Goal: Task Accomplishment & Management: Complete application form

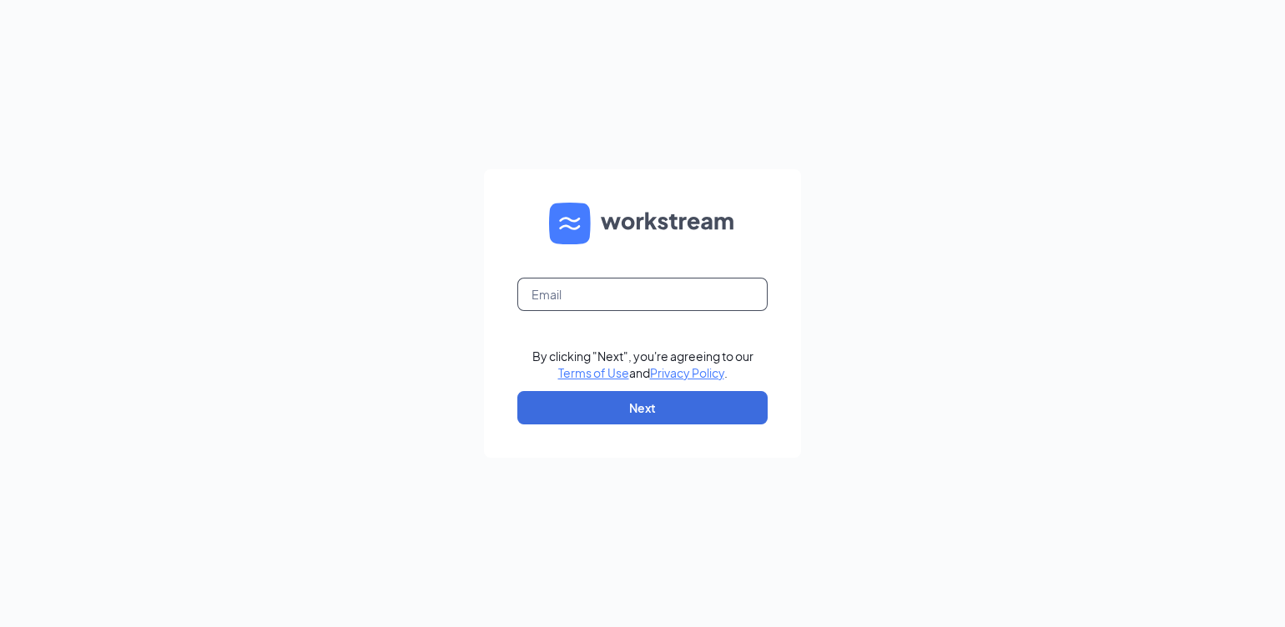
click at [572, 292] on input "text" at bounding box center [642, 294] width 250 height 33
type input "wen1918@southeastrestaurantgroup.com"
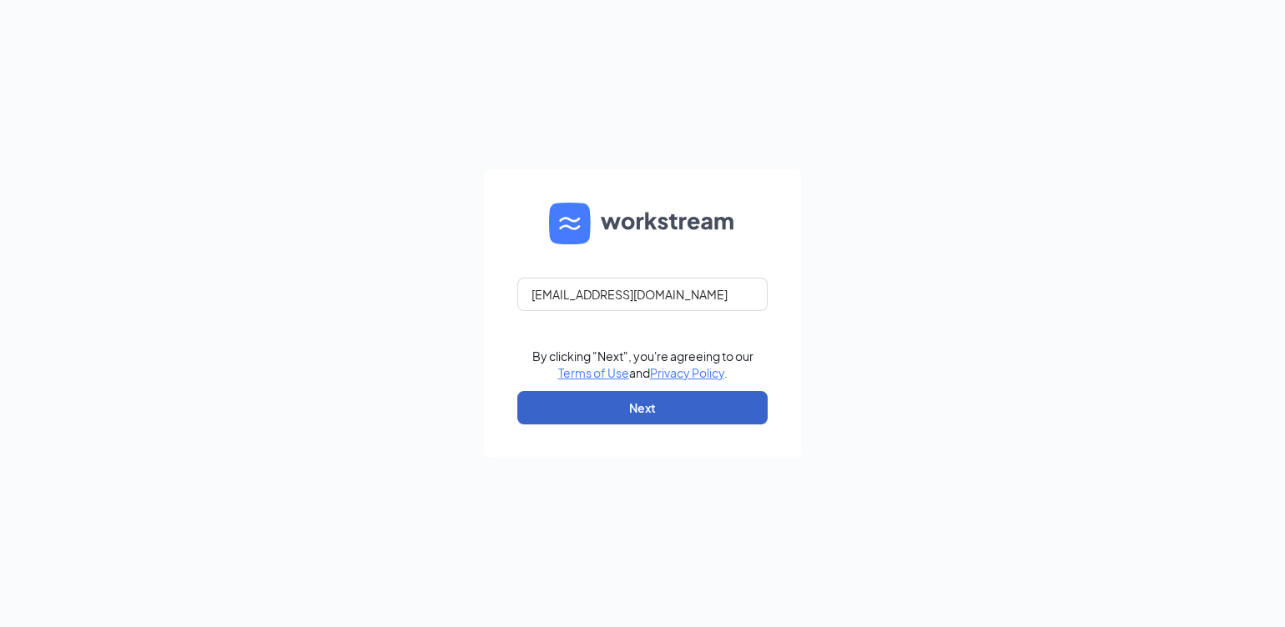
click at [603, 404] on button "Next" at bounding box center [642, 407] width 250 height 33
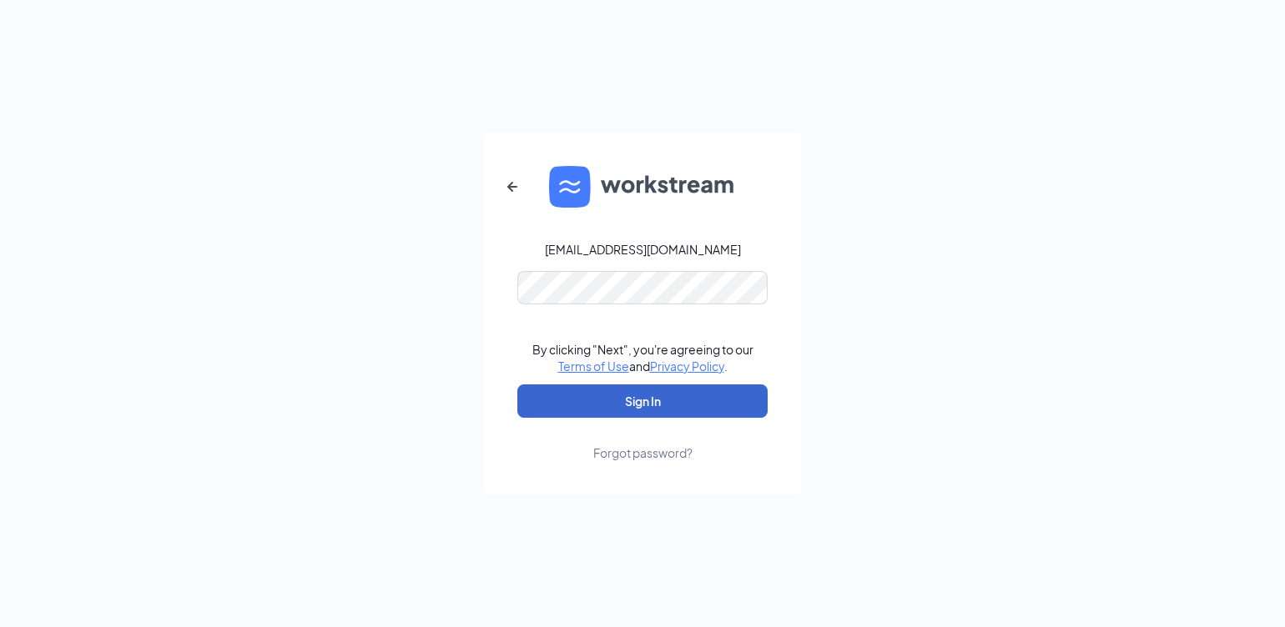
click at [634, 405] on button "Sign In" at bounding box center [642, 401] width 250 height 33
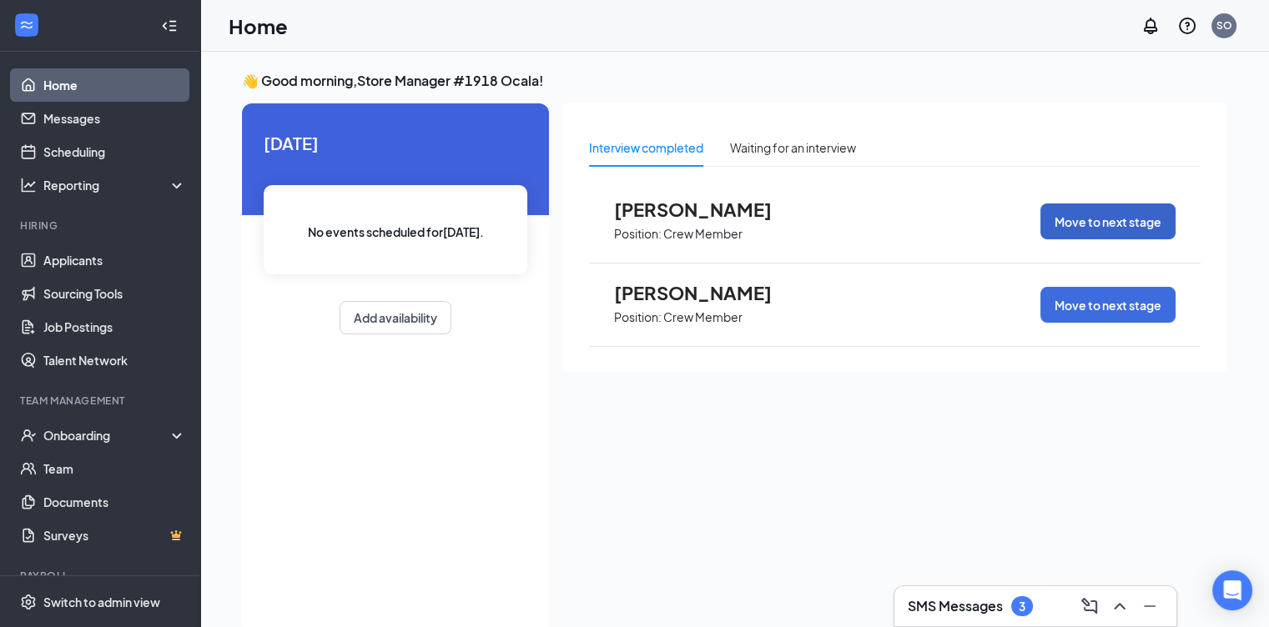
click at [1068, 222] on button "Move to next stage" at bounding box center [1107, 222] width 135 height 36
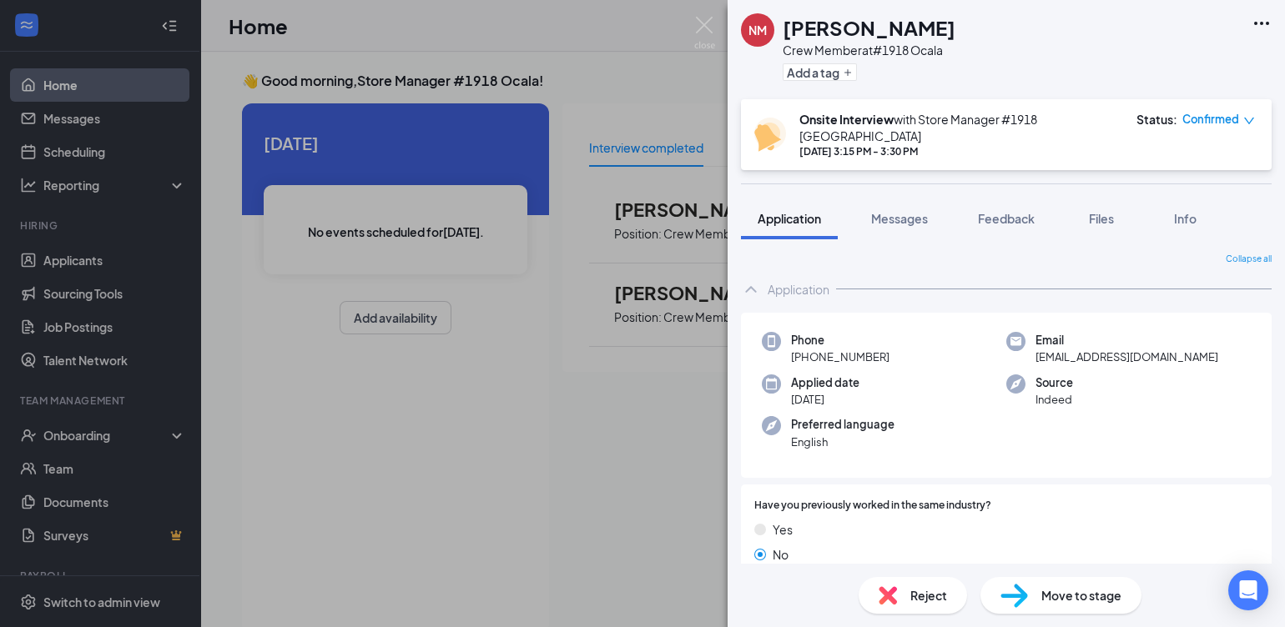
click at [1052, 591] on span "Move to stage" at bounding box center [1081, 595] width 80 height 18
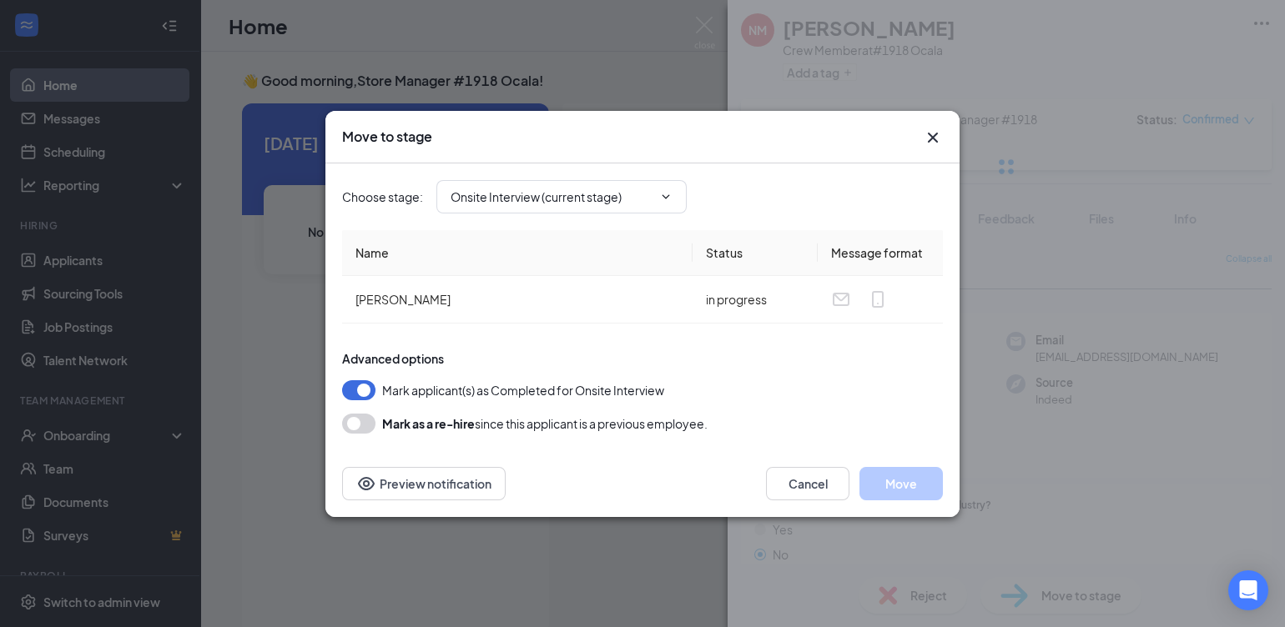
type input "Hiring Complete (final stage)"
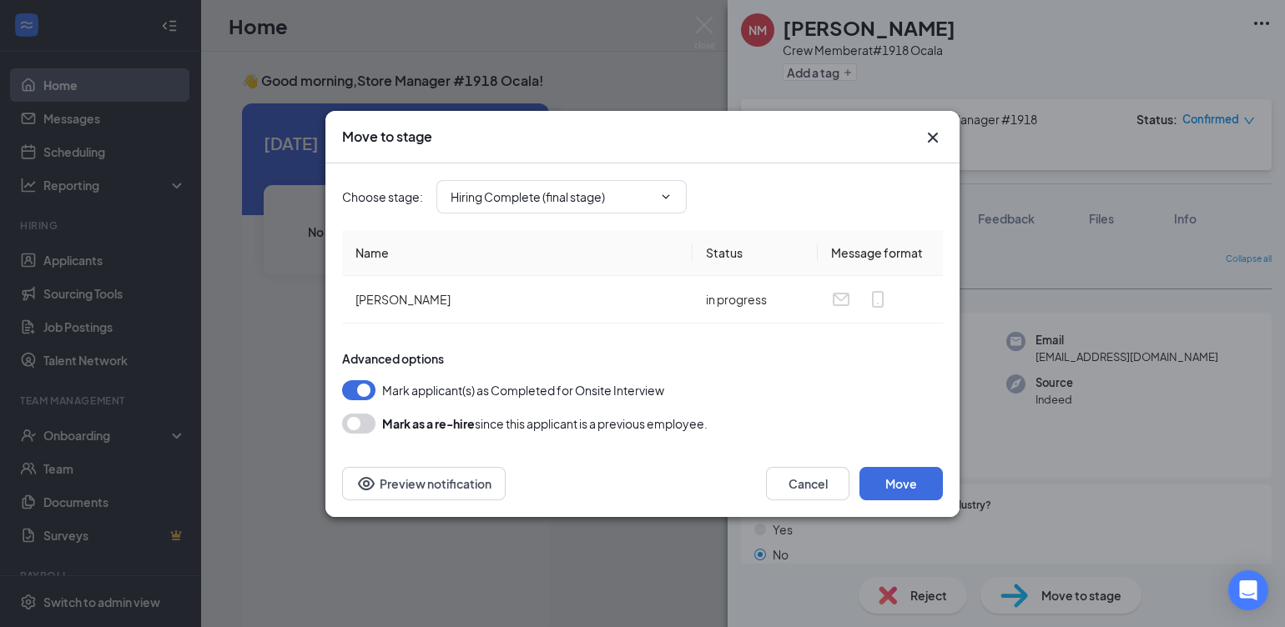
click at [361, 423] on button "button" at bounding box center [358, 424] width 33 height 20
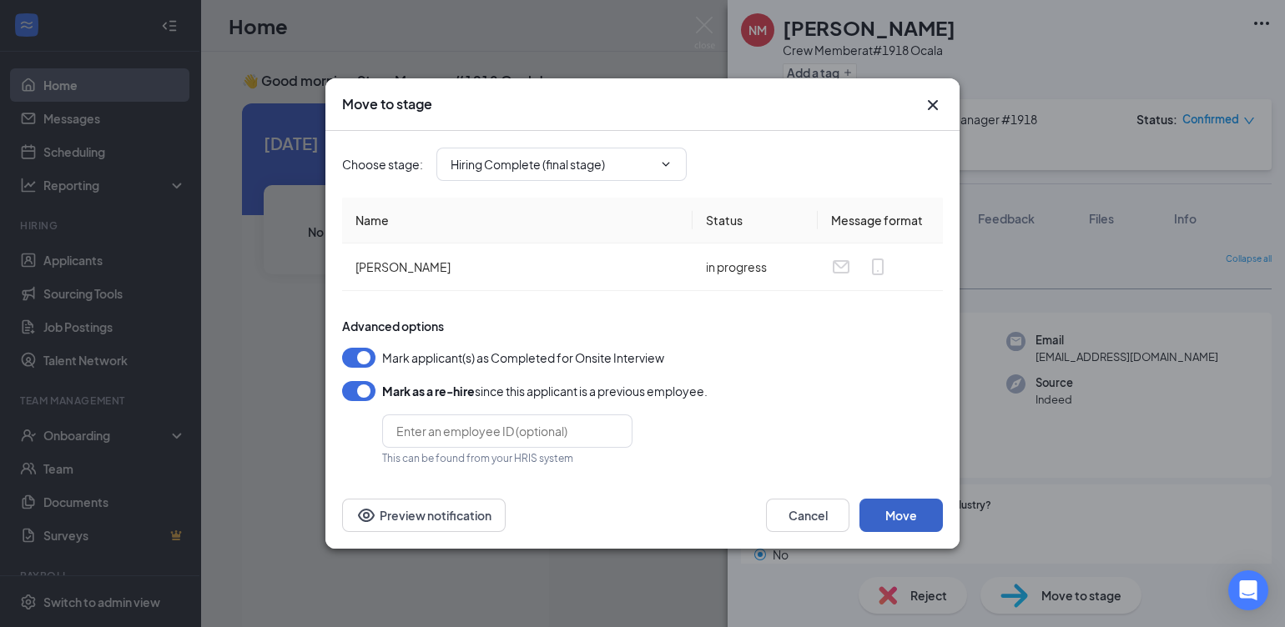
click at [893, 514] on button "Move" at bounding box center [900, 515] width 83 height 33
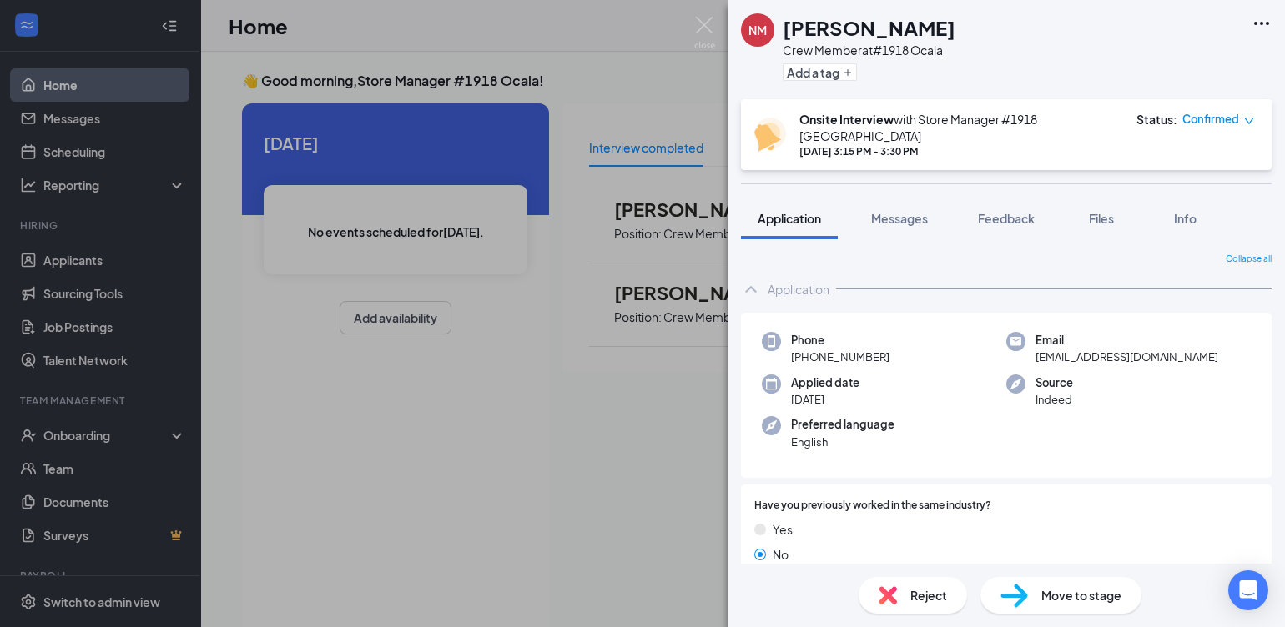
click at [645, 432] on div "NM [PERSON_NAME] Crew Member at #1918 Ocala Add a tag Onsite Interview with Sto…" at bounding box center [642, 313] width 1285 height 627
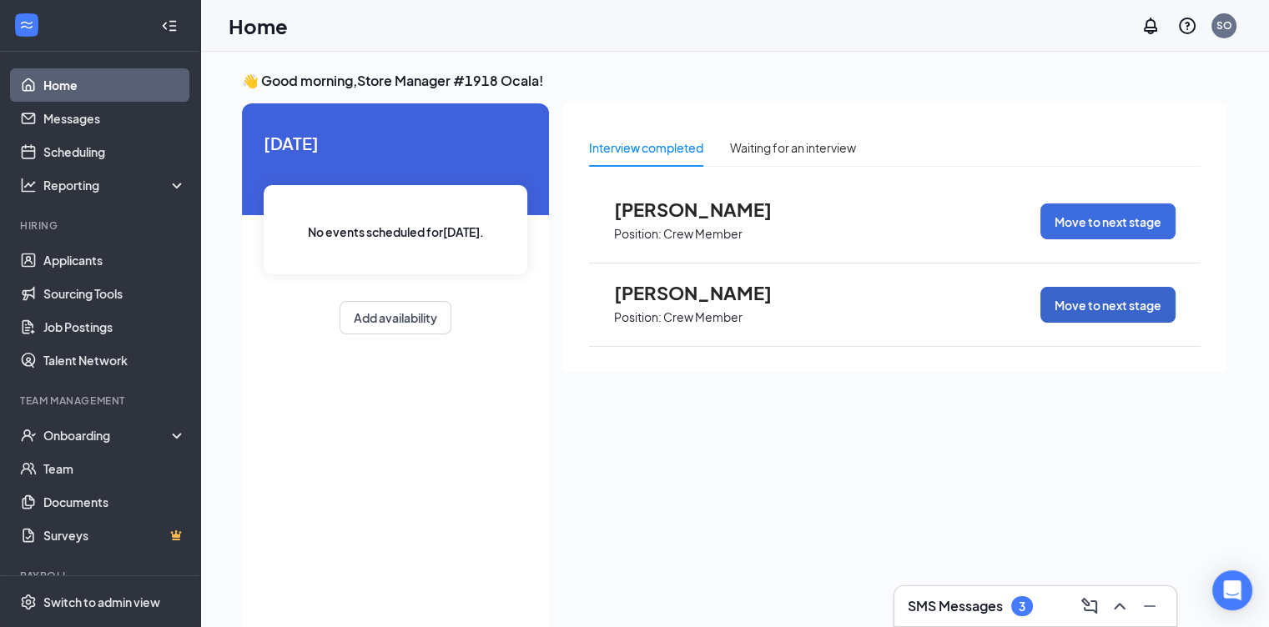
click at [1067, 312] on button "Move to next stage" at bounding box center [1107, 305] width 135 height 36
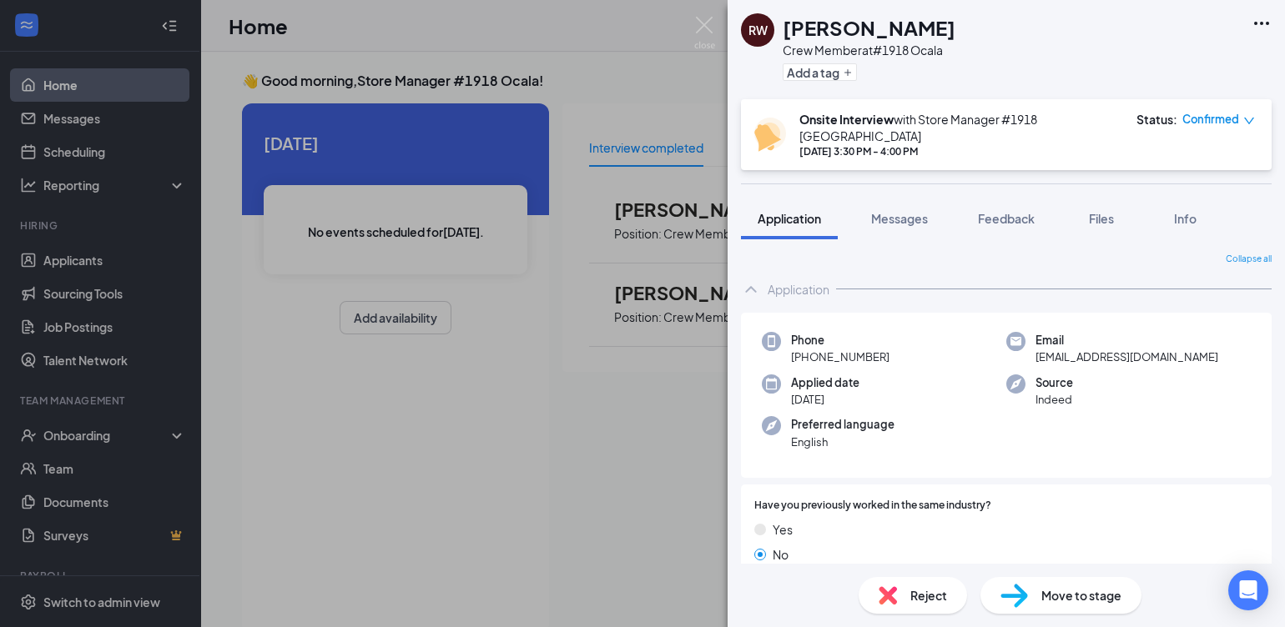
click at [1065, 592] on span "Move to stage" at bounding box center [1081, 595] width 80 height 18
type input "Hiring Complete (final stage)"
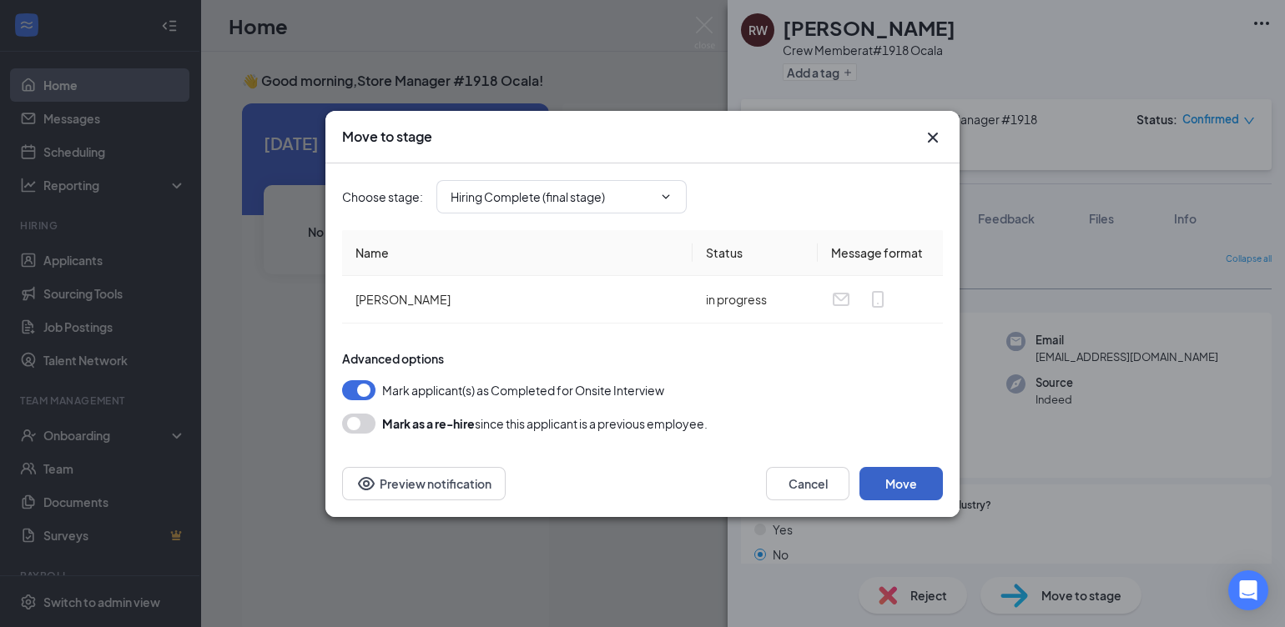
click at [906, 481] on button "Move" at bounding box center [900, 483] width 83 height 33
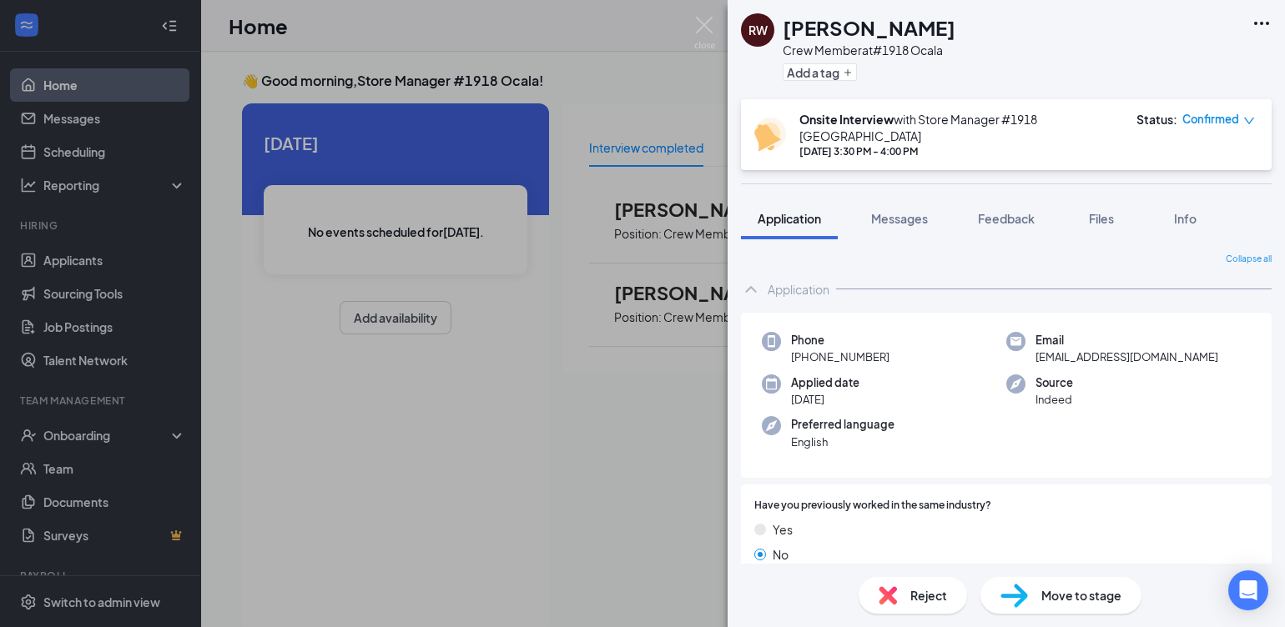
click at [626, 476] on div "RW Rachel Weaver Crew Member at #1918 Ocala Add a tag Onsite Interview with Sto…" at bounding box center [642, 313] width 1285 height 627
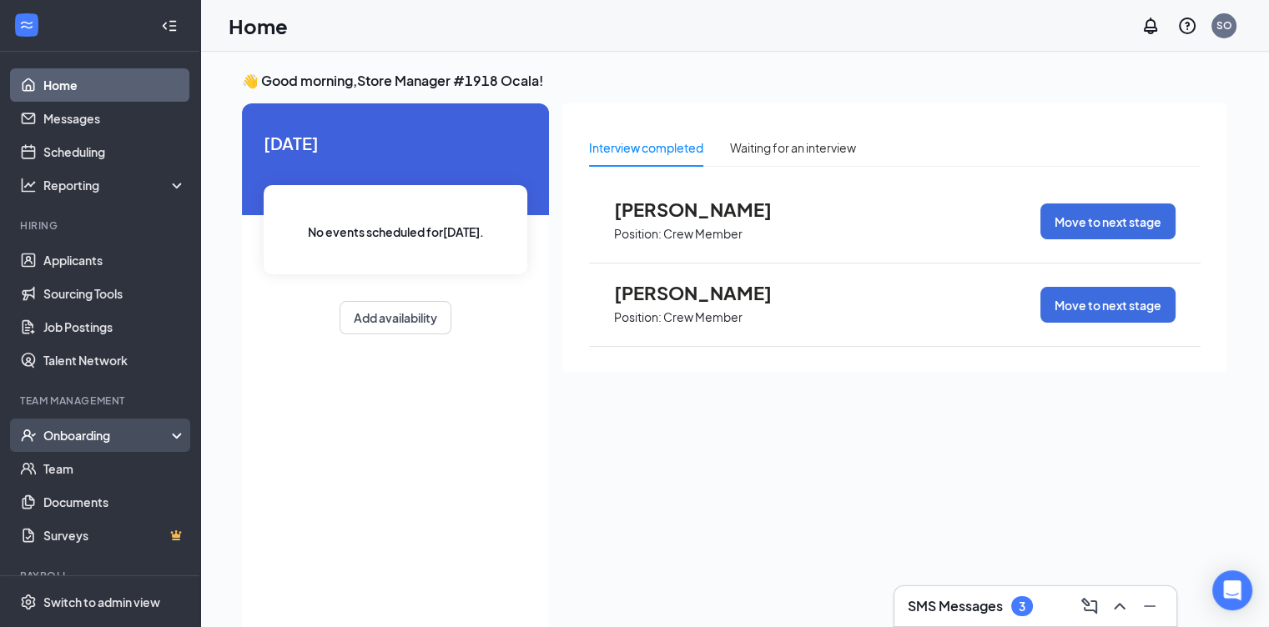
click at [71, 438] on div "Onboarding" at bounding box center [107, 435] width 128 height 17
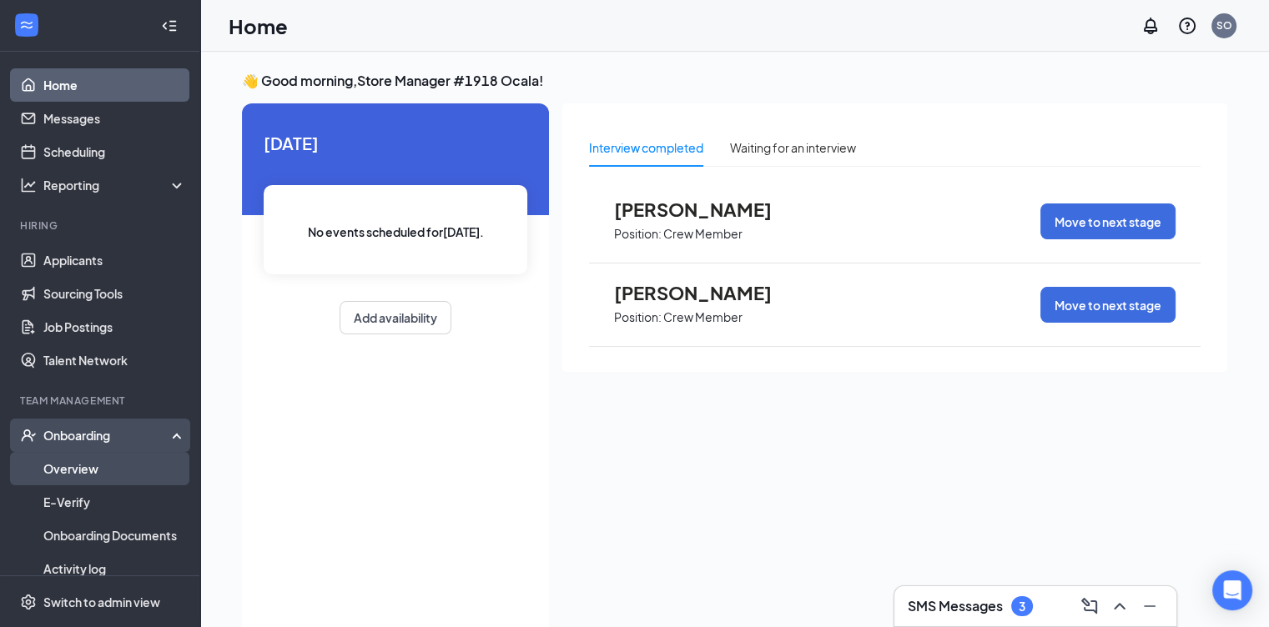
click at [71, 459] on link "Overview" at bounding box center [114, 468] width 143 height 33
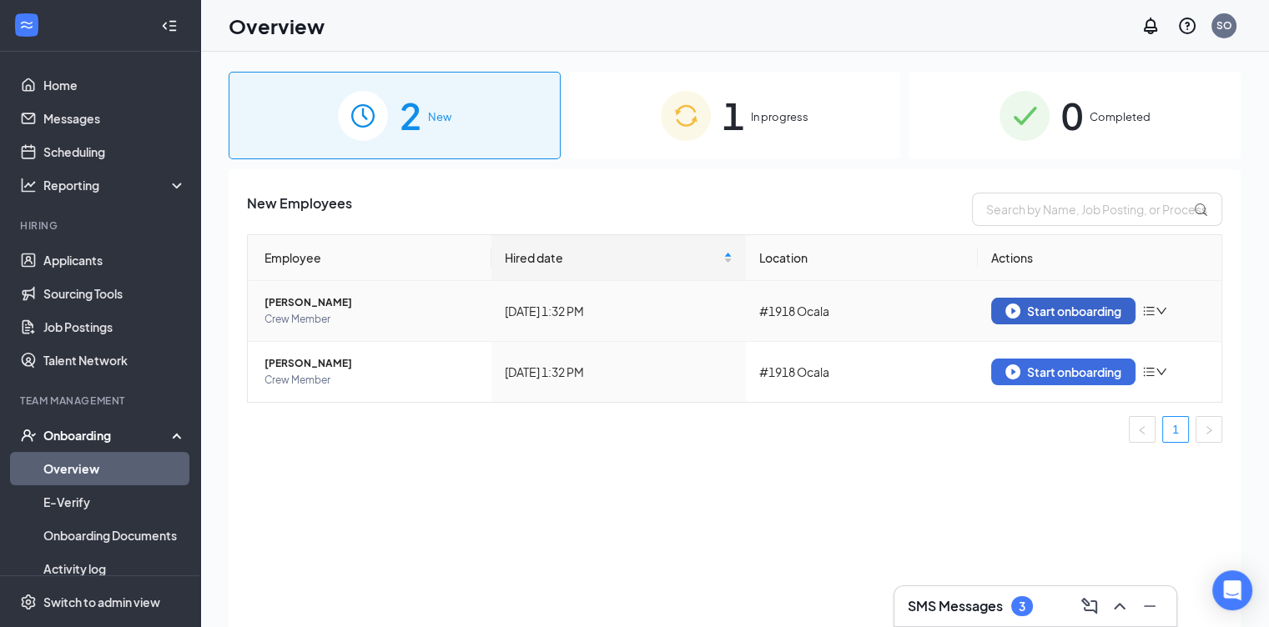
click at [1067, 313] on div "Start onboarding" at bounding box center [1063, 311] width 116 height 15
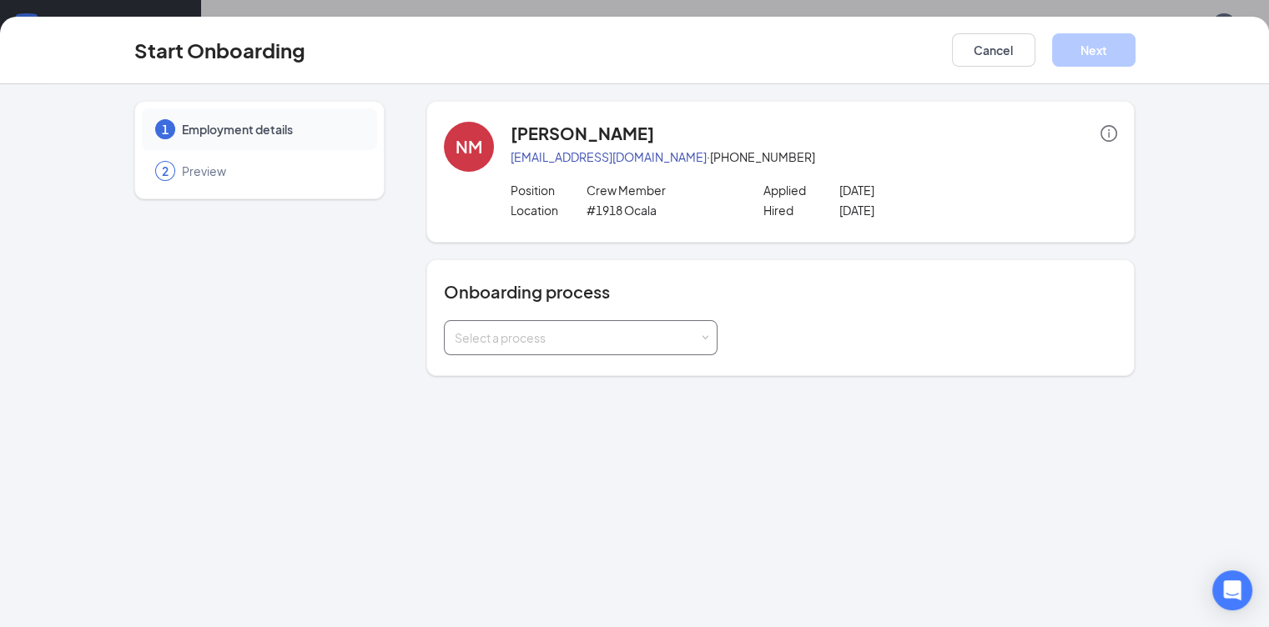
click at [491, 335] on div "Select a process" at bounding box center [577, 338] width 244 height 17
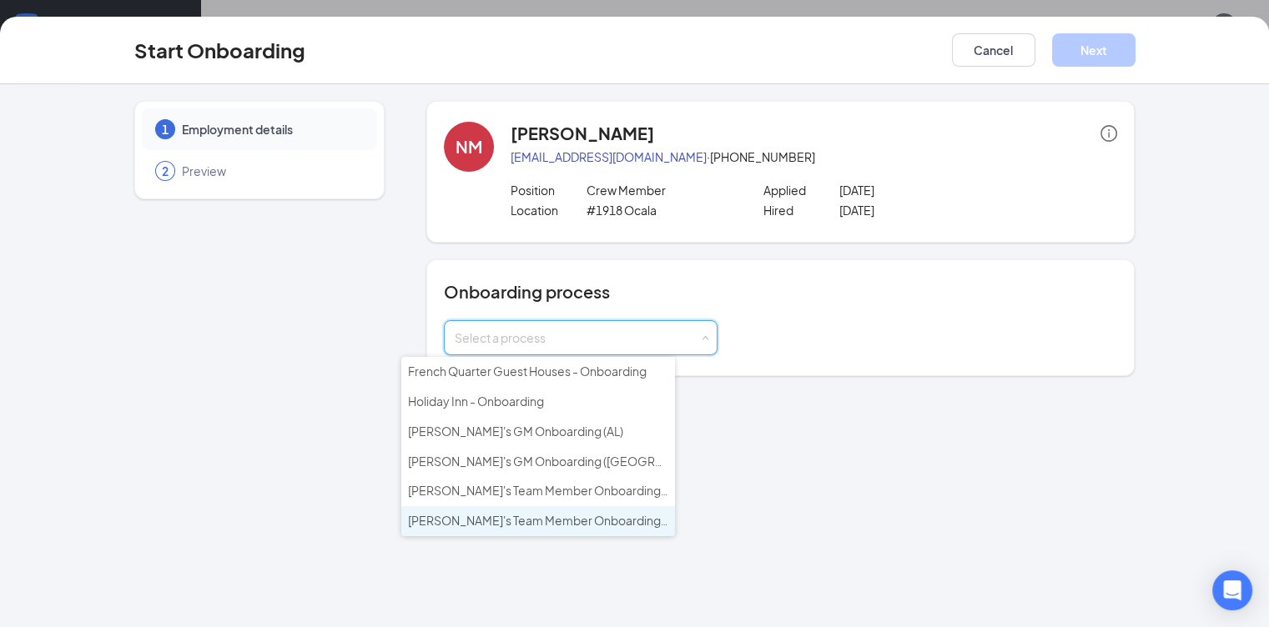
click at [493, 513] on span "Wendy's Team Member Onboarding (FL & TX)" at bounding box center [666, 520] width 516 height 15
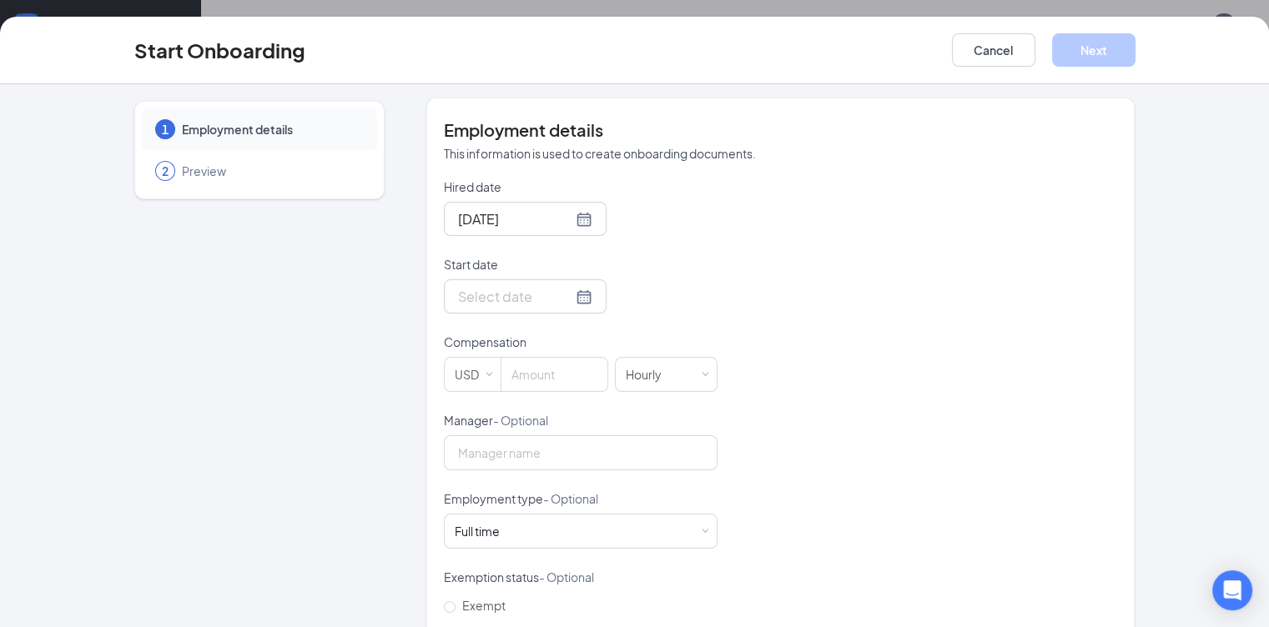
scroll to position [313, 0]
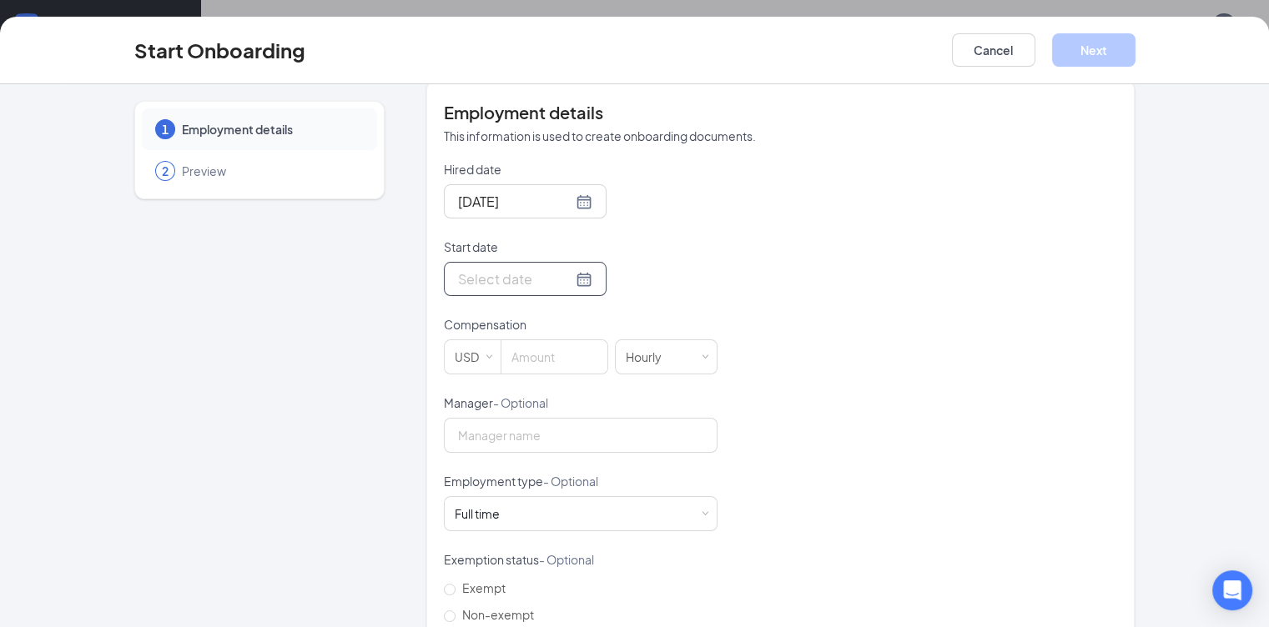
click at [458, 279] on input "Start date" at bounding box center [515, 279] width 114 height 21
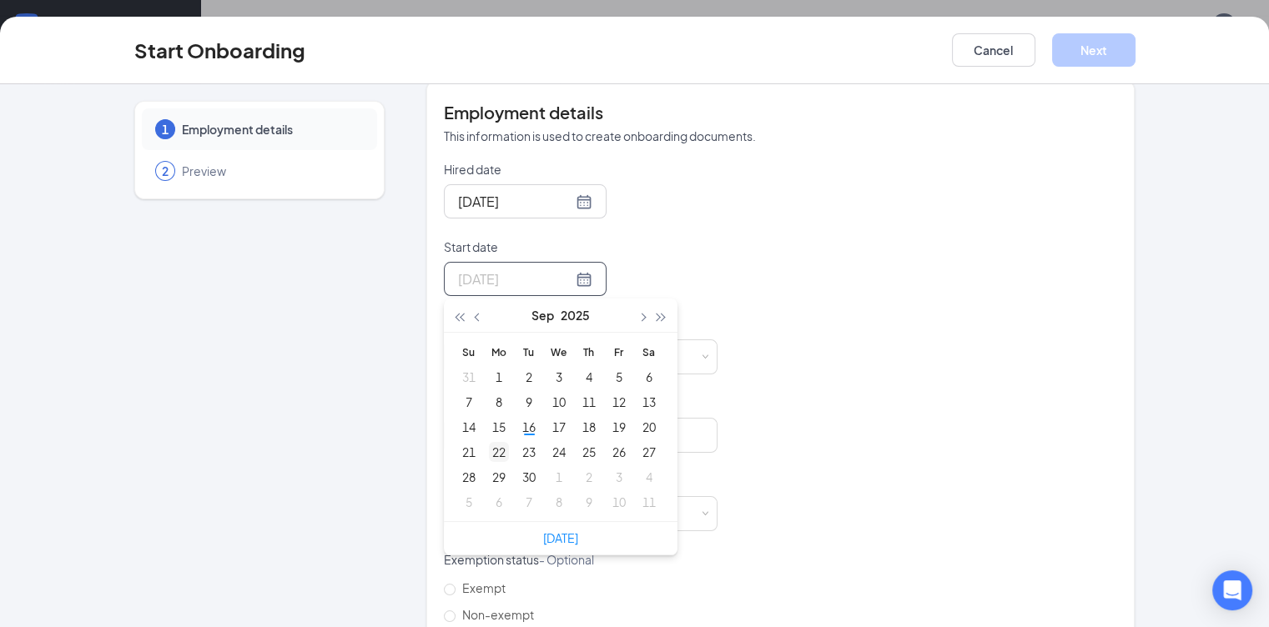
type input "Sep 22, 2025"
click at [489, 450] on div "22" at bounding box center [499, 452] width 20 height 20
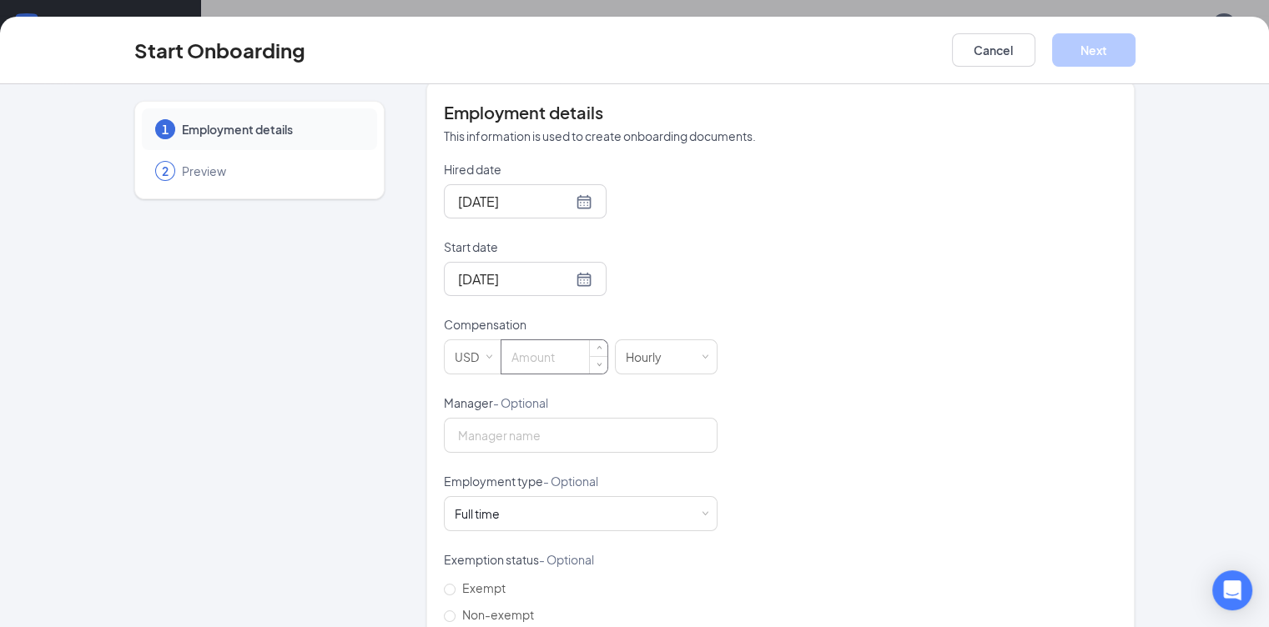
click at [501, 354] on input at bounding box center [554, 356] width 106 height 33
type input "13"
click at [471, 434] on input "Manager - Optional" at bounding box center [581, 435] width 274 height 35
type input "polly wright"
click at [473, 512] on div "Full time Works 30+ hours per week and is reasonably expected to work" at bounding box center [581, 513] width 252 height 33
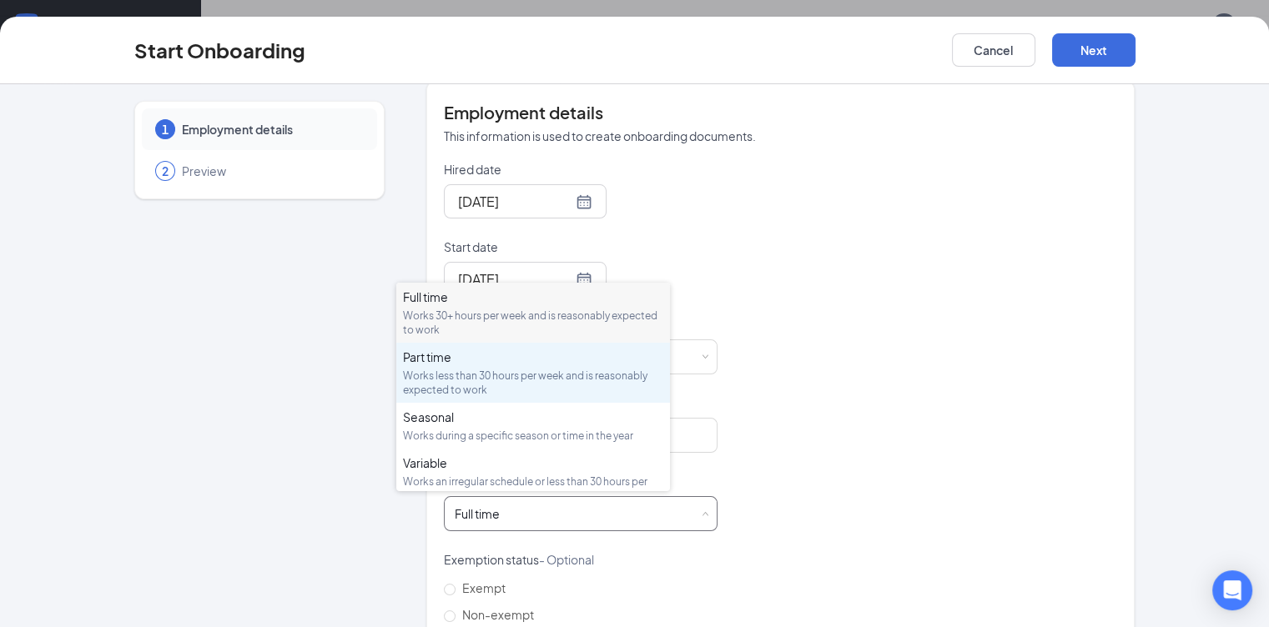
click at [425, 365] on div "Part time Works less than 30 hours per week and is reasonably expected to work" at bounding box center [533, 373] width 260 height 48
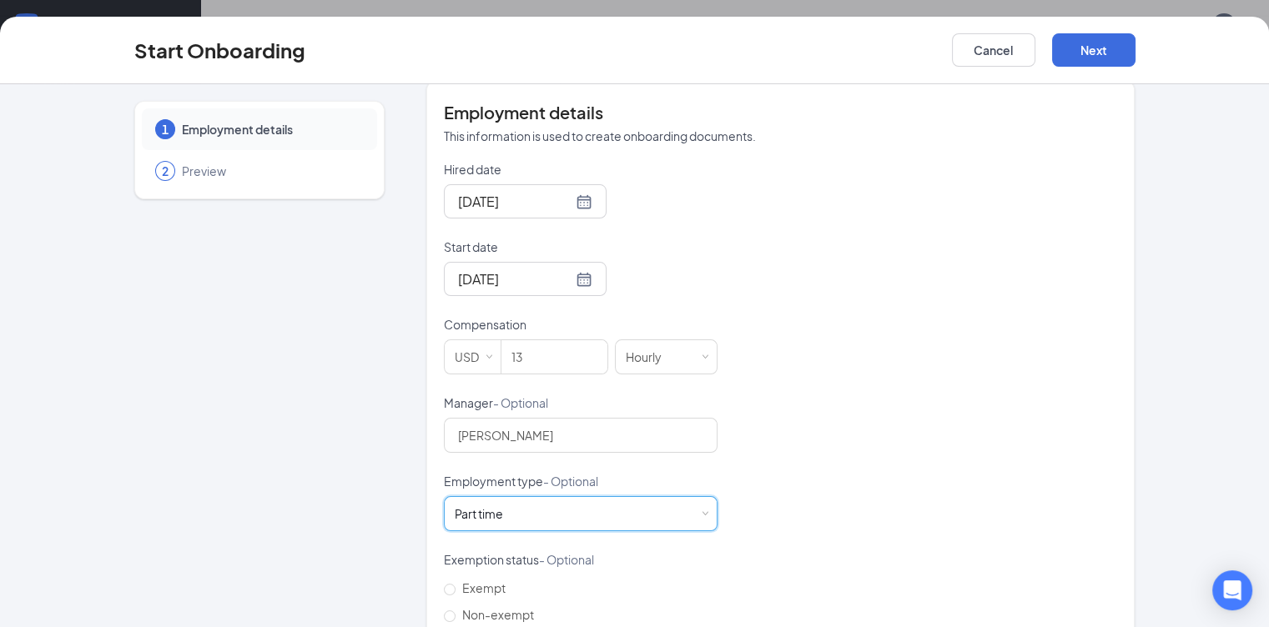
click at [857, 479] on div "Hired date Sep 16, 2025 Start date Sep 22, 2025 Sep 2025 Su Mo Tu We Th Fr Sa 3…" at bounding box center [781, 434] width 674 height 546
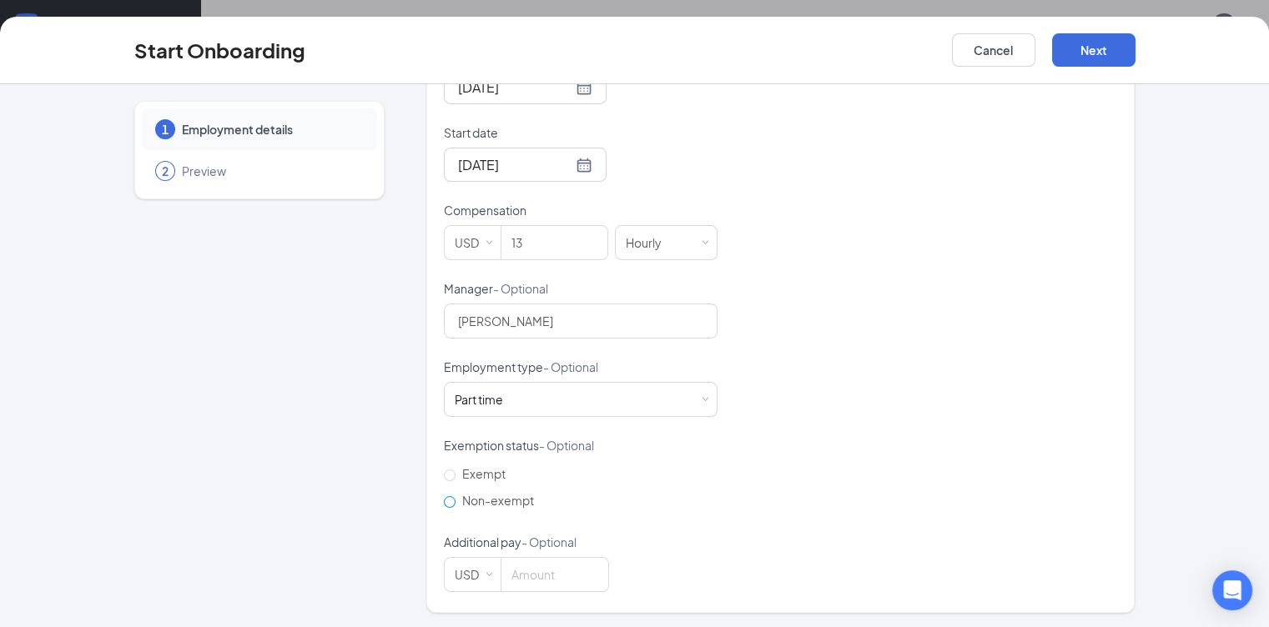
click at [444, 501] on input "Non-exempt" at bounding box center [450, 502] width 12 height 12
radio input "true"
click at [626, 534] on p "Additional pay - Optional" at bounding box center [581, 542] width 274 height 17
click at [1135, 55] on button "Next" at bounding box center [1093, 49] width 83 height 33
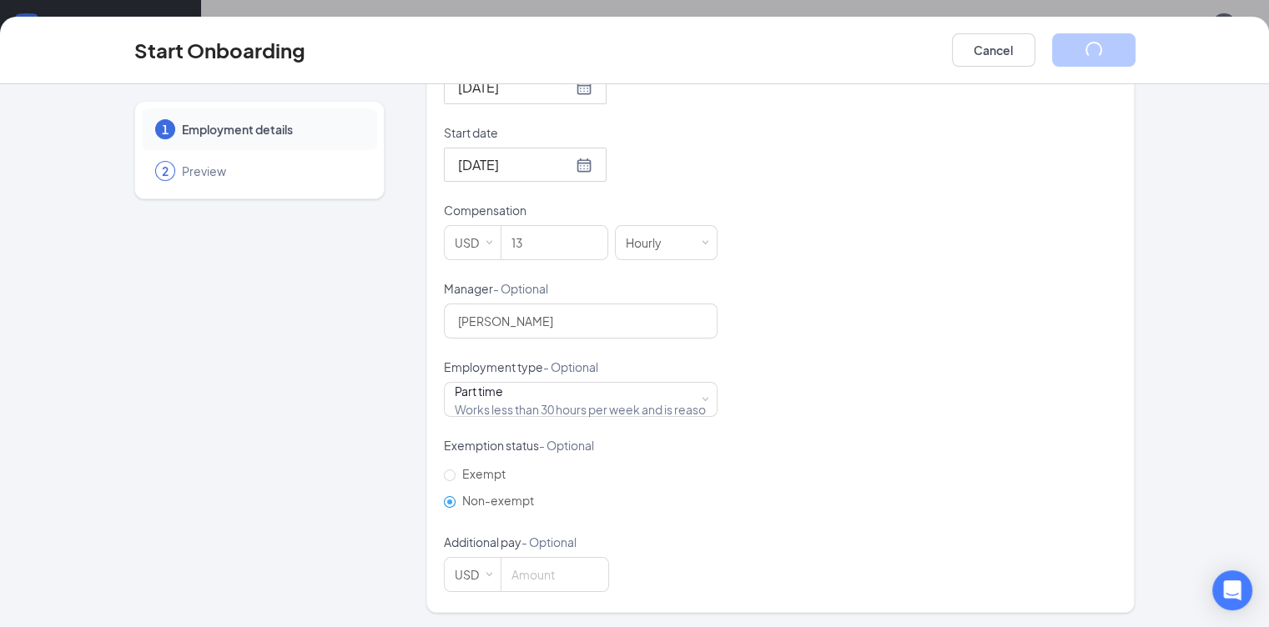
scroll to position [0, 0]
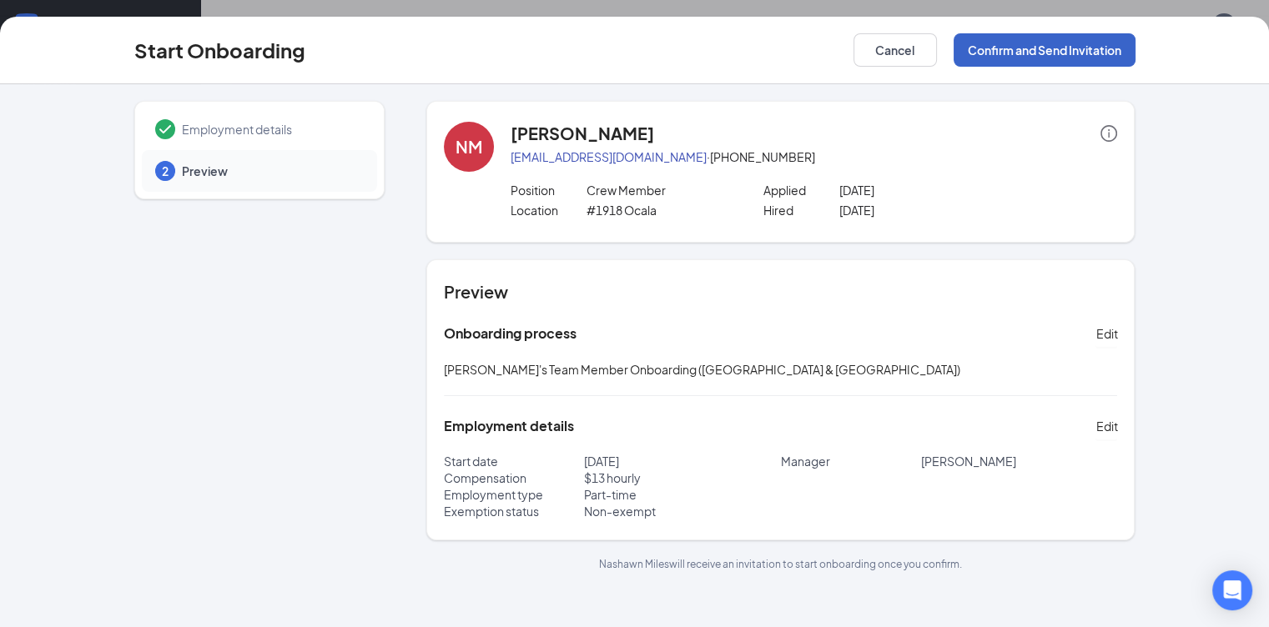
click at [1135, 51] on button "Confirm and Send Invitation" at bounding box center [1045, 49] width 182 height 33
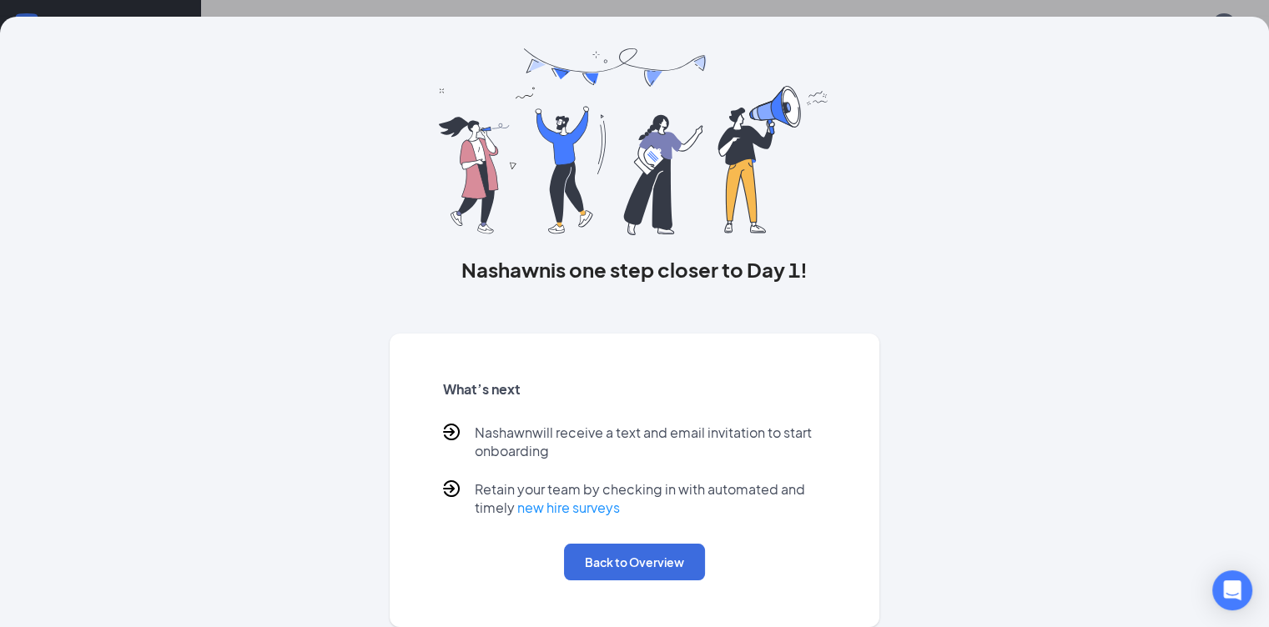
scroll to position [52, 0]
click at [586, 568] on button "Back to Overview" at bounding box center [634, 562] width 141 height 37
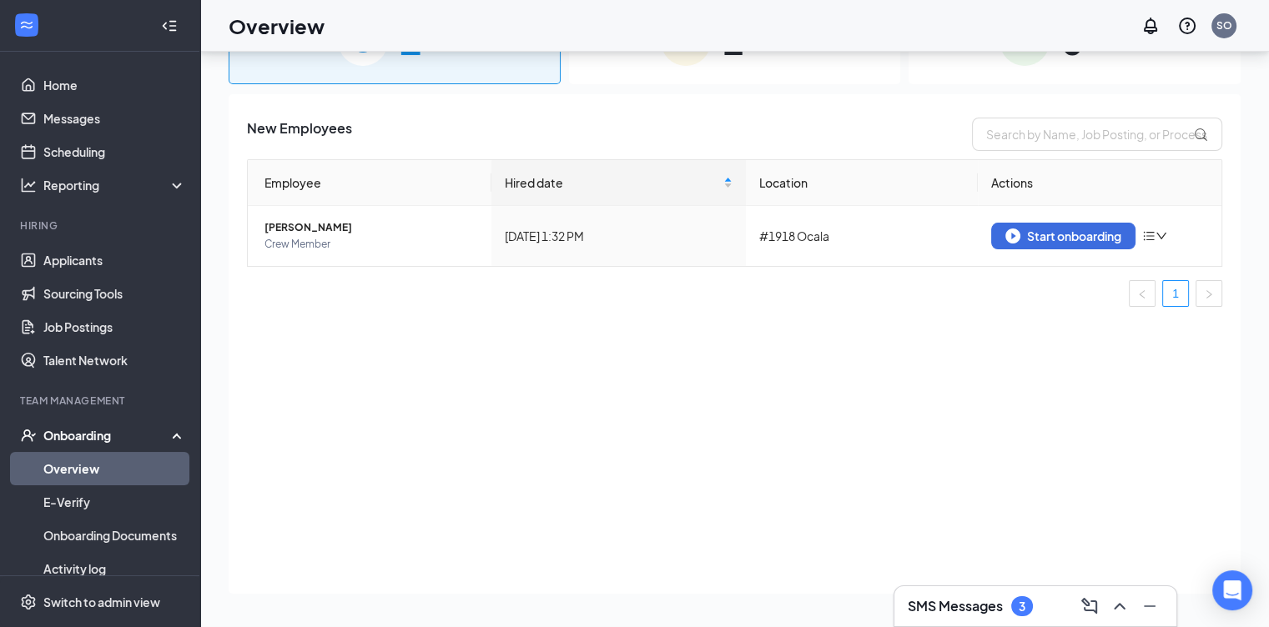
scroll to position [0, 0]
click at [1053, 238] on div "Start onboarding" at bounding box center [1063, 236] width 116 height 15
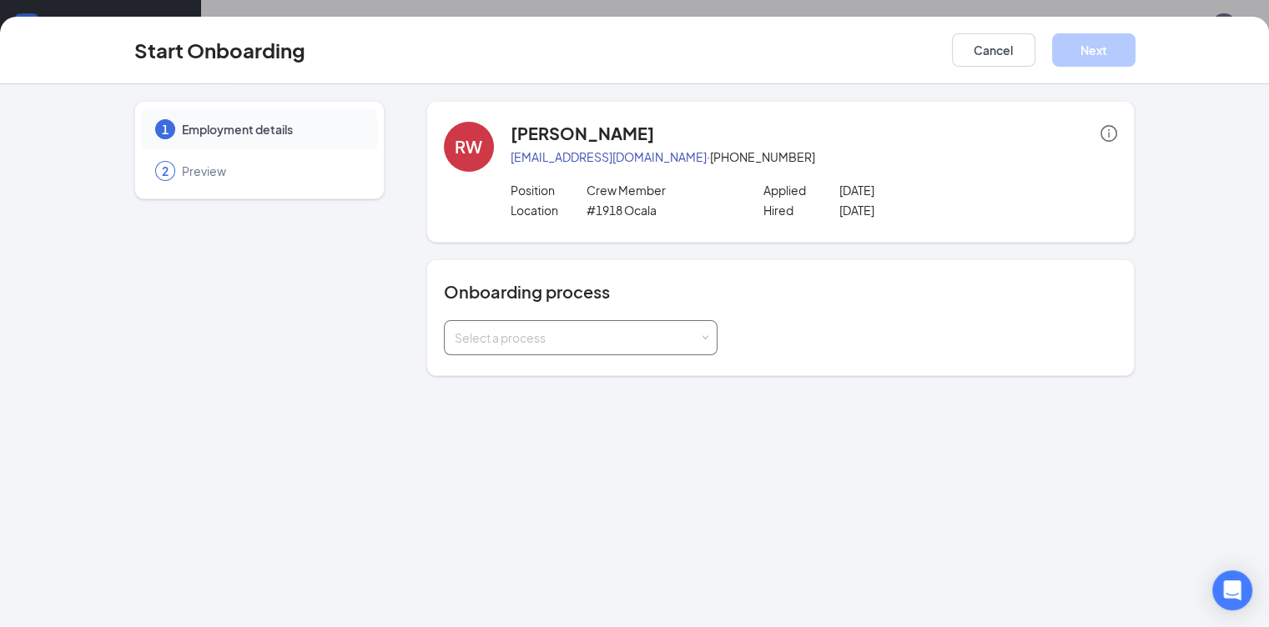
click at [460, 339] on div "Select a process" at bounding box center [577, 338] width 244 height 17
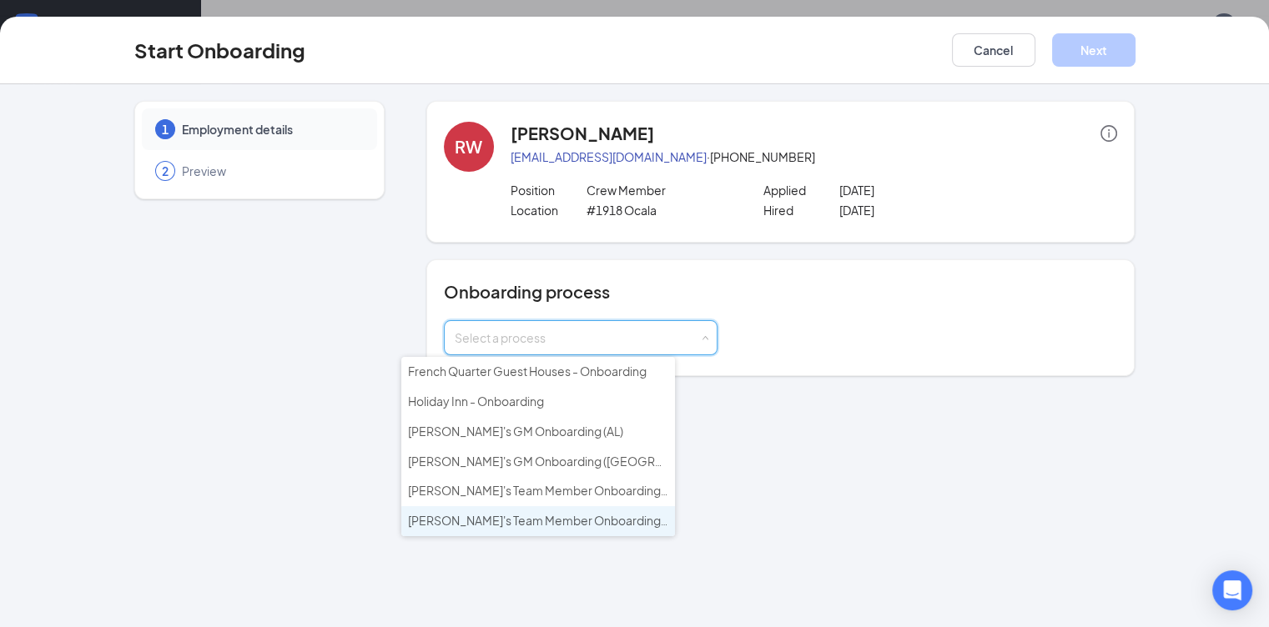
click at [458, 513] on span "Wendy's Team Member Onboarding (FL & TX)" at bounding box center [666, 520] width 516 height 15
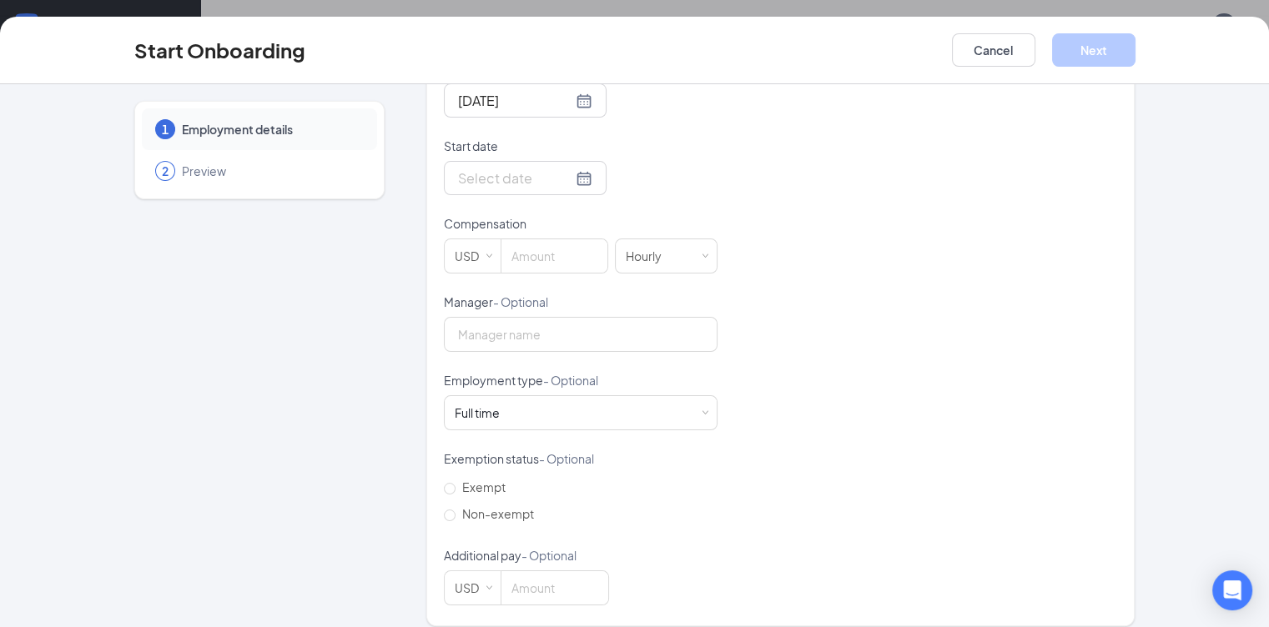
scroll to position [416, 0]
click at [458, 174] on input "Start date" at bounding box center [515, 175] width 114 height 21
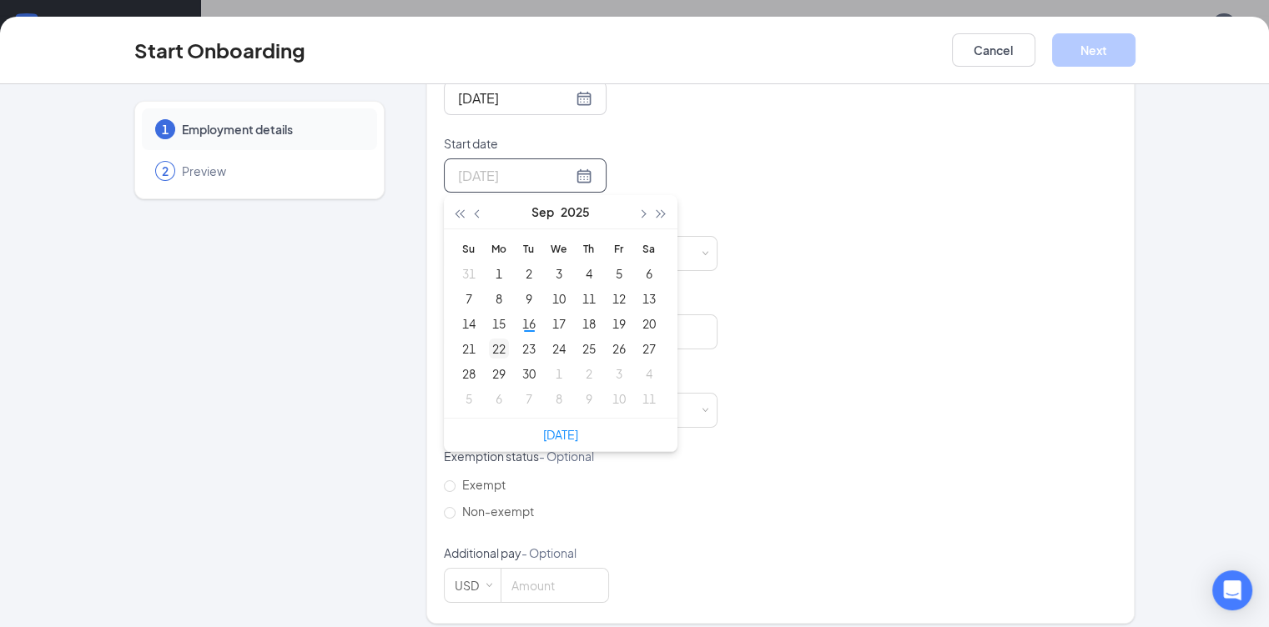
type input "Sep 22, 2025"
click at [489, 347] on div "22" at bounding box center [499, 349] width 20 height 20
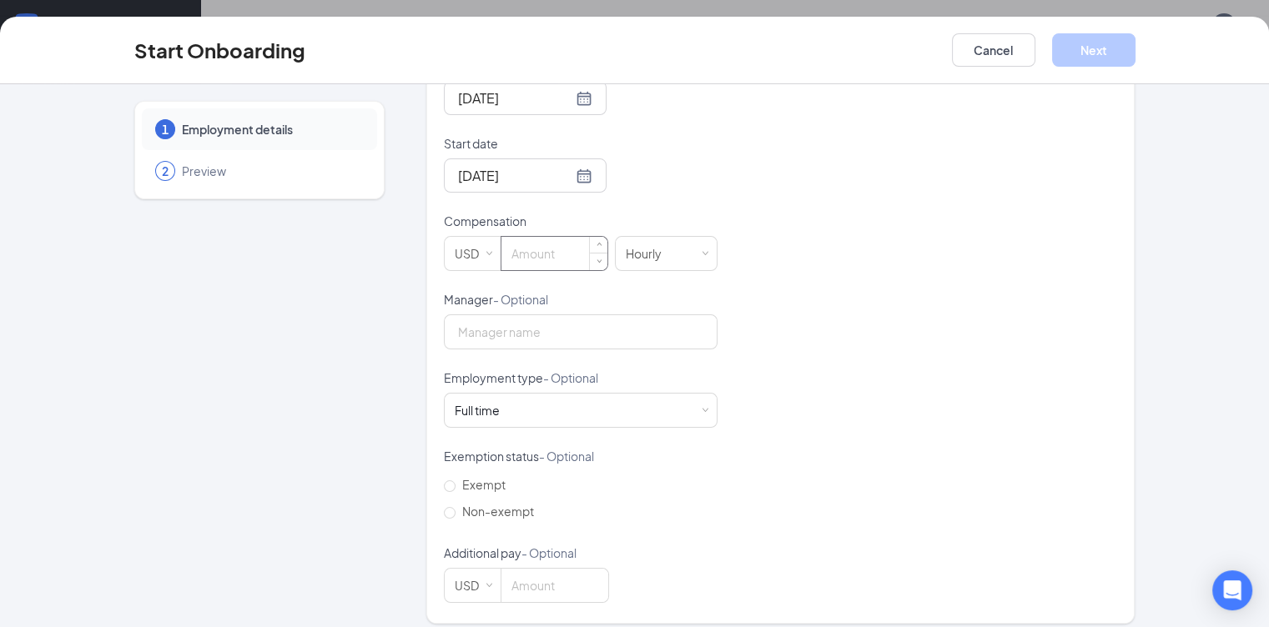
drag, startPoint x: 490, startPoint y: 246, endPoint x: 476, endPoint y: 242, distance: 14.0
click at [501, 246] on input at bounding box center [554, 253] width 106 height 33
type input "13"
click at [469, 330] on input "Manager - Optional" at bounding box center [581, 332] width 274 height 35
type input "polly wright"
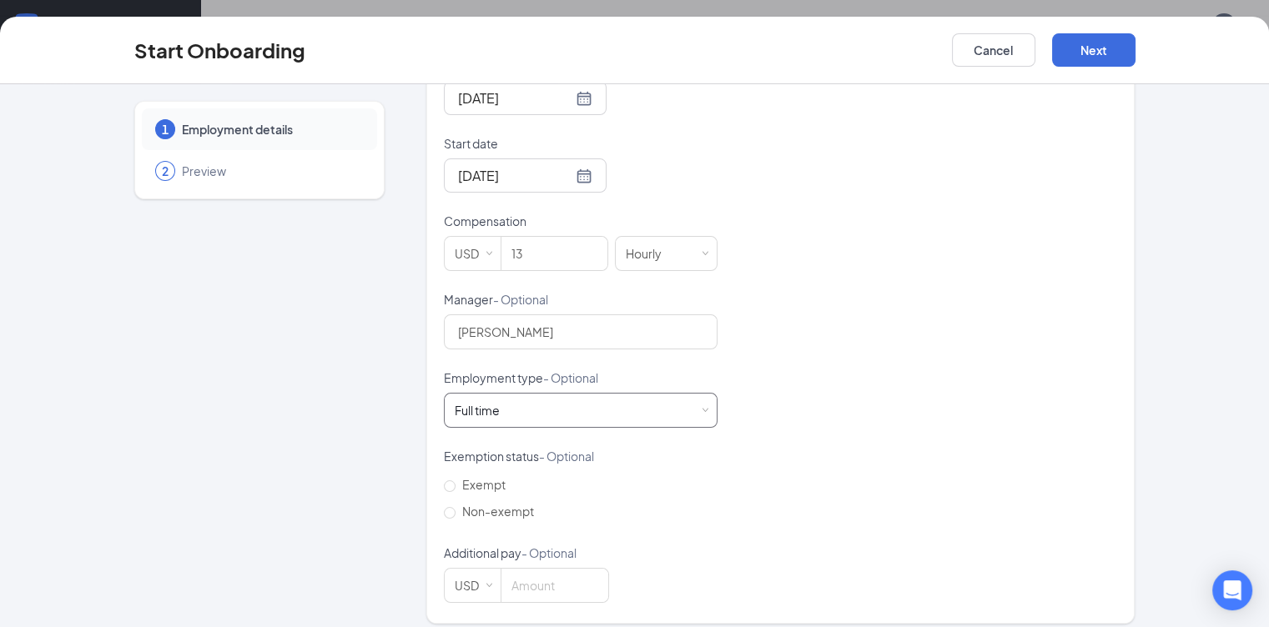
click at [455, 395] on div "Full time Works 30+ hours per week and is reasonably expected to work" at bounding box center [581, 410] width 252 height 33
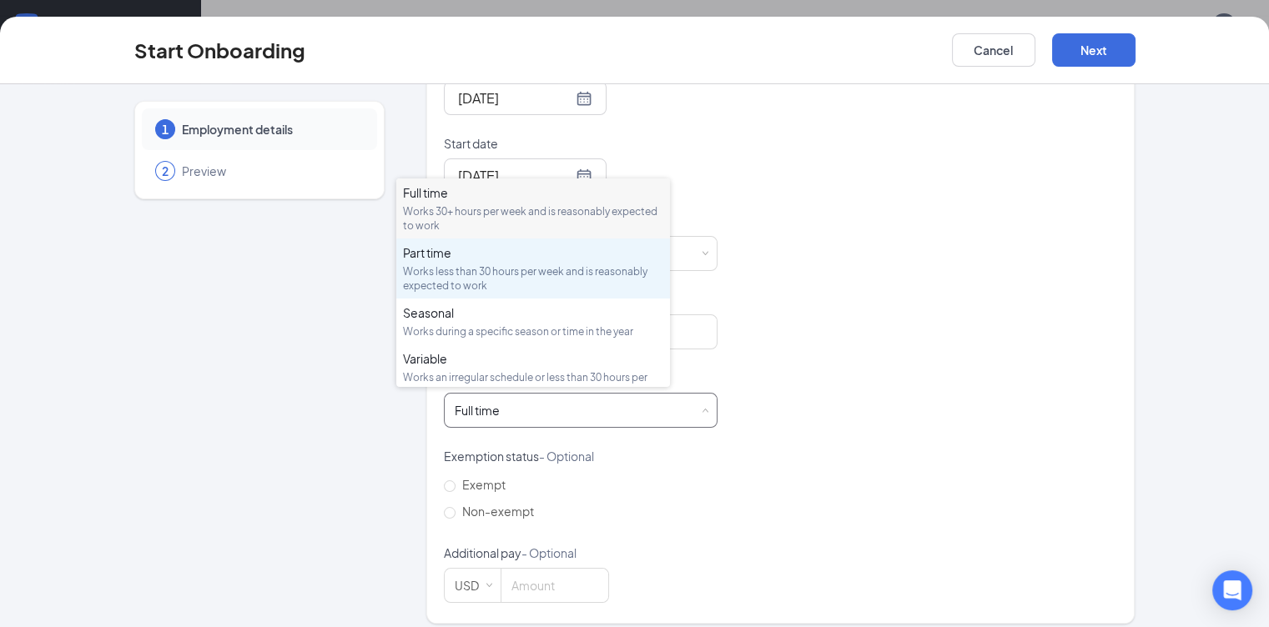
click at [424, 259] on div "Part time" at bounding box center [533, 252] width 260 height 17
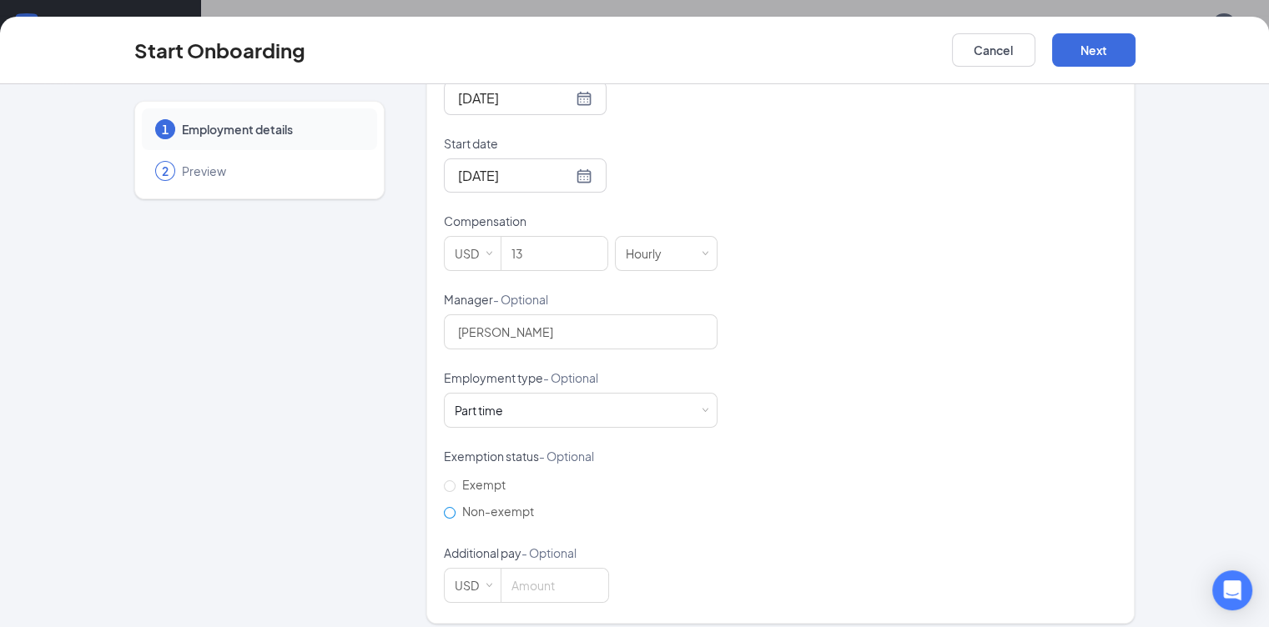
click at [444, 507] on input "Non-exempt" at bounding box center [450, 513] width 12 height 12
radio input "true"
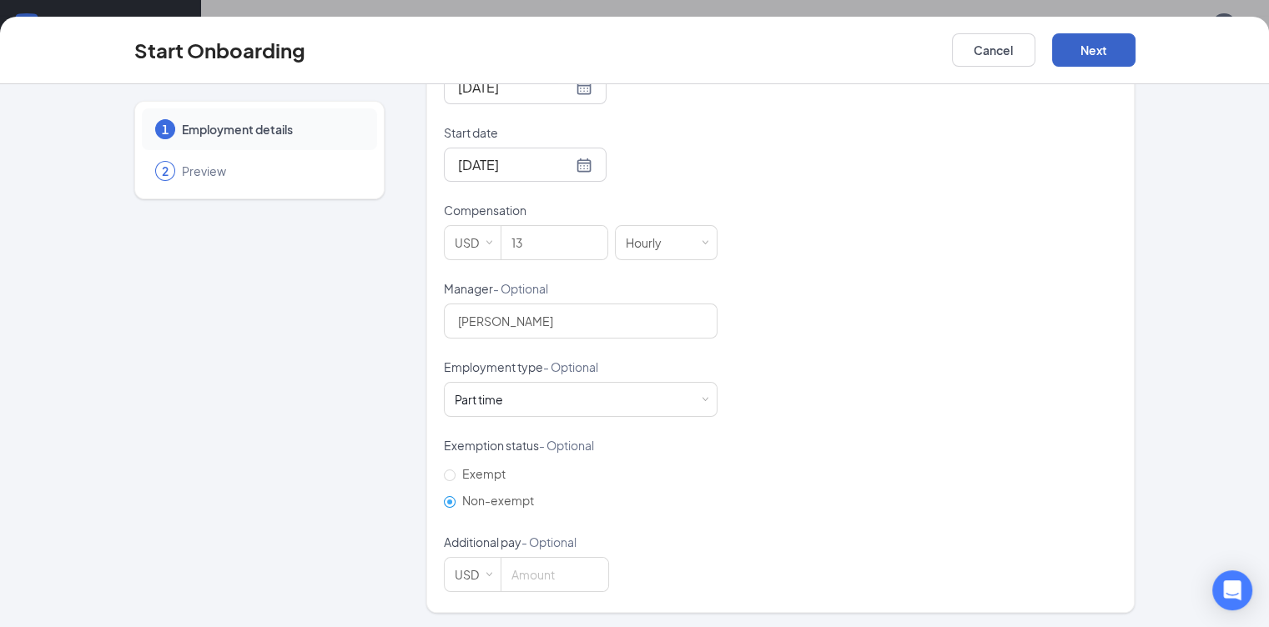
click at [1135, 55] on button "Next" at bounding box center [1093, 49] width 83 height 33
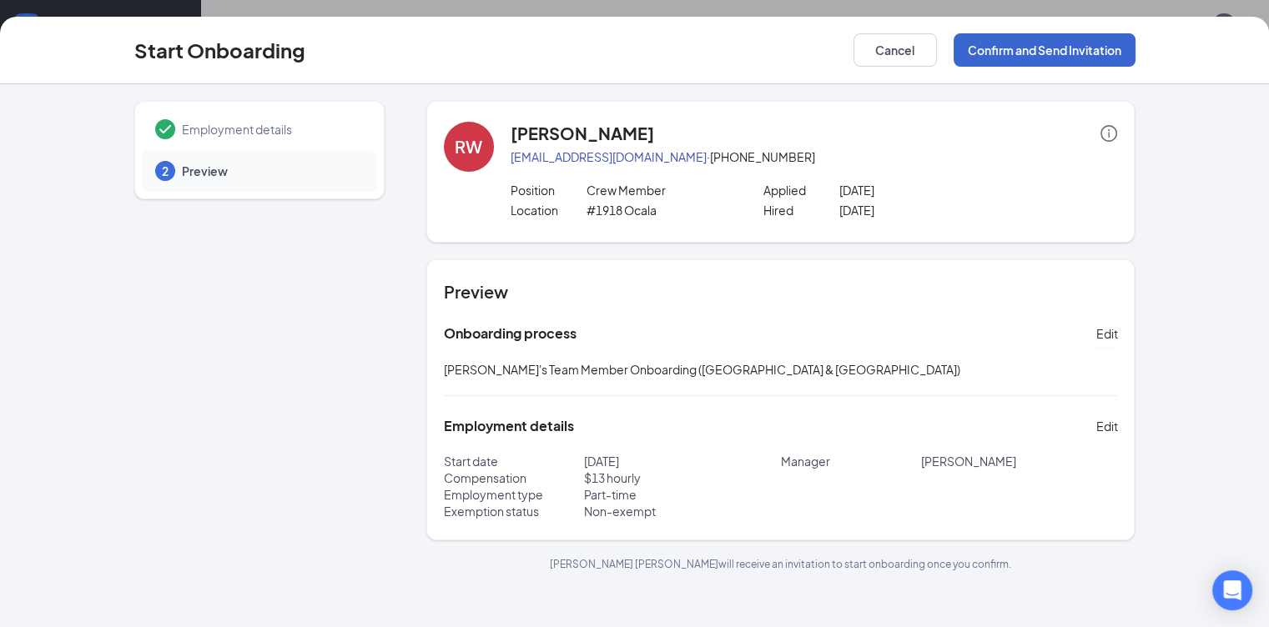
scroll to position [0, 0]
click at [1116, 51] on button "Confirm and Send Invitation" at bounding box center [1045, 49] width 182 height 33
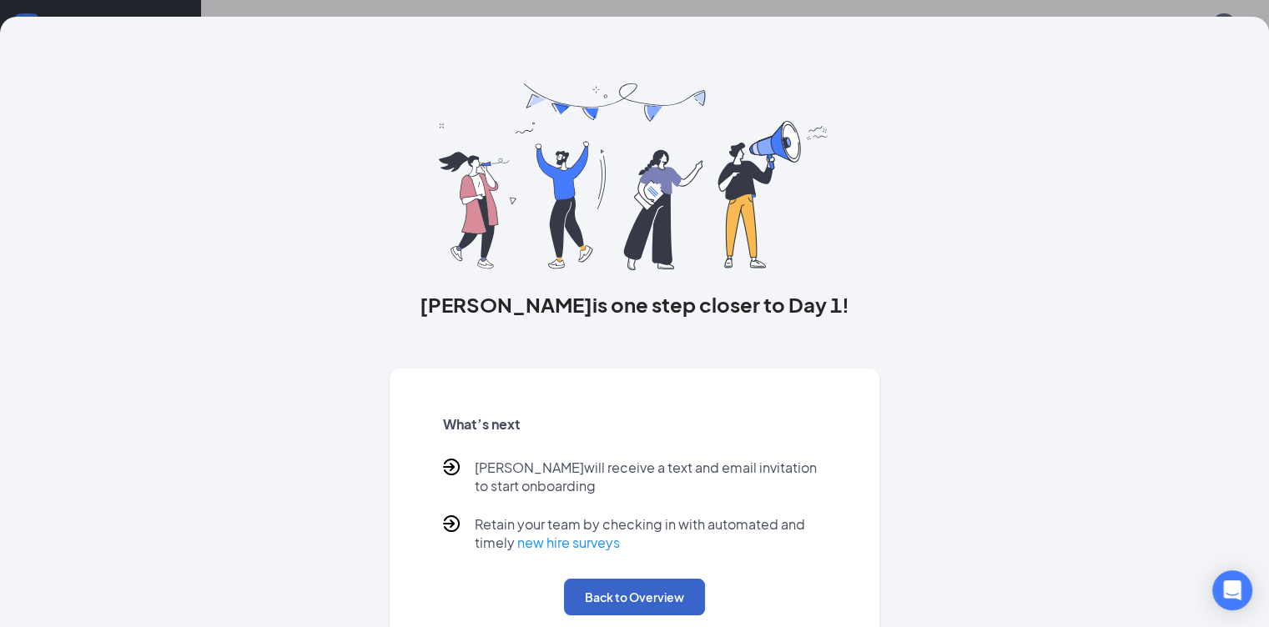
click at [668, 613] on button "Back to Overview" at bounding box center [634, 597] width 141 height 37
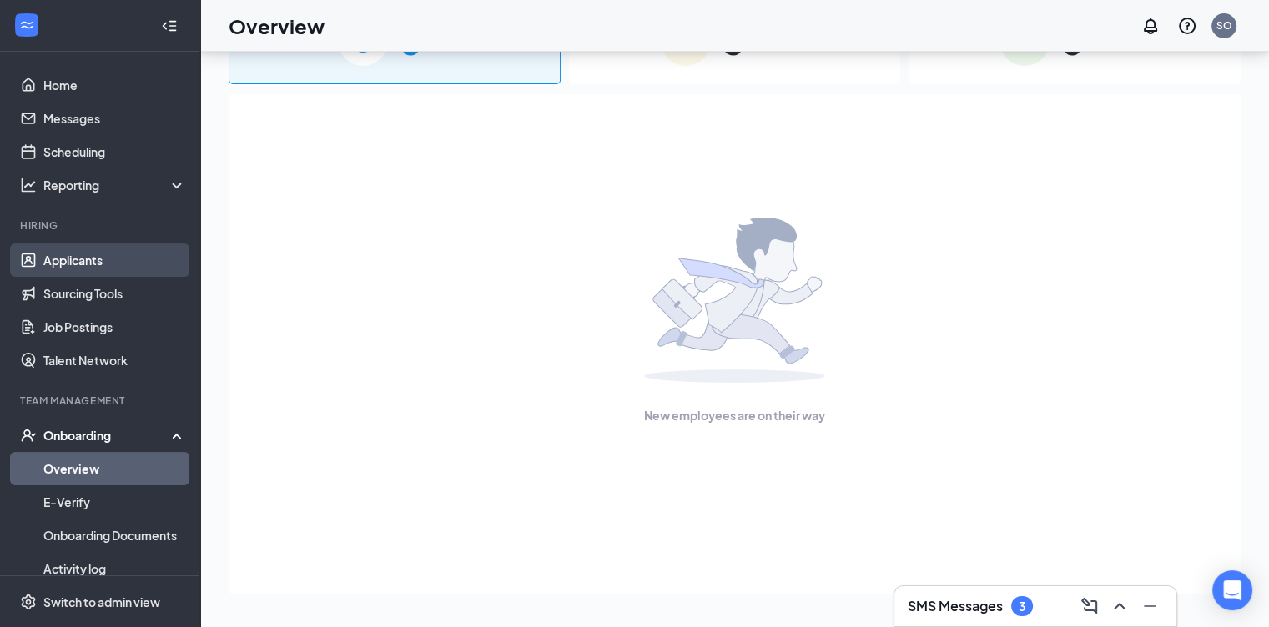
click at [59, 263] on link "Applicants" at bounding box center [114, 260] width 143 height 33
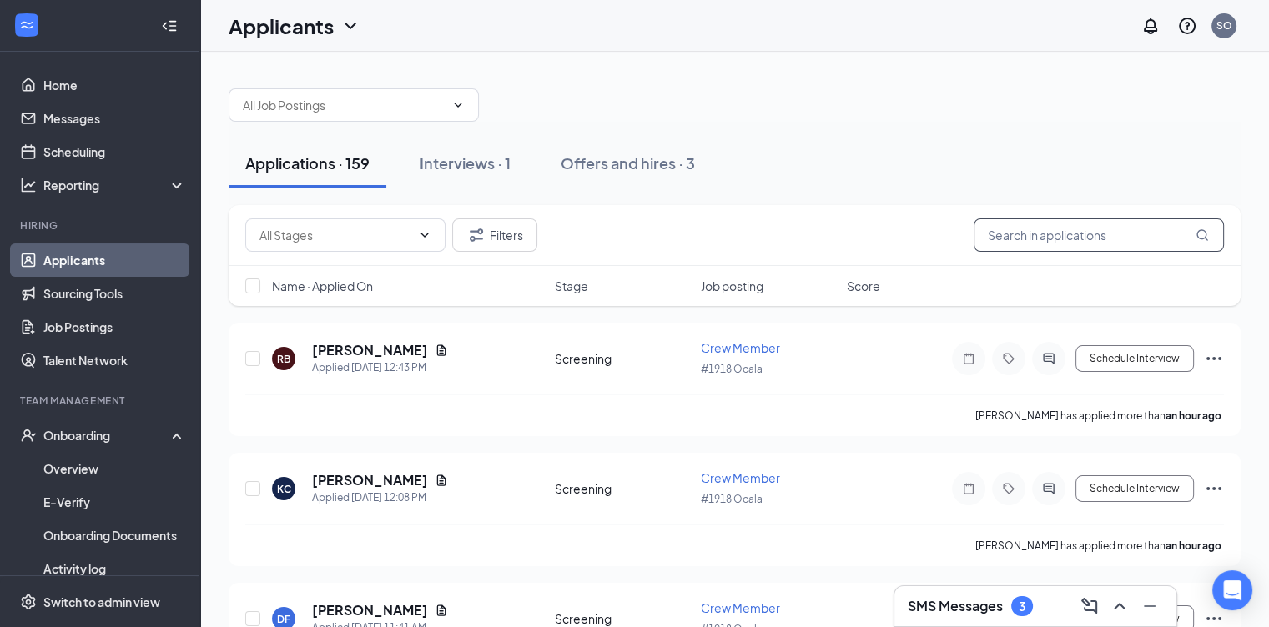
click at [1041, 231] on input "text" at bounding box center [1099, 235] width 250 height 33
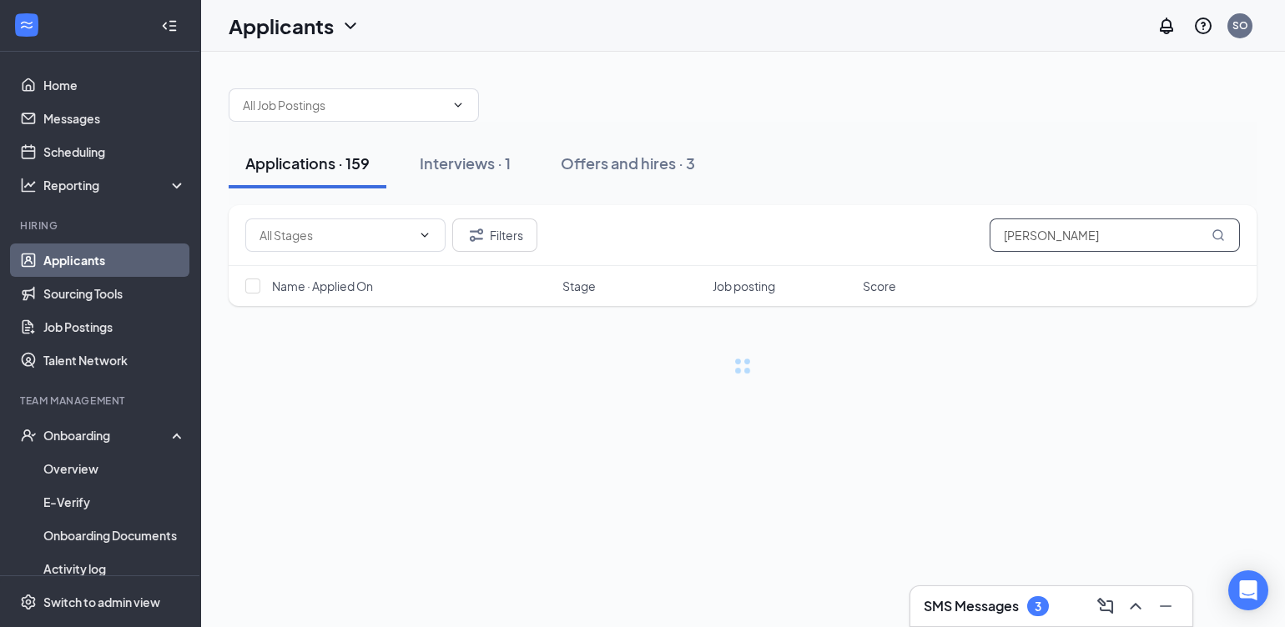
type input "durell miller"
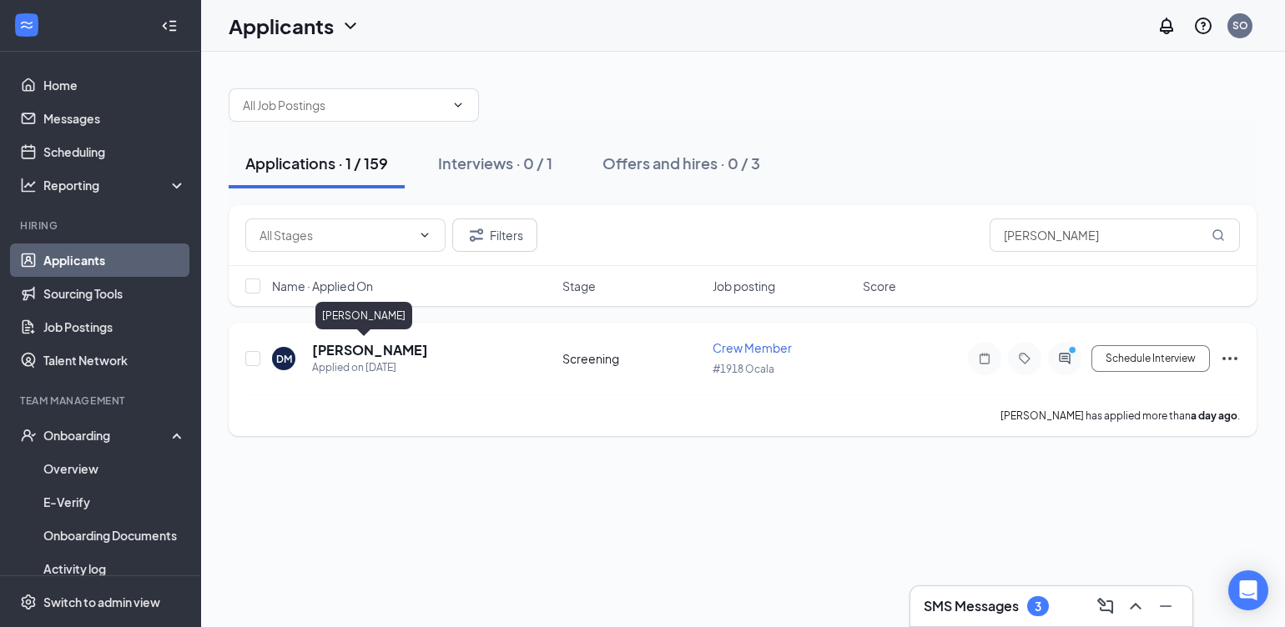
click at [356, 355] on h5 "Durell Miller" at bounding box center [370, 350] width 116 height 18
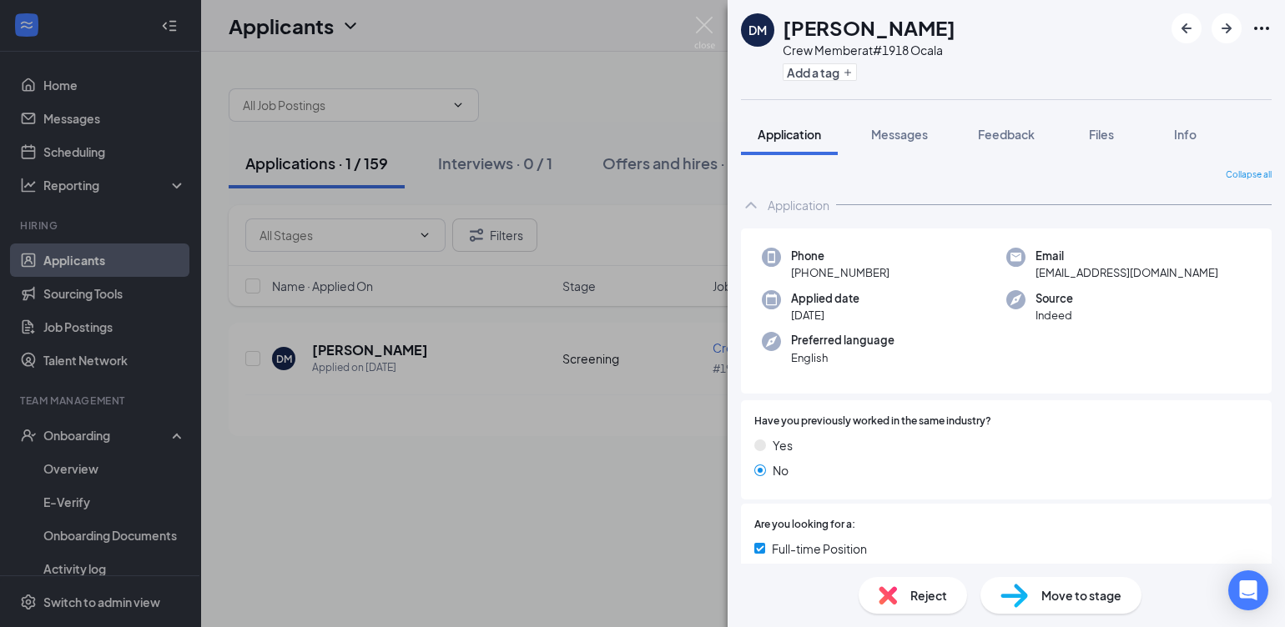
click at [1050, 596] on span "Move to stage" at bounding box center [1081, 595] width 80 height 18
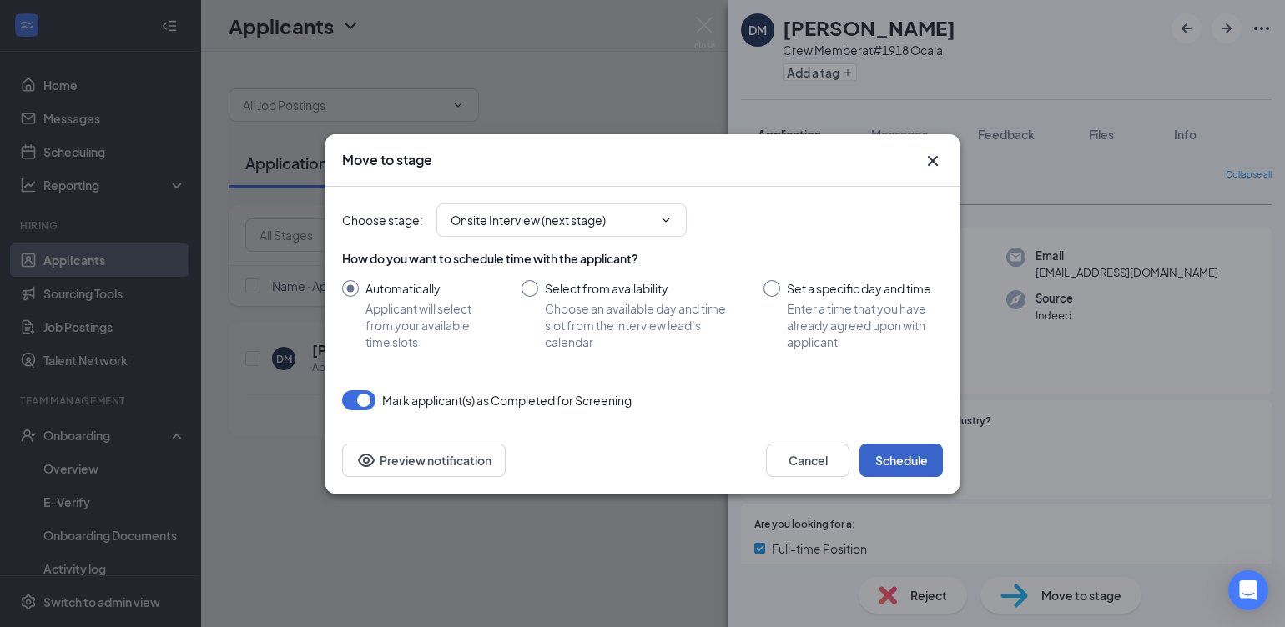
click at [893, 459] on button "Schedule" at bounding box center [900, 460] width 83 height 33
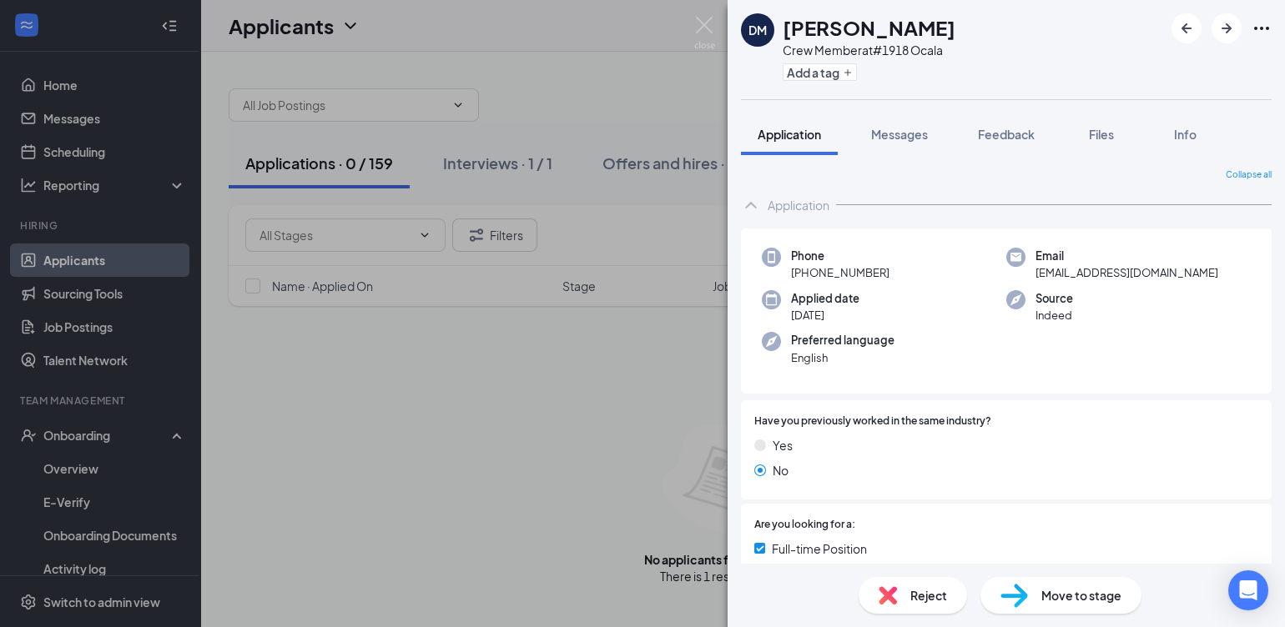
click at [1041, 607] on div "Move to stage" at bounding box center [1060, 595] width 161 height 37
type input "Onsite Interview (next stage)"
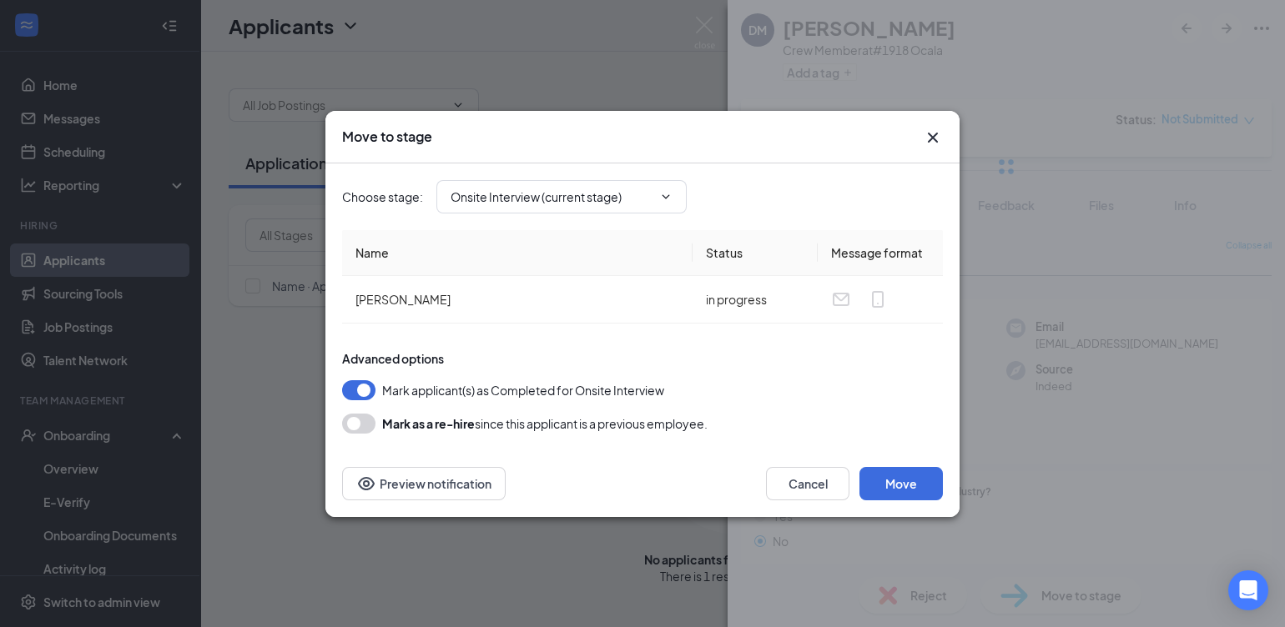
type input "Hiring Complete (final stage)"
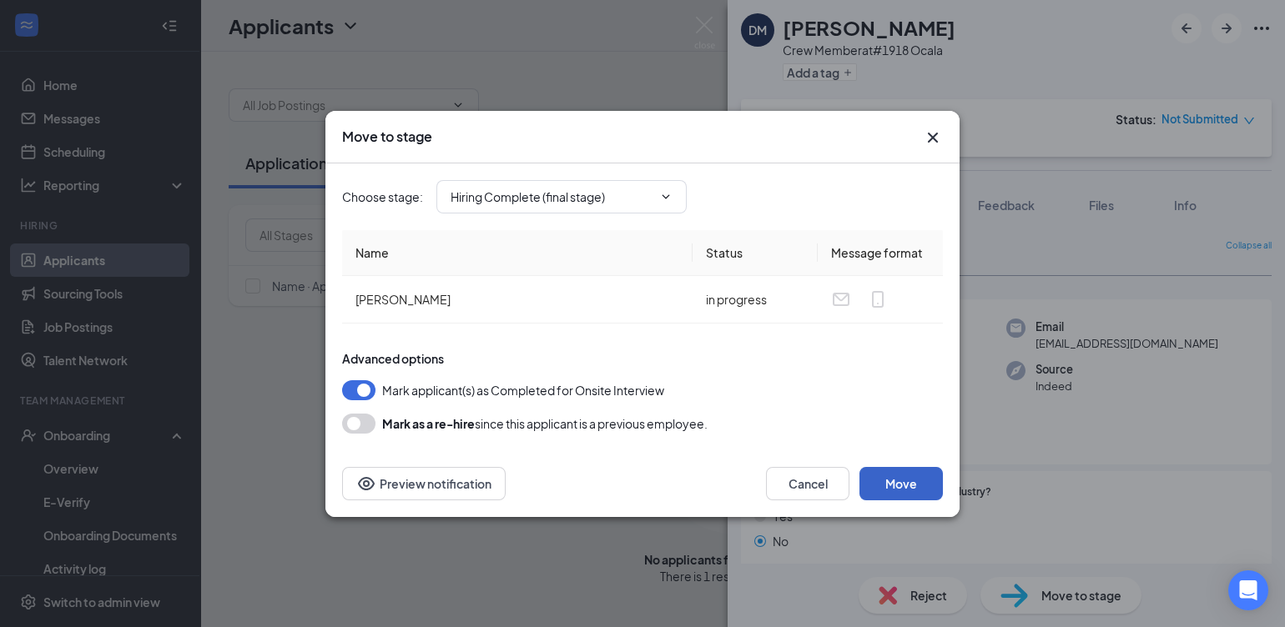
click at [895, 476] on button "Move" at bounding box center [900, 483] width 83 height 33
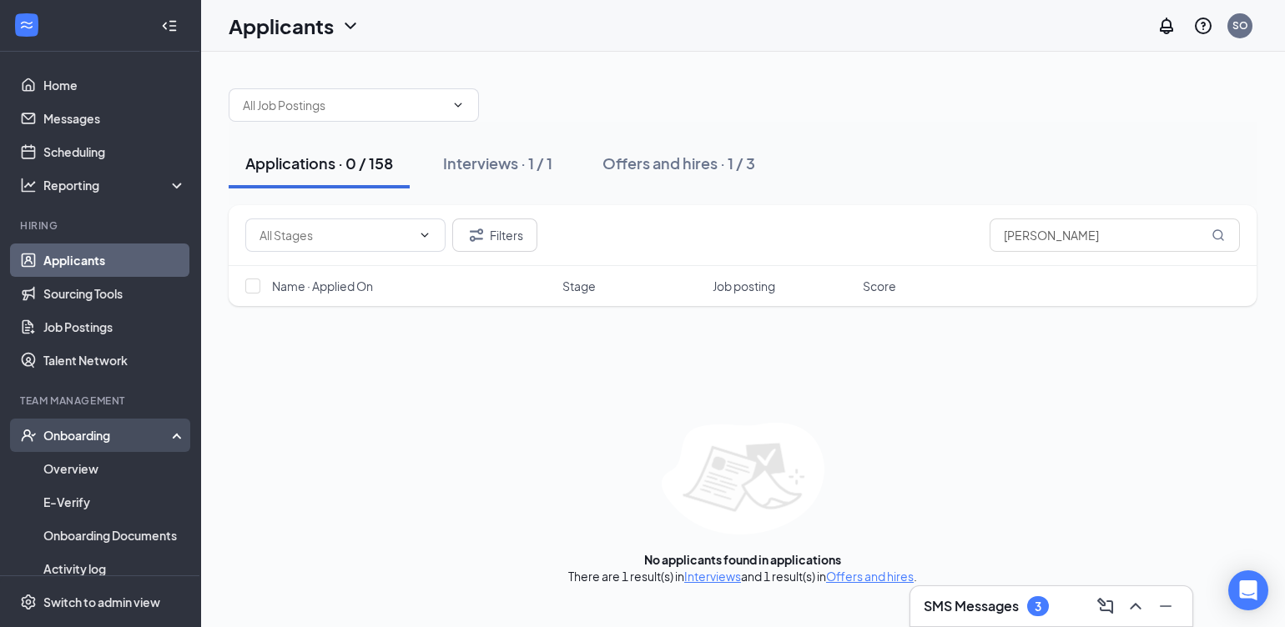
click at [69, 438] on div "Onboarding" at bounding box center [107, 435] width 128 height 17
click at [71, 434] on div "Onboarding" at bounding box center [107, 435] width 128 height 17
click at [80, 466] on link "Overview" at bounding box center [114, 468] width 143 height 33
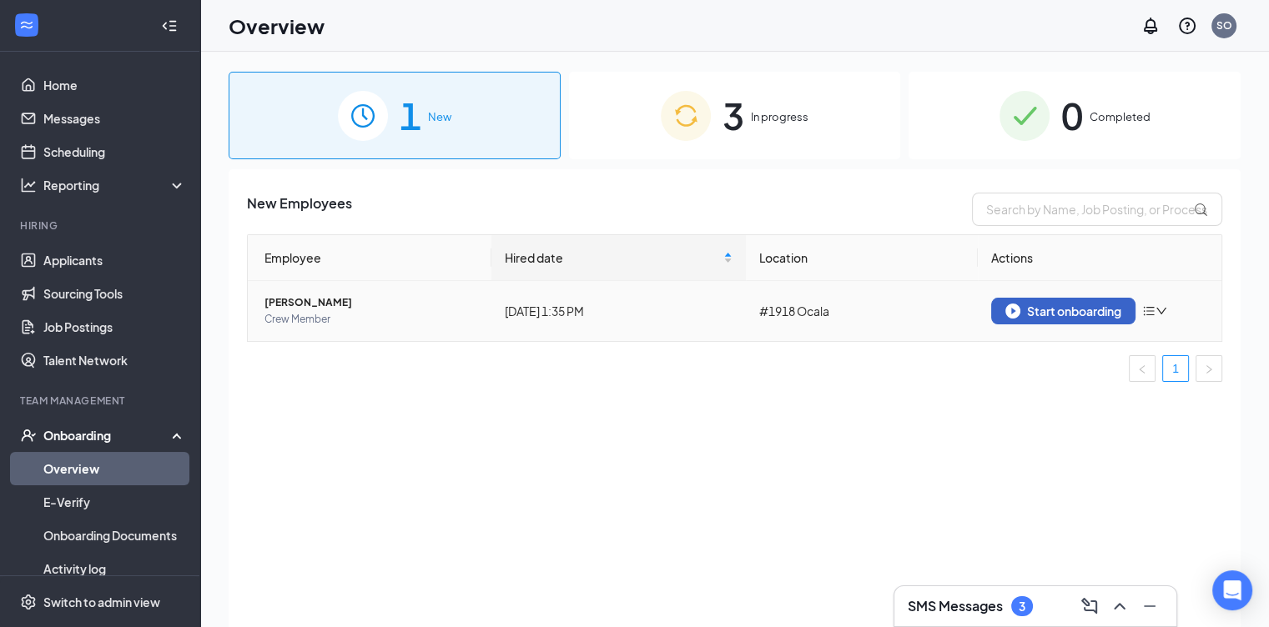
click at [1039, 310] on div "Start onboarding" at bounding box center [1063, 311] width 116 height 15
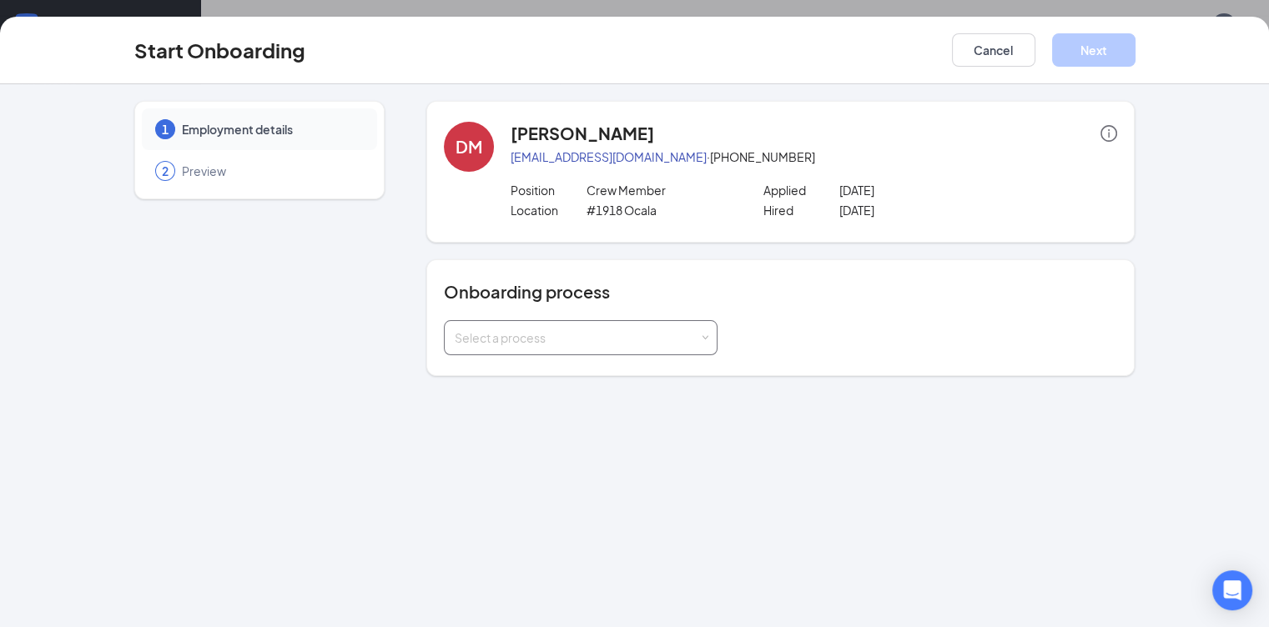
click at [518, 327] on div "Select a process" at bounding box center [581, 337] width 252 height 33
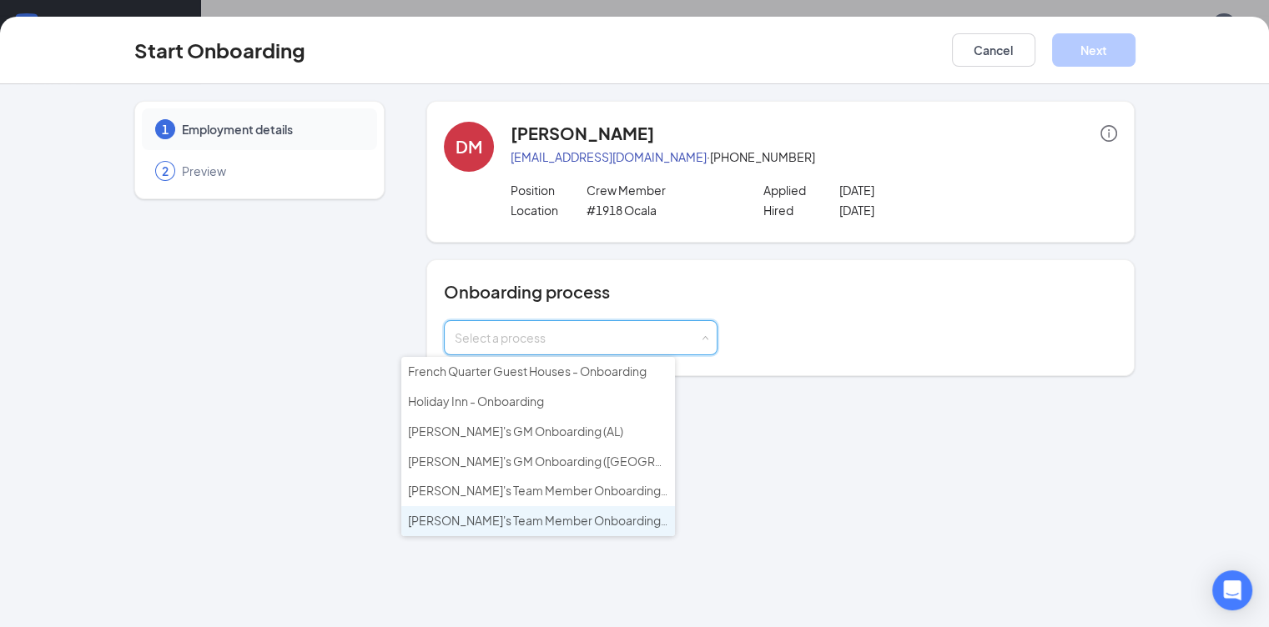
click at [501, 515] on span "Wendy's Team Member Onboarding (FL & TX)" at bounding box center [666, 520] width 516 height 15
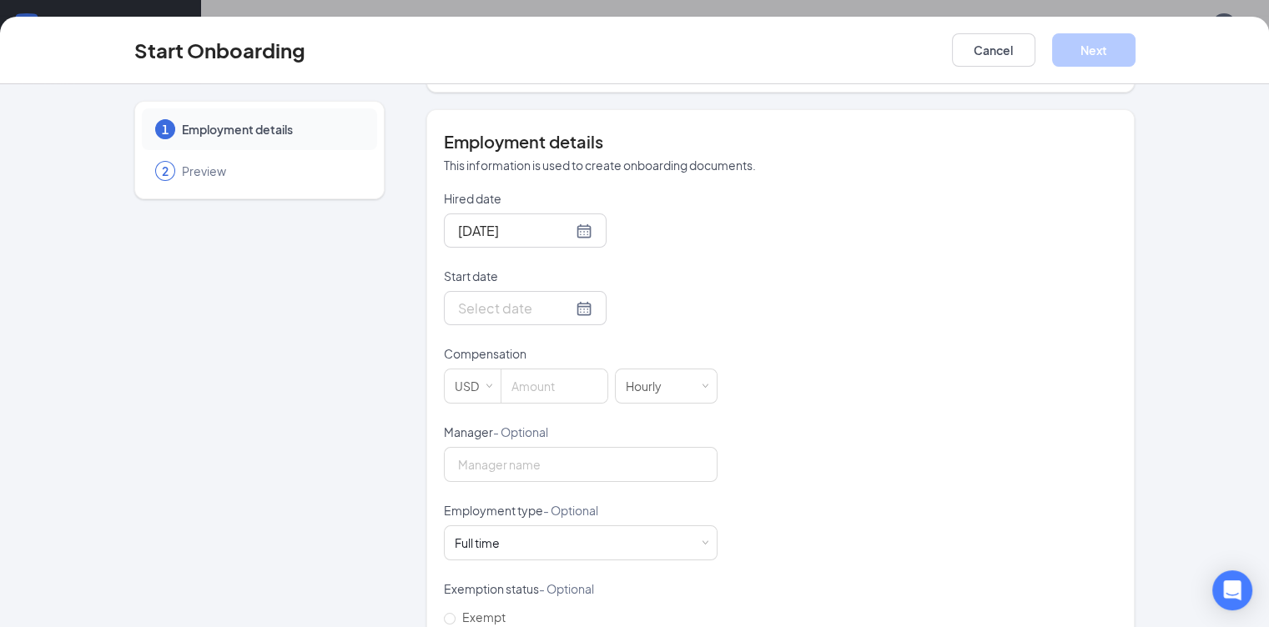
scroll to position [313, 0]
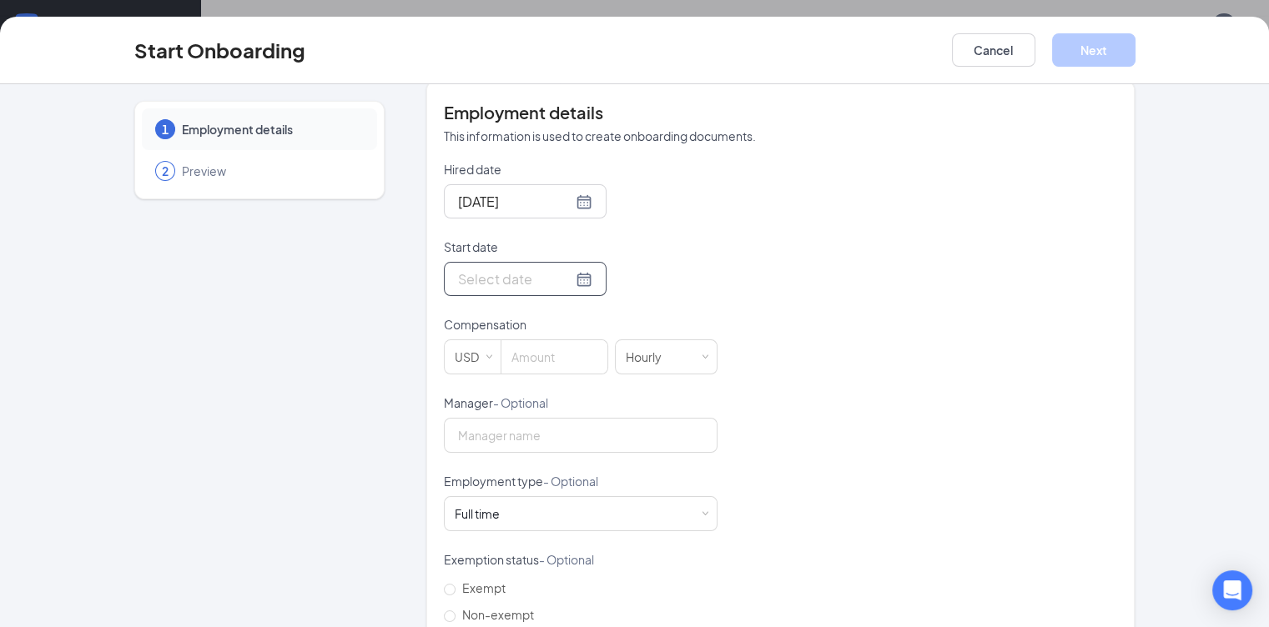
click at [458, 277] on input "Start date" at bounding box center [515, 279] width 114 height 21
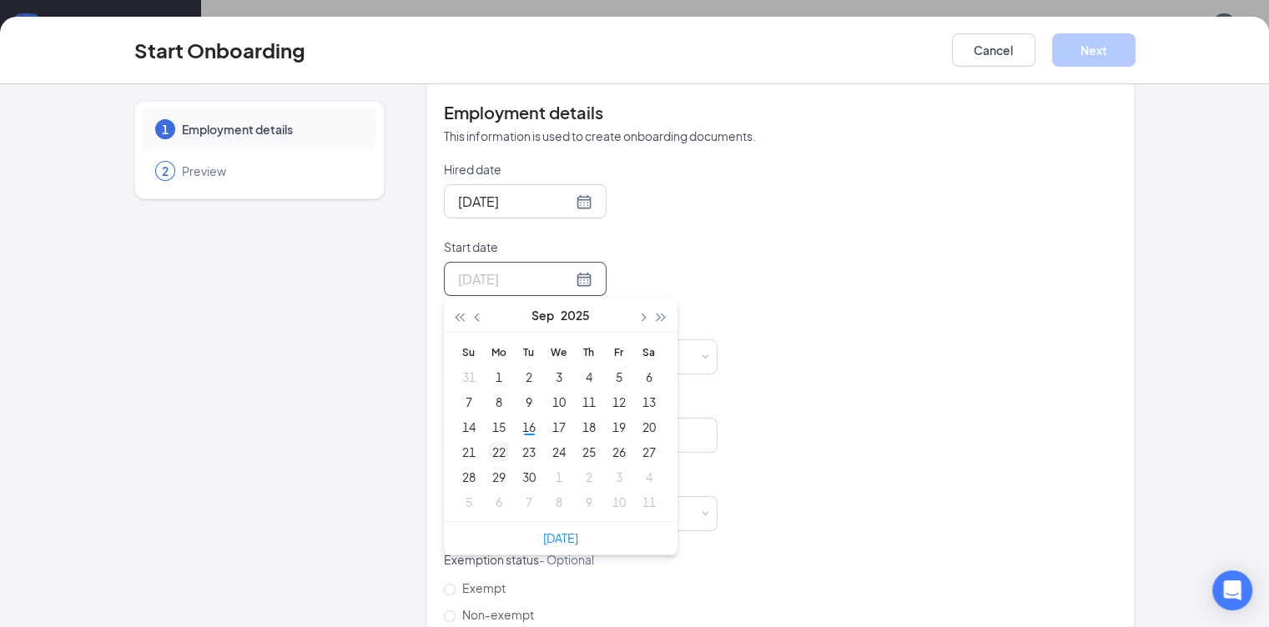
type input "Sep 22, 2025"
click at [489, 451] on div "22" at bounding box center [499, 452] width 20 height 20
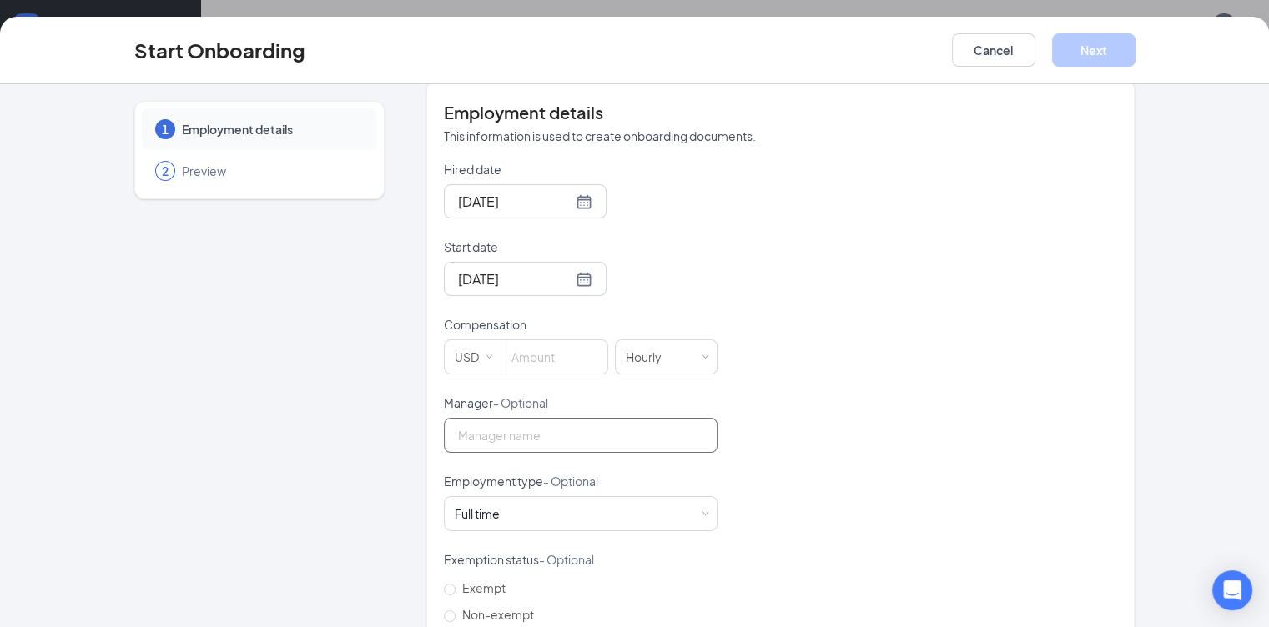
click at [447, 434] on input "Manager - Optional" at bounding box center [581, 435] width 274 height 35
type input "polly wright"
type input "13"
click at [466, 517] on div "Full time Works 30+ hours per week and is reasonably expected to work" at bounding box center [581, 513] width 252 height 33
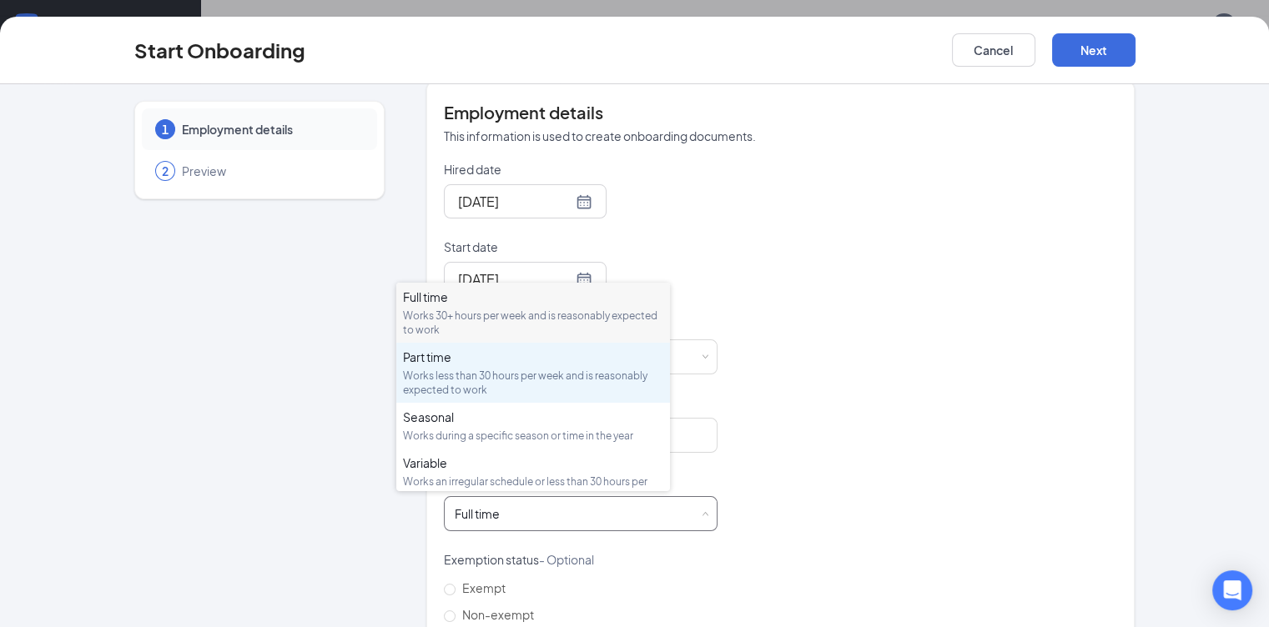
click at [437, 370] on div "Works less than 30 hours per week and is reasonably expected to work" at bounding box center [533, 383] width 260 height 28
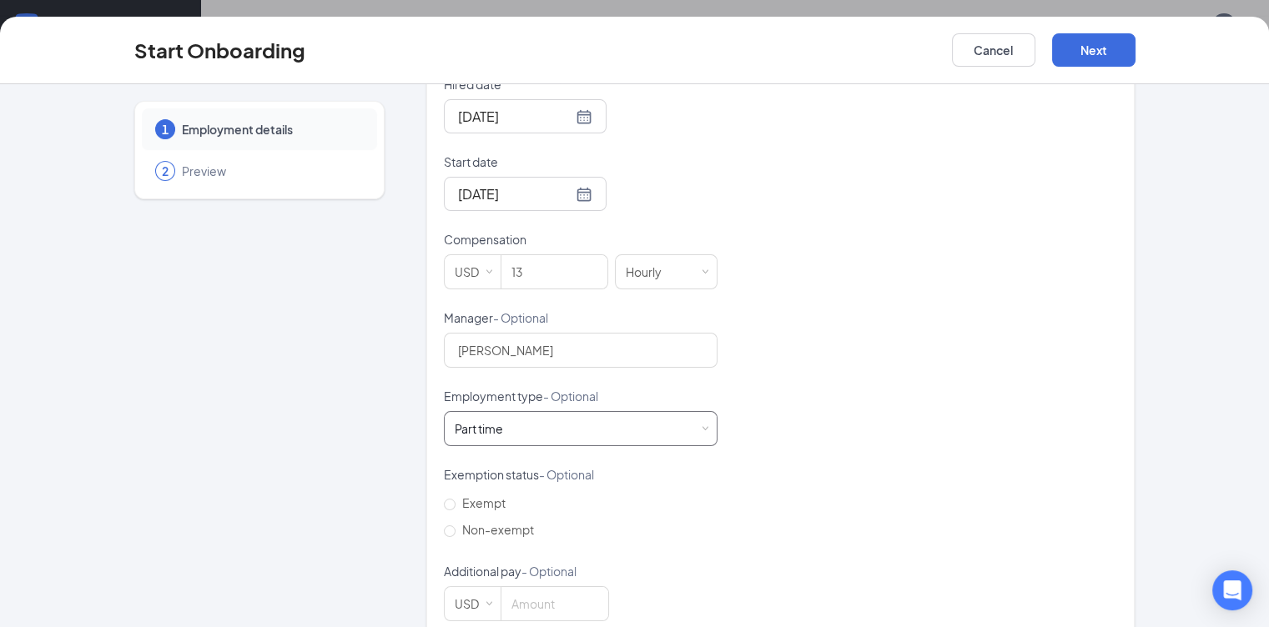
scroll to position [427, 0]
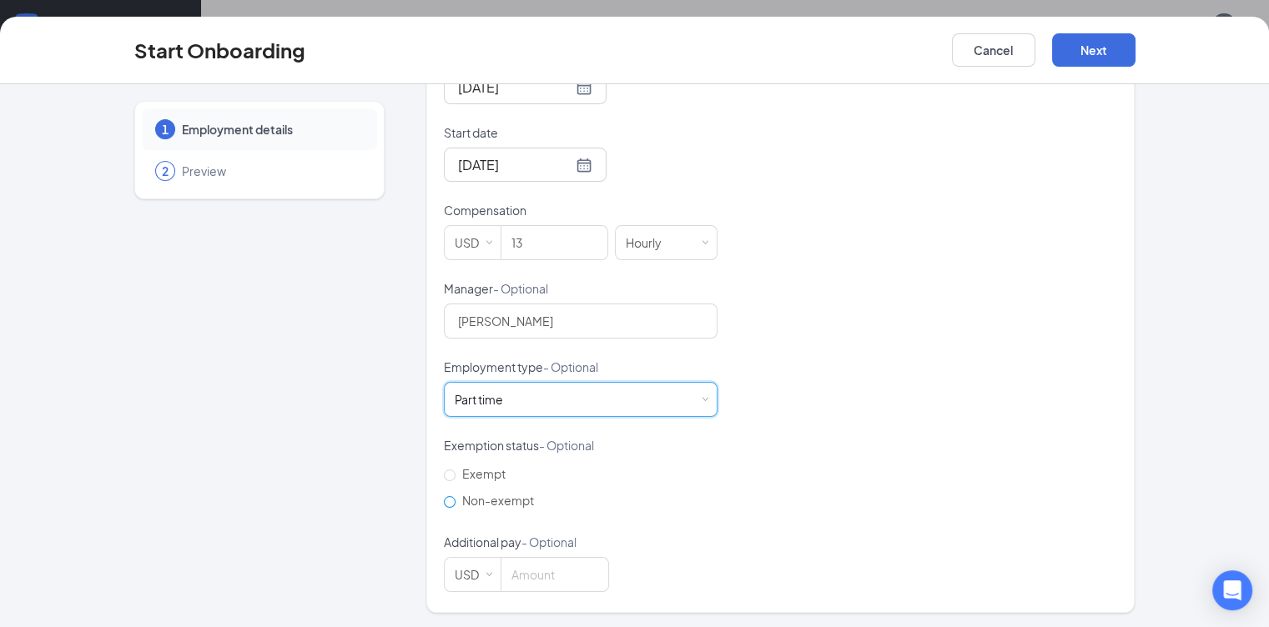
click at [444, 502] on input "Non-exempt" at bounding box center [450, 502] width 12 height 12
radio input "true"
click at [1135, 50] on button "Next" at bounding box center [1093, 49] width 83 height 33
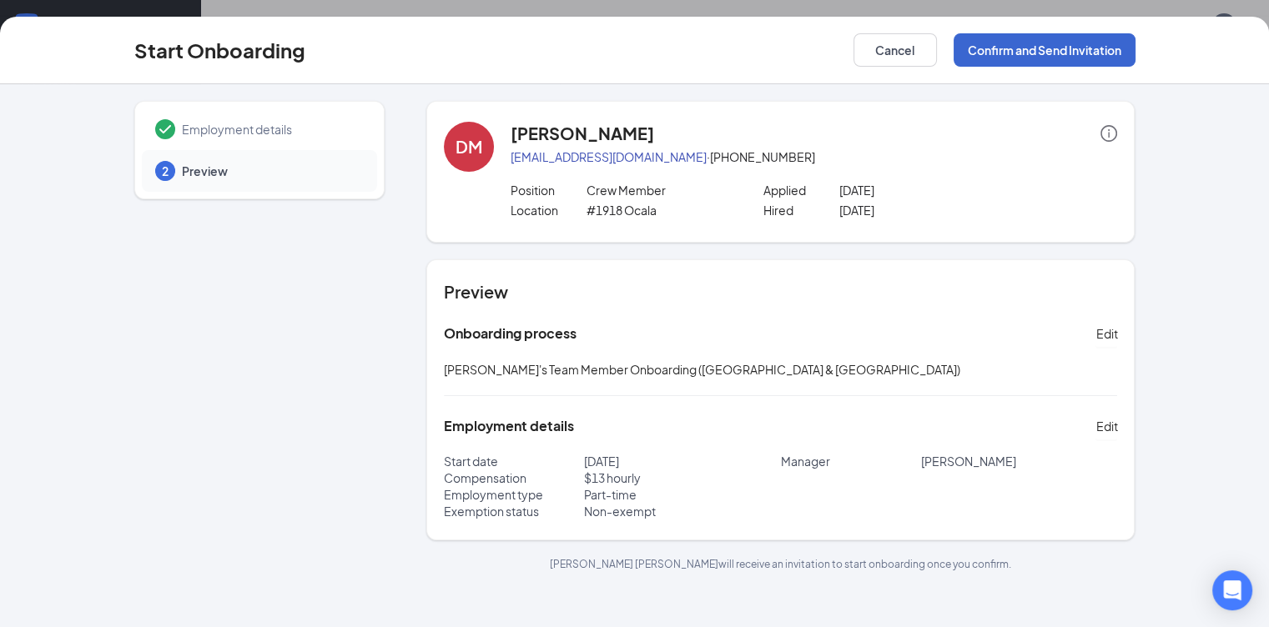
scroll to position [0, 0]
click at [1118, 50] on button "Confirm and Send Invitation" at bounding box center [1045, 49] width 182 height 33
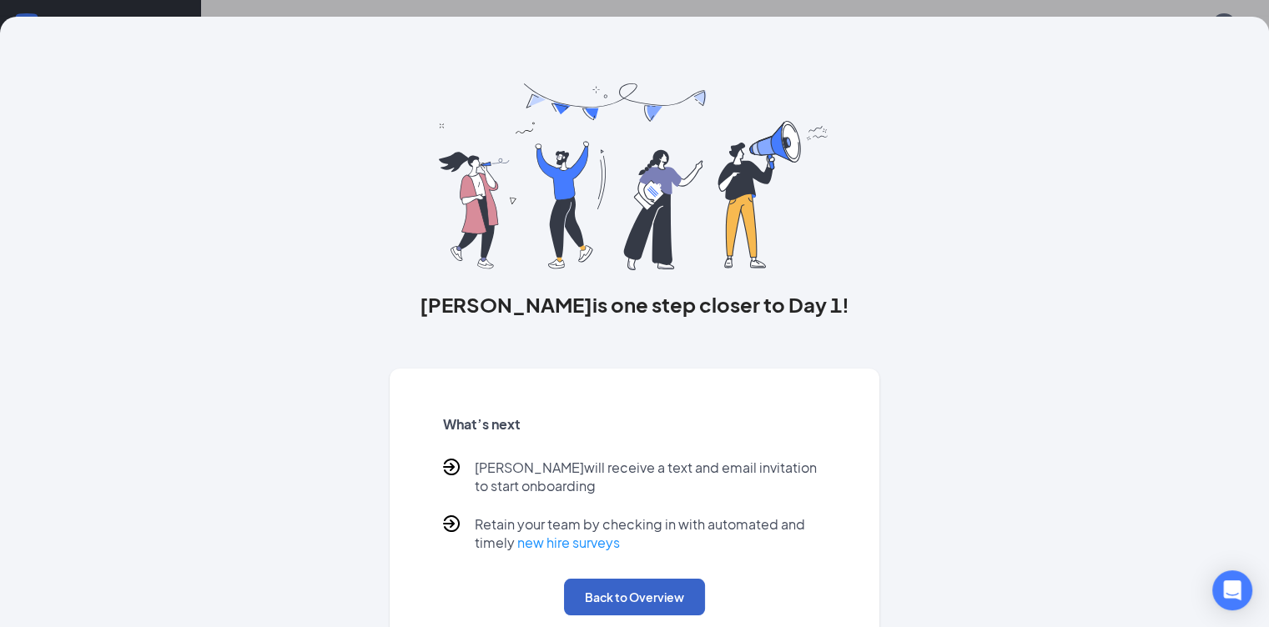
click at [613, 605] on button "Back to Overview" at bounding box center [634, 597] width 141 height 37
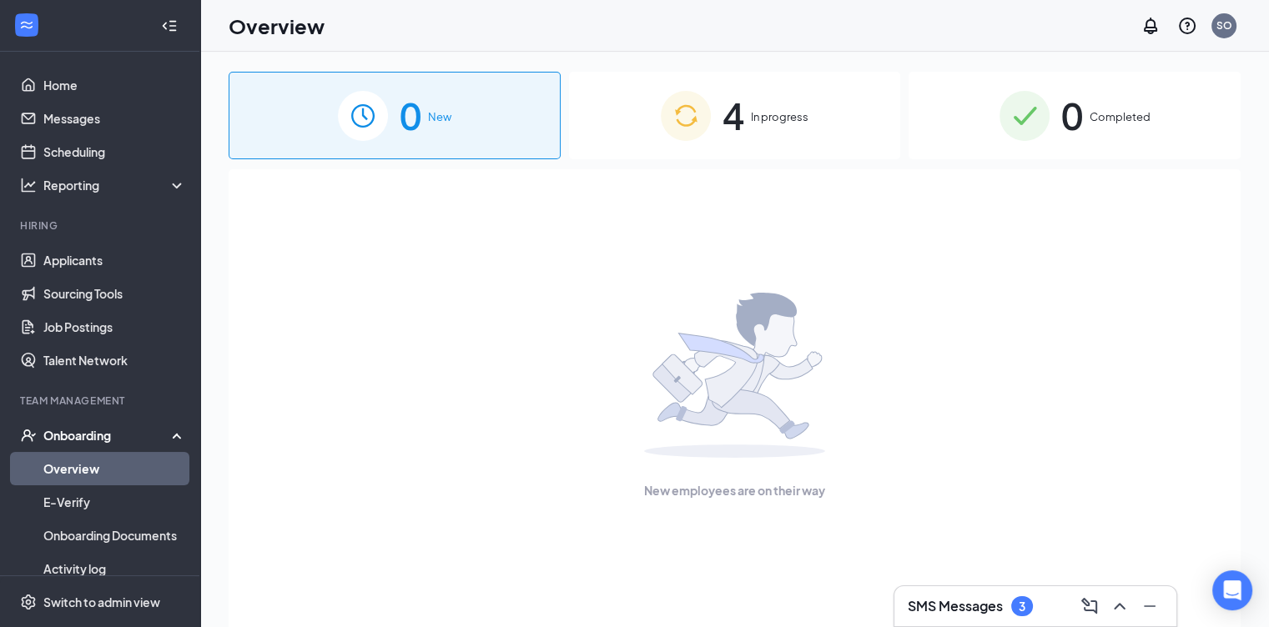
click at [688, 112] on img at bounding box center [686, 116] width 50 height 50
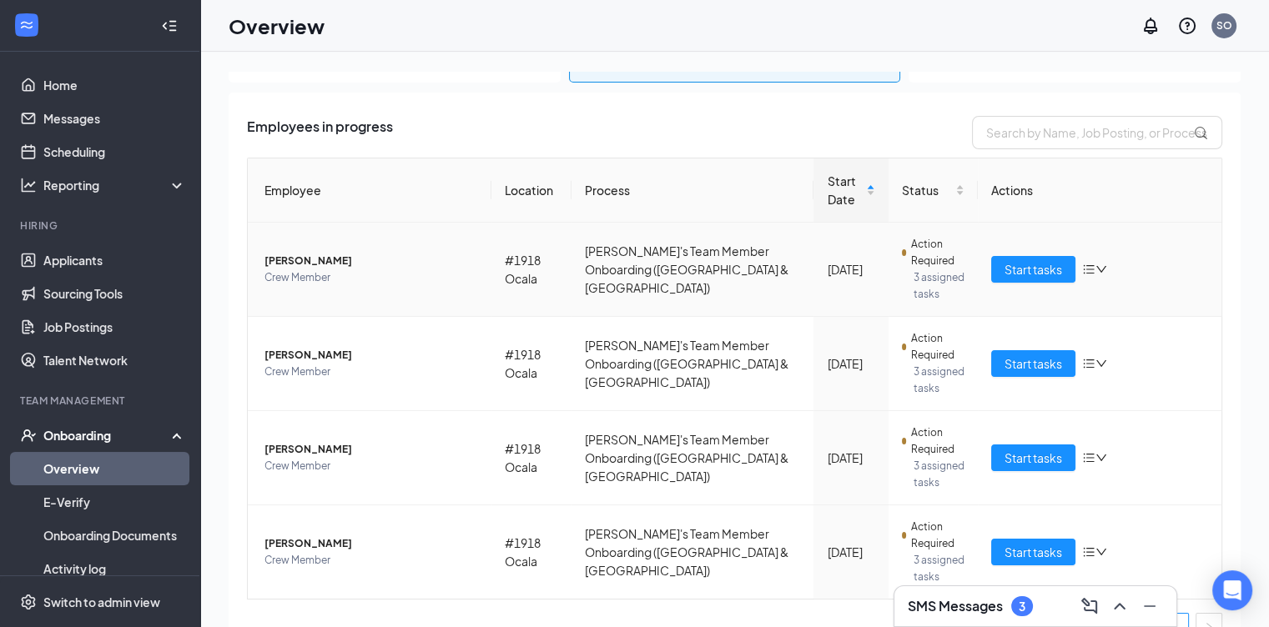
scroll to position [103, 0]
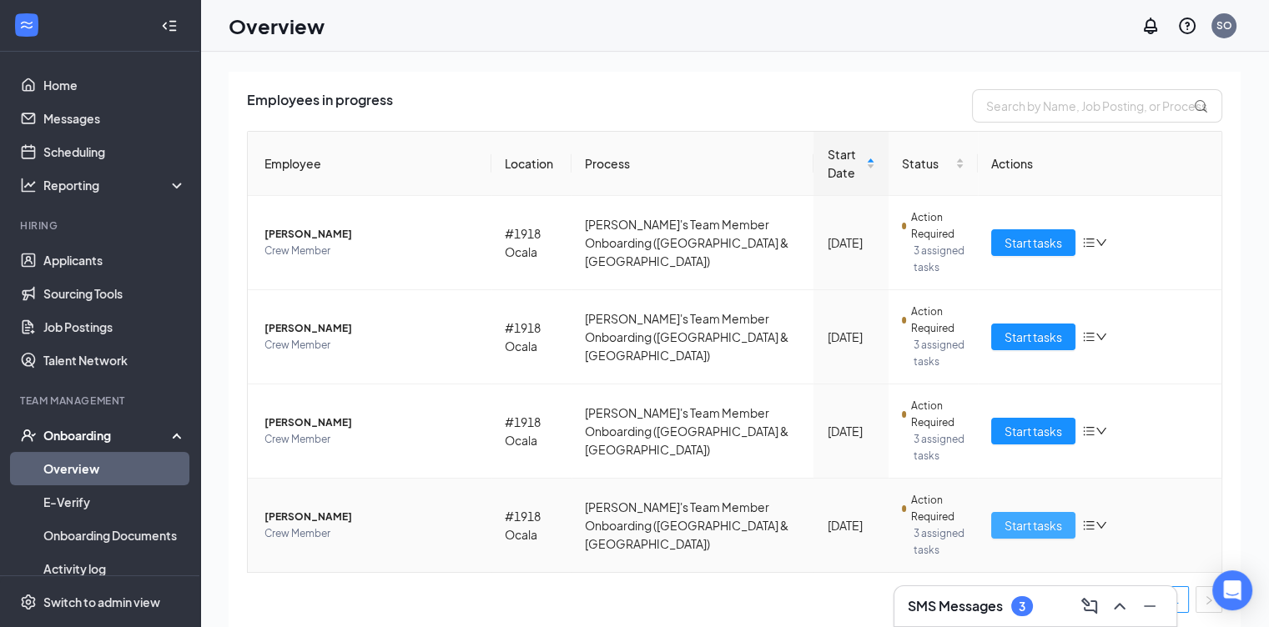
click at [1014, 524] on span "Start tasks" at bounding box center [1033, 525] width 58 height 18
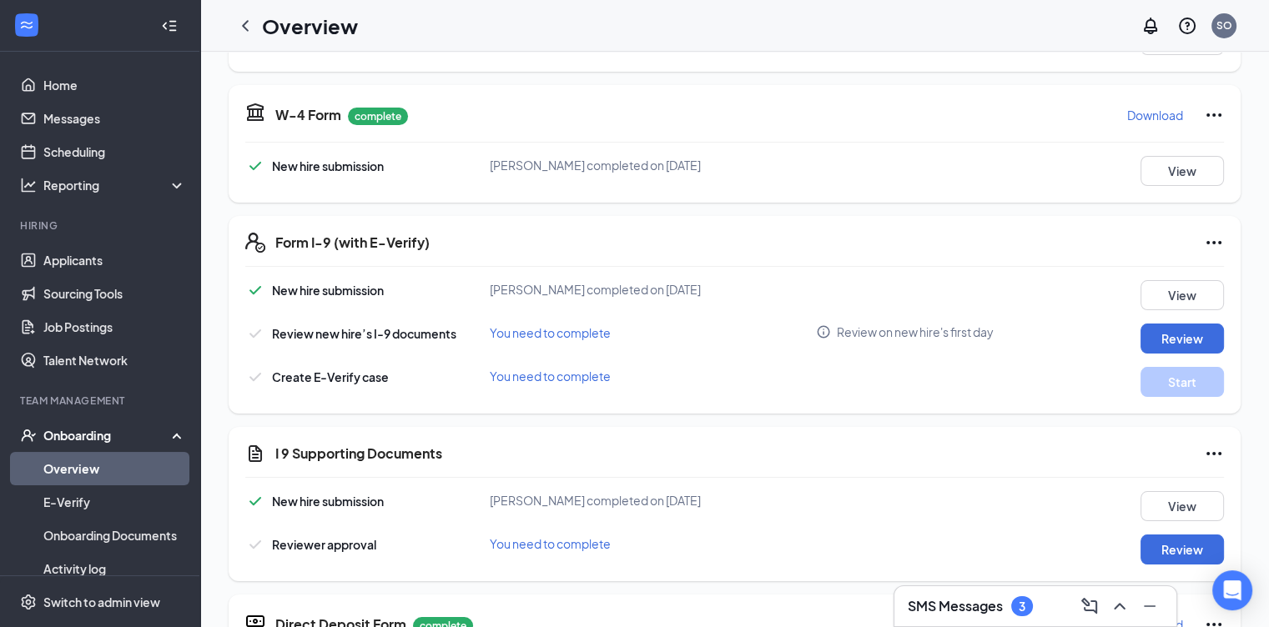
scroll to position [416, 0]
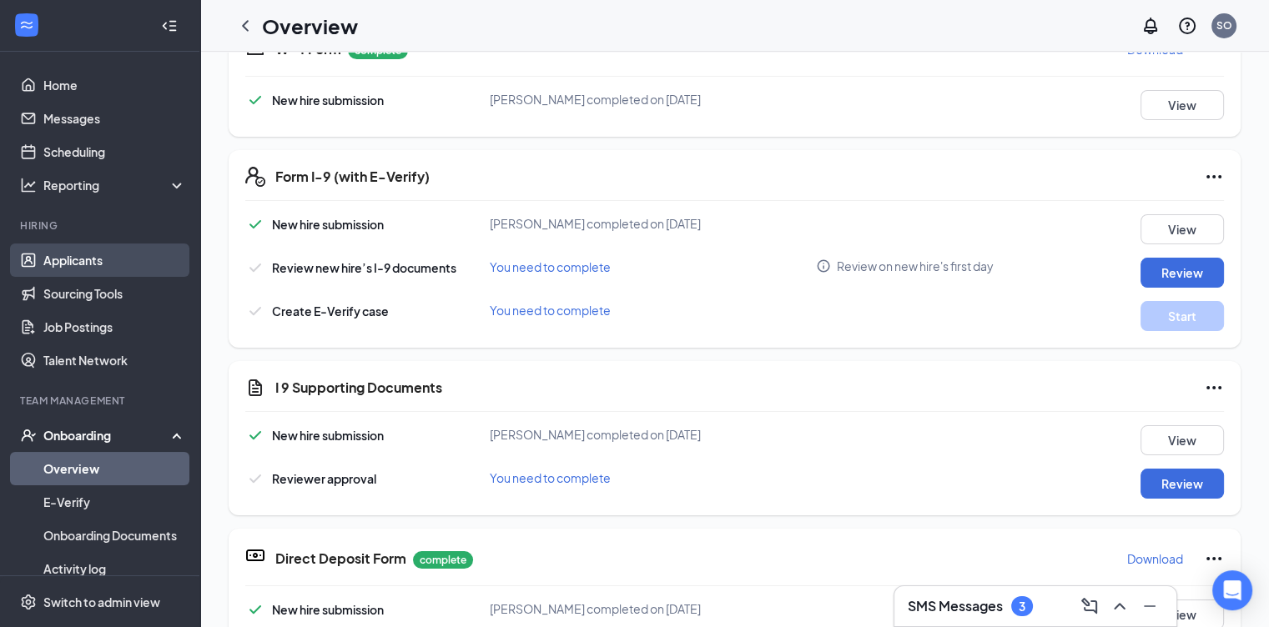
click at [72, 259] on link "Applicants" at bounding box center [114, 260] width 143 height 33
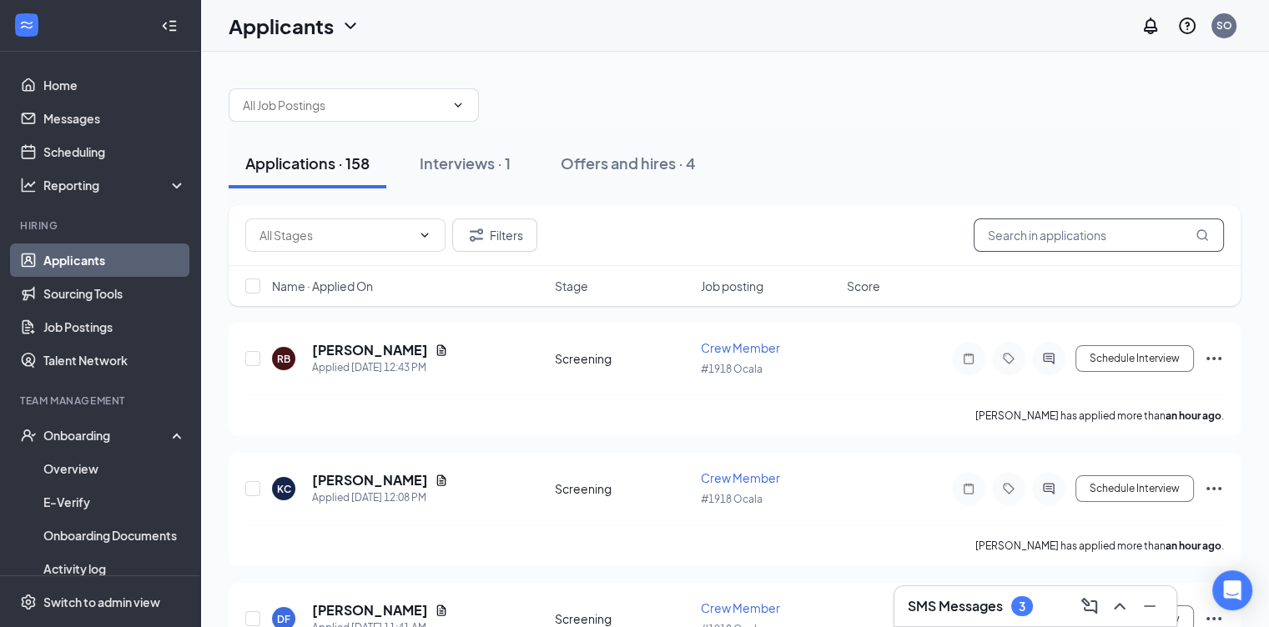
click at [1039, 232] on input "text" at bounding box center [1099, 235] width 250 height 33
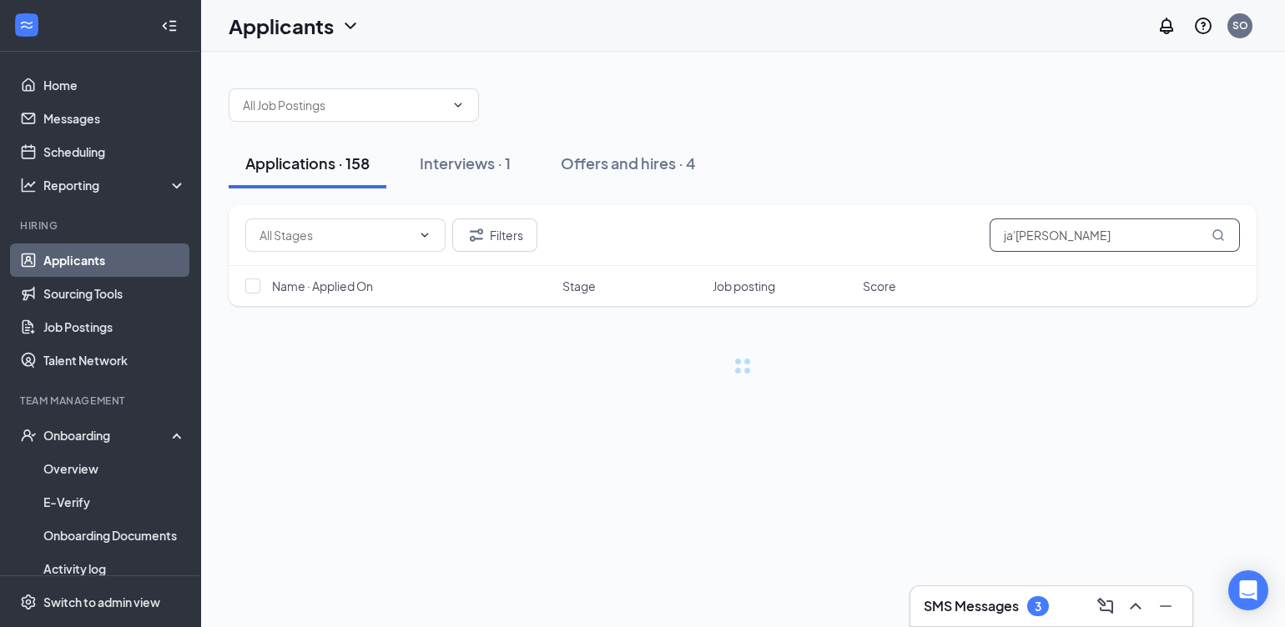
type input "ja'suna McNealy"
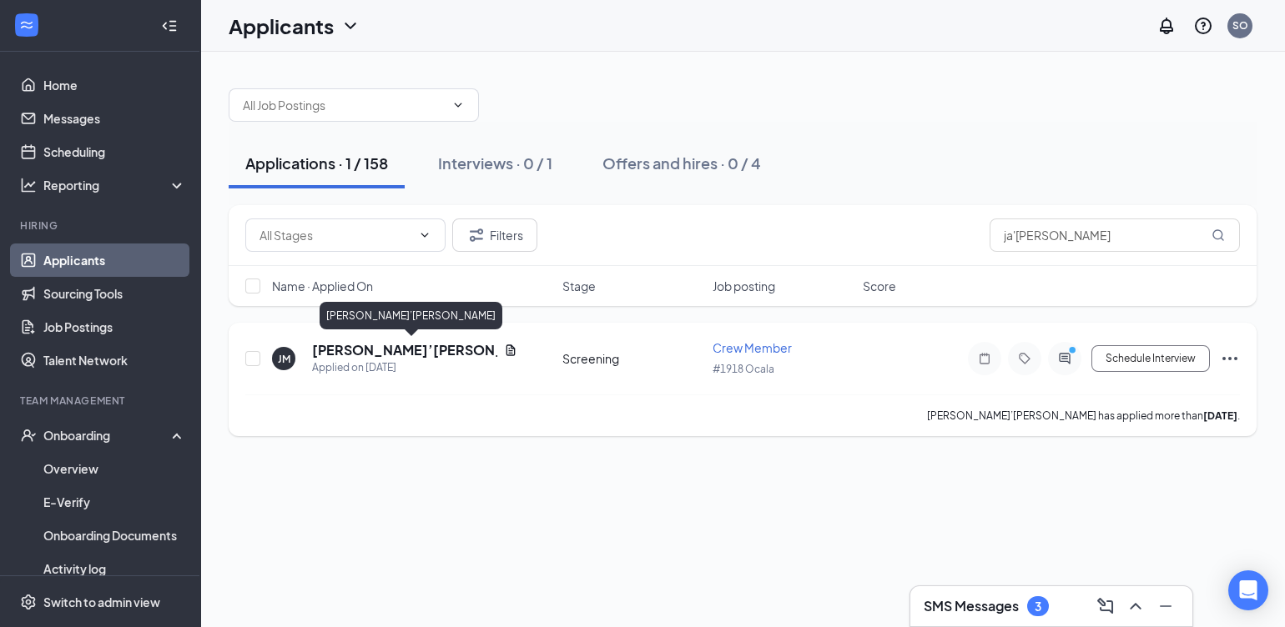
click at [367, 350] on h5 "Ja’Suna Mcnealy" at bounding box center [404, 350] width 185 height 18
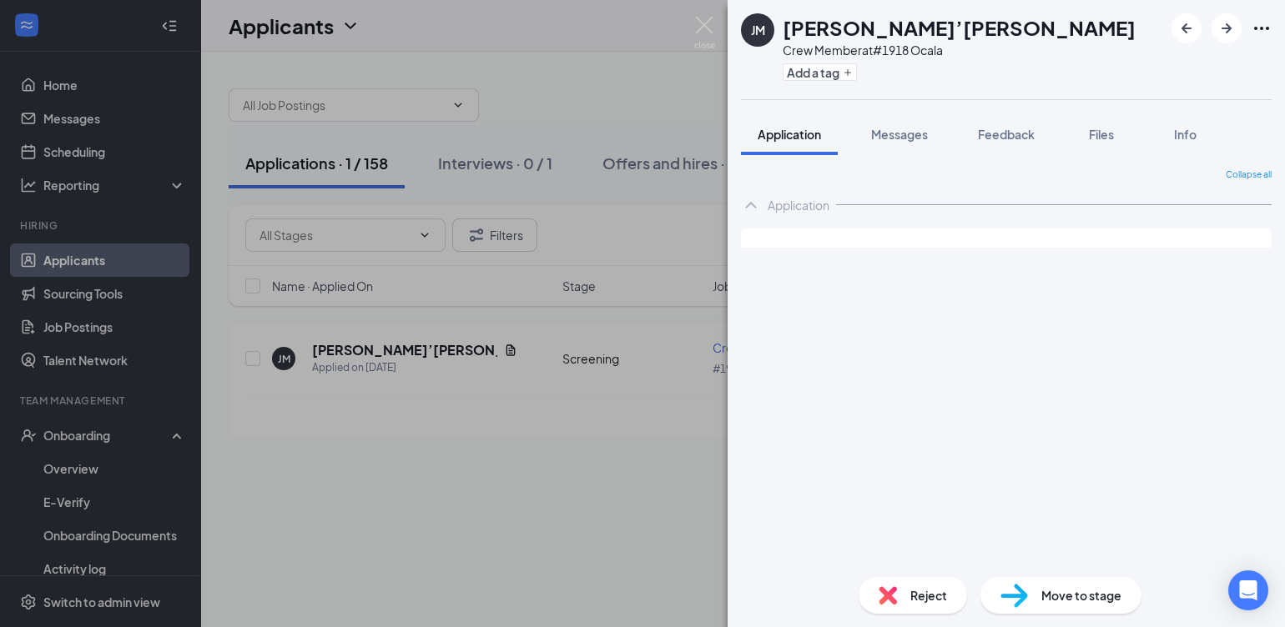
click at [1055, 598] on span "Move to stage" at bounding box center [1081, 595] width 80 height 18
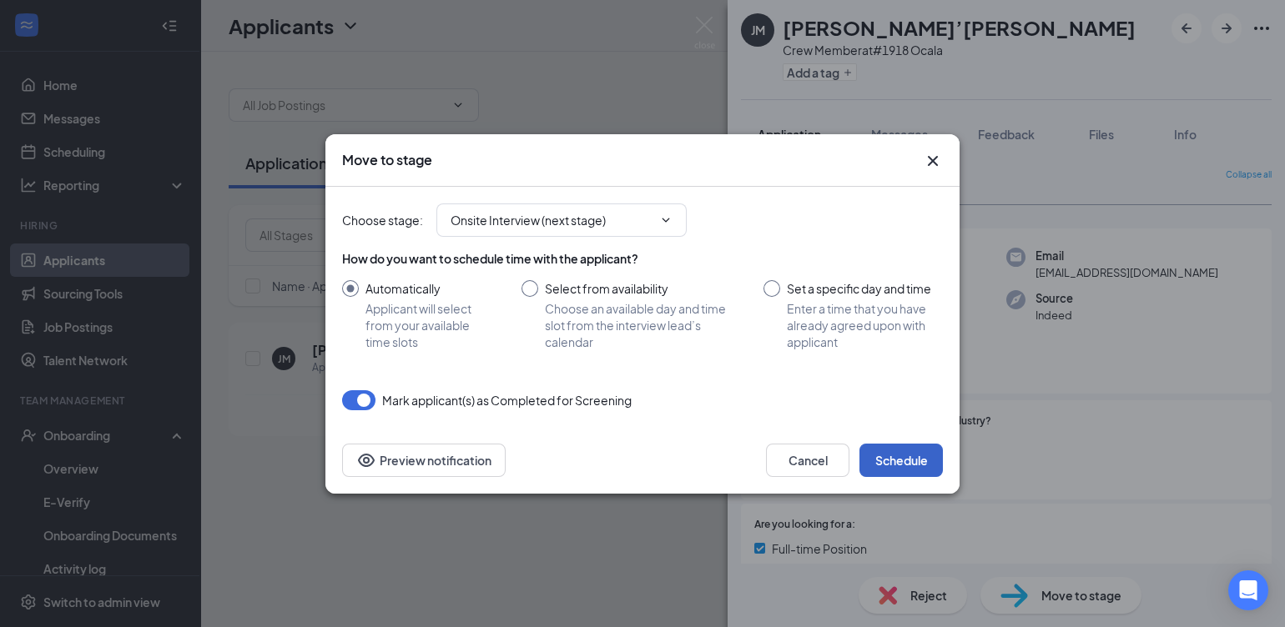
click at [917, 461] on button "Schedule" at bounding box center [900, 460] width 83 height 33
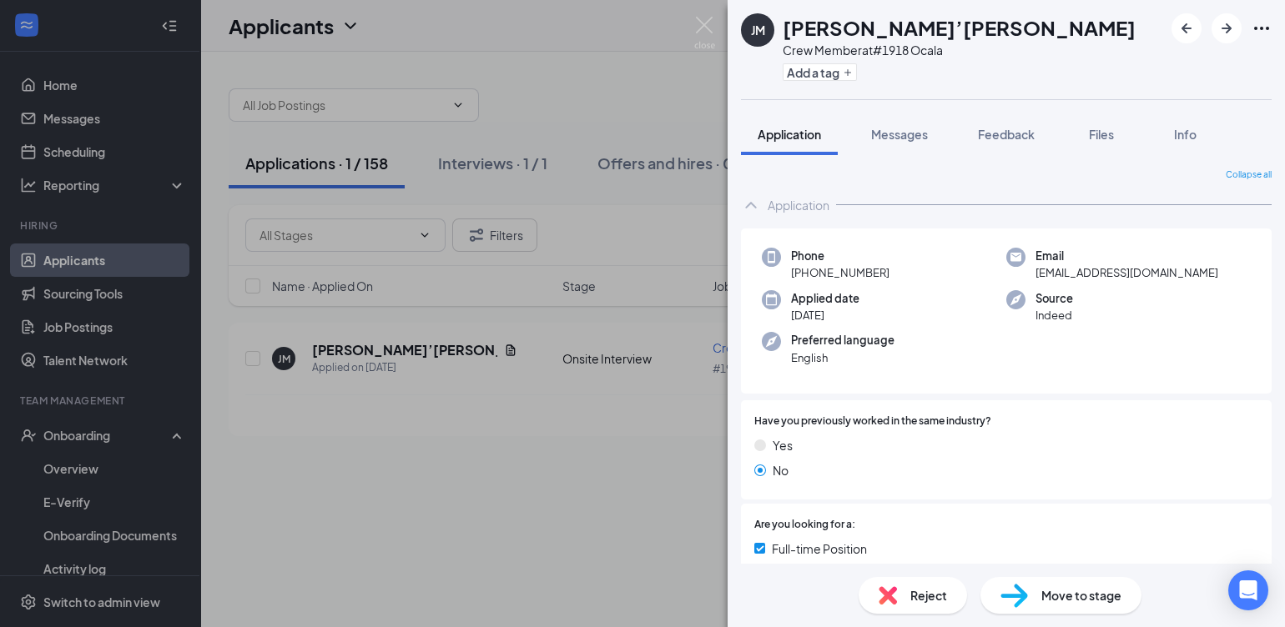
click at [1032, 611] on div "Move to stage" at bounding box center [1060, 595] width 161 height 37
type input "Onsite Interview (next stage)"
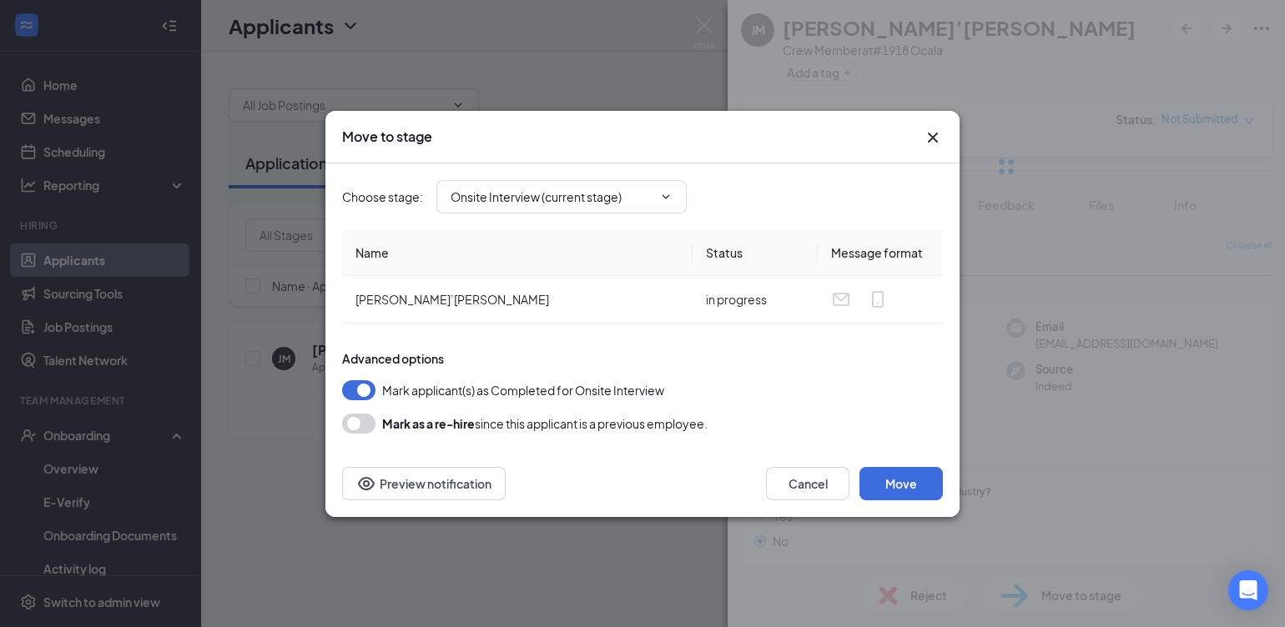
type input "Hiring Complete (final stage)"
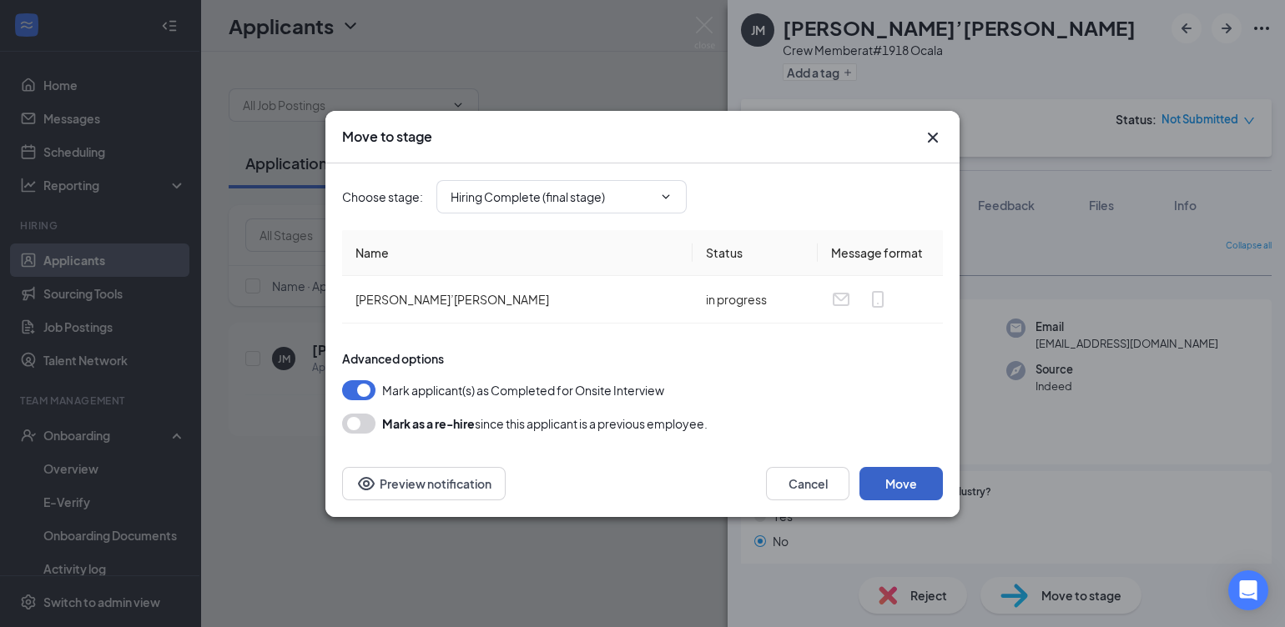
click at [886, 476] on button "Move" at bounding box center [900, 483] width 83 height 33
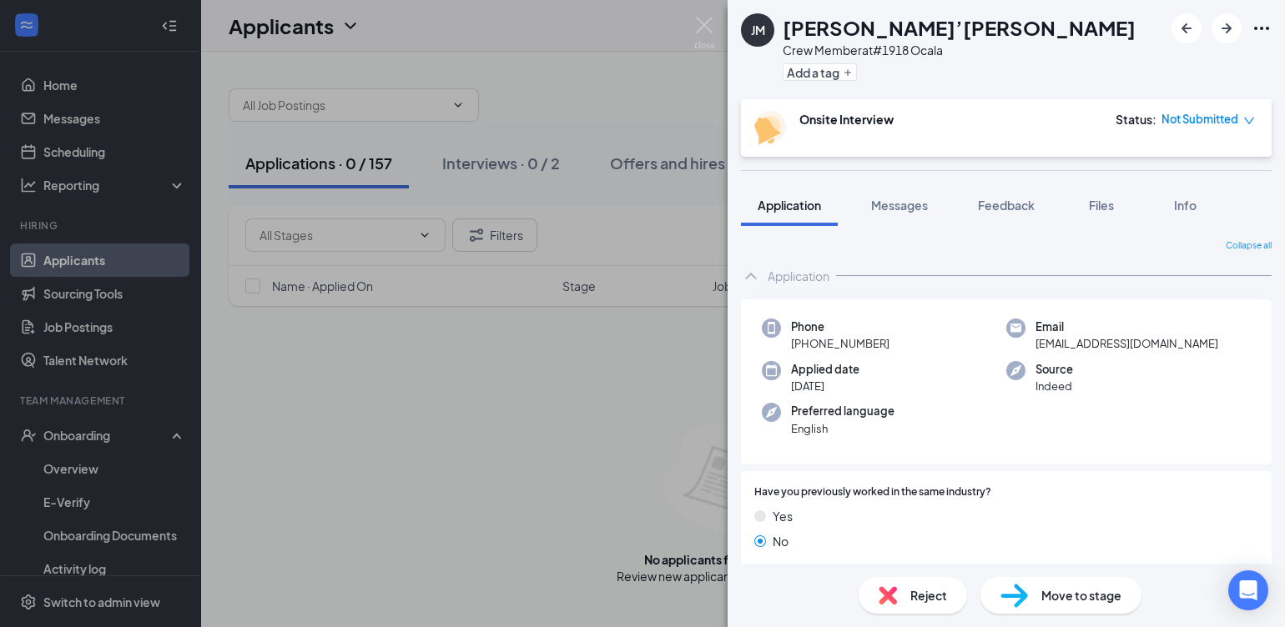
click at [556, 393] on div "JM Ja’Suna Mcnealy Crew Member at #1918 Ocala Add a tag Onsite Interview Status…" at bounding box center [642, 313] width 1285 height 627
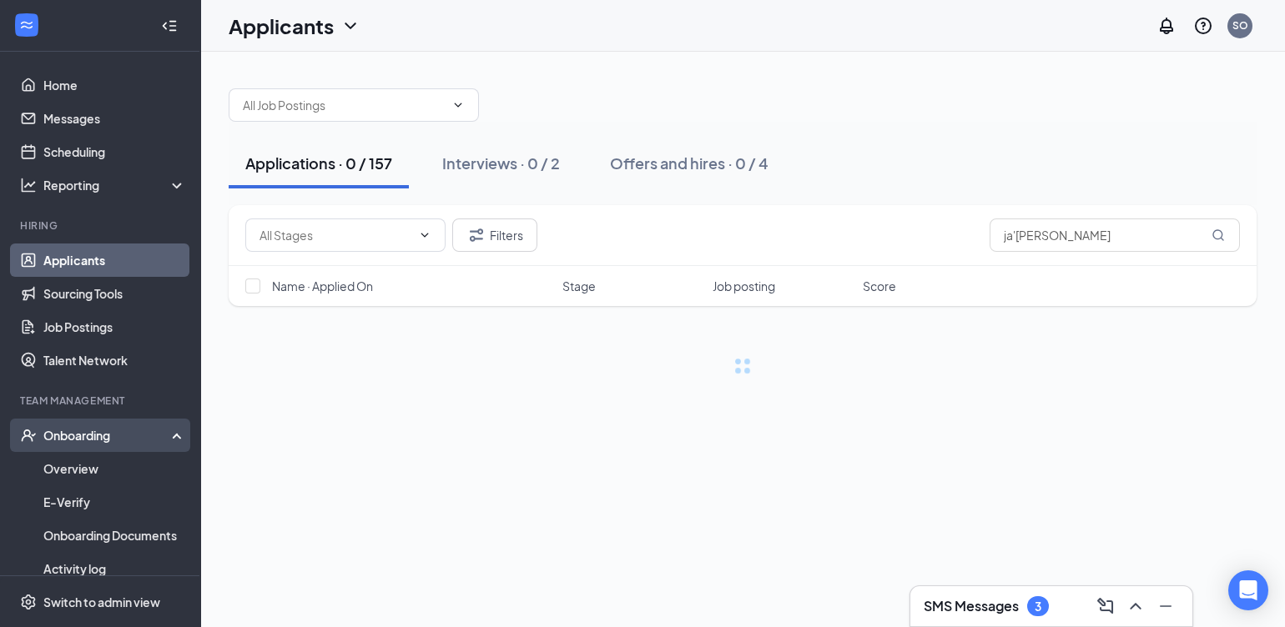
click at [77, 435] on div "Onboarding" at bounding box center [107, 435] width 128 height 17
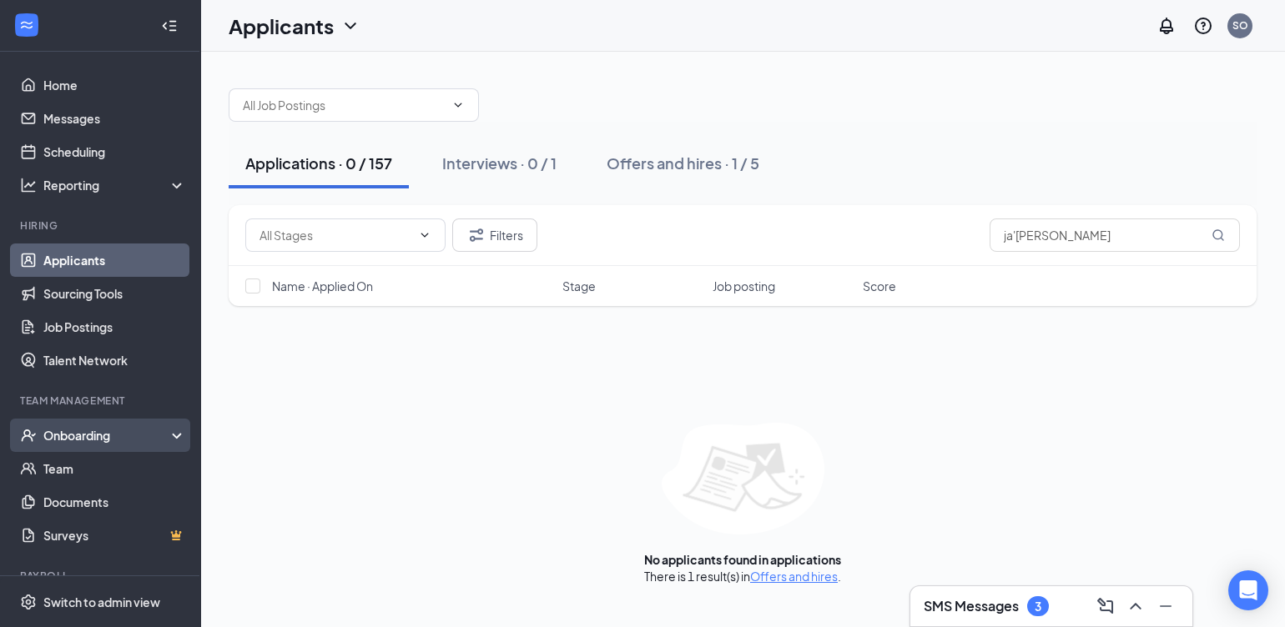
click at [88, 435] on div "Onboarding" at bounding box center [107, 435] width 128 height 17
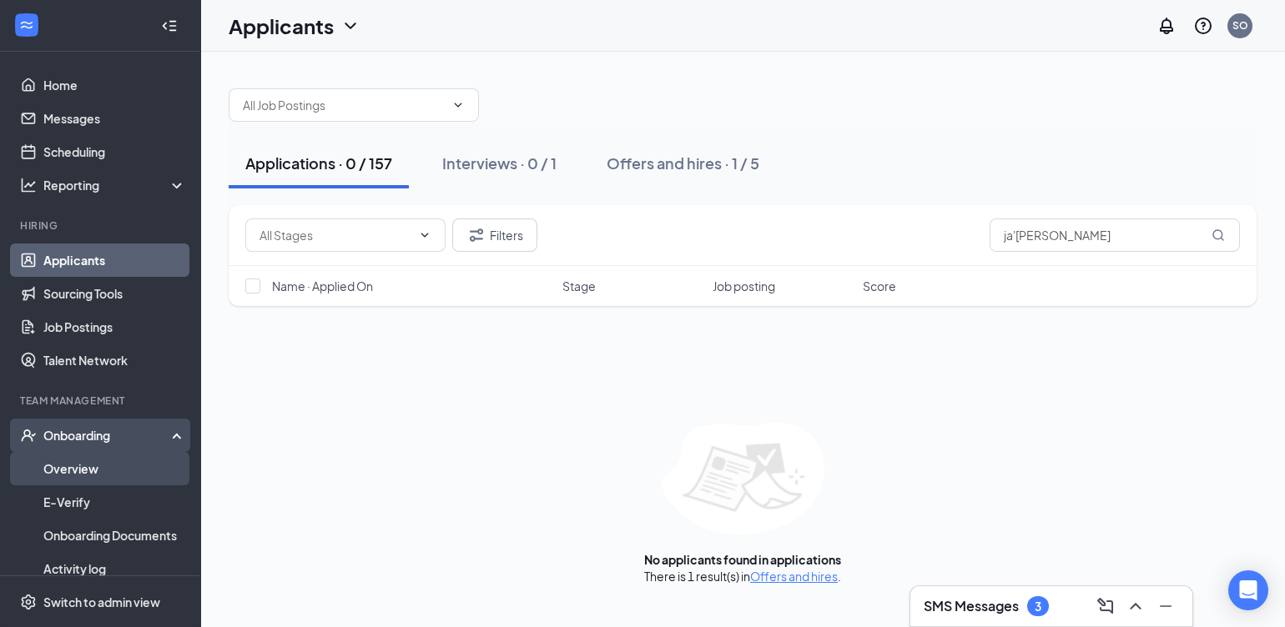
click at [74, 467] on link "Overview" at bounding box center [114, 468] width 143 height 33
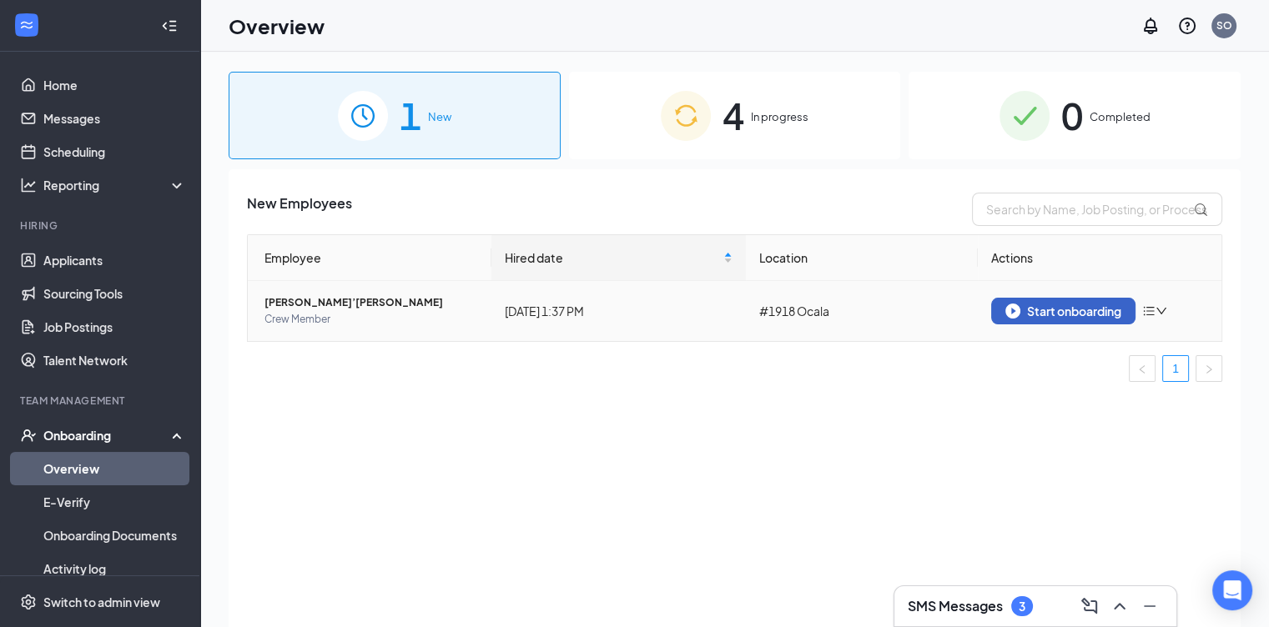
click at [1034, 306] on div "Start onboarding" at bounding box center [1063, 311] width 116 height 15
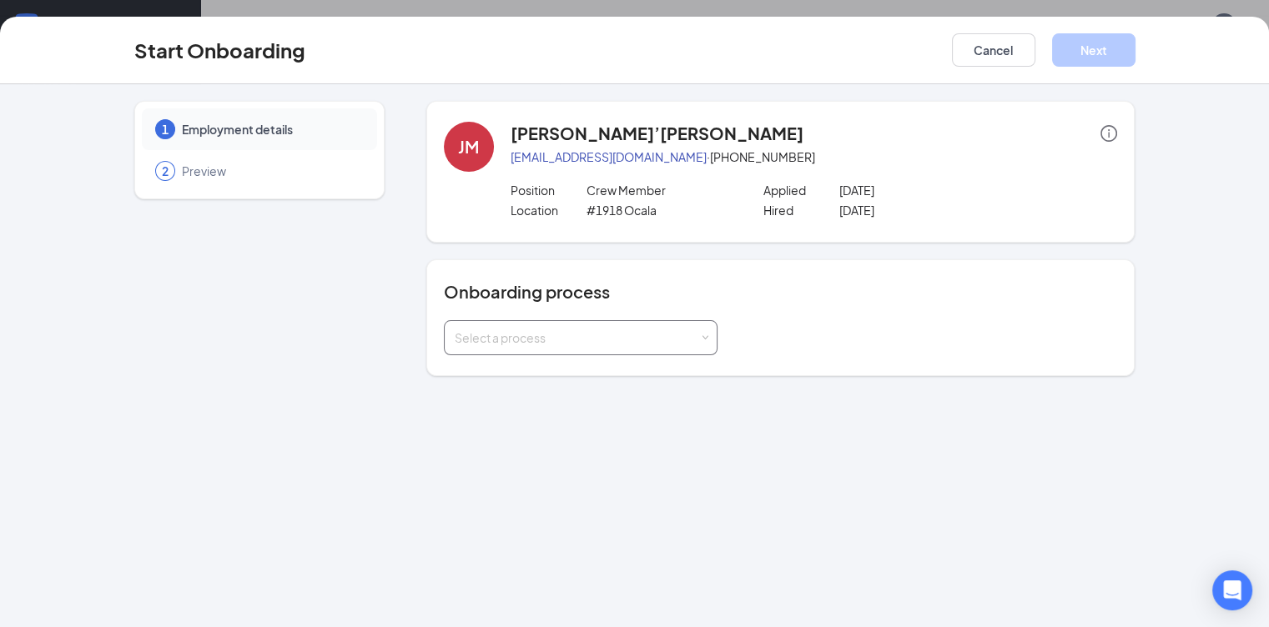
click at [455, 342] on div "Select a process" at bounding box center [577, 338] width 244 height 17
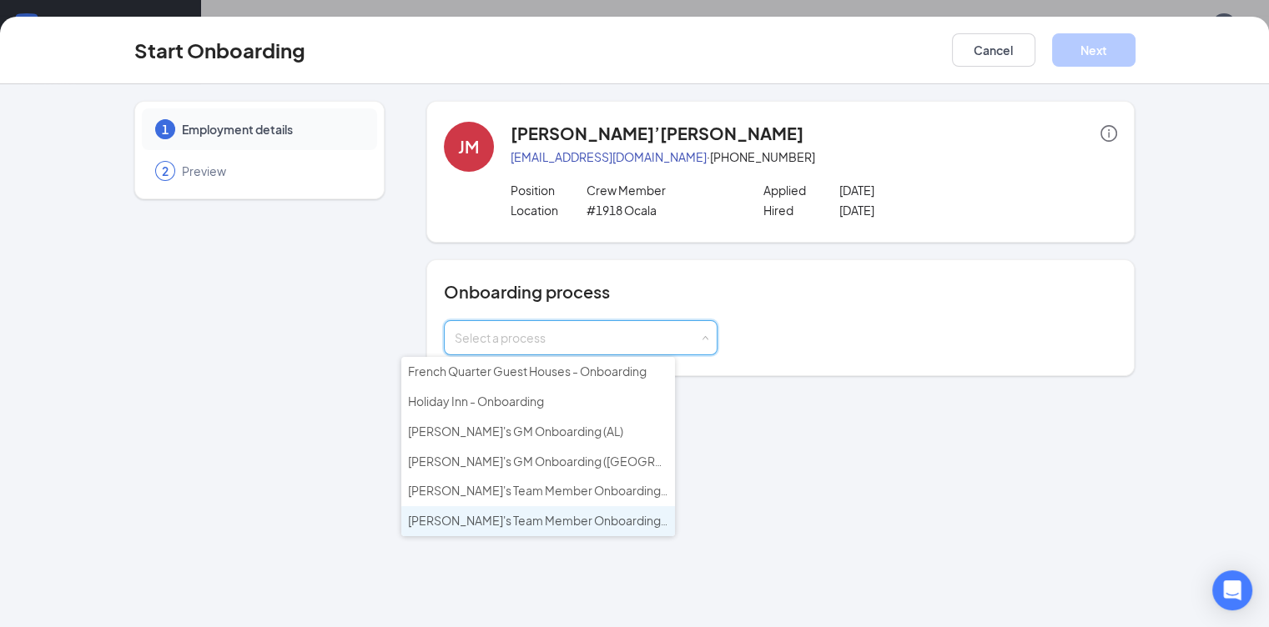
click at [457, 513] on span "Wendy's Team Member Onboarding (FL & TX)" at bounding box center [666, 520] width 516 height 15
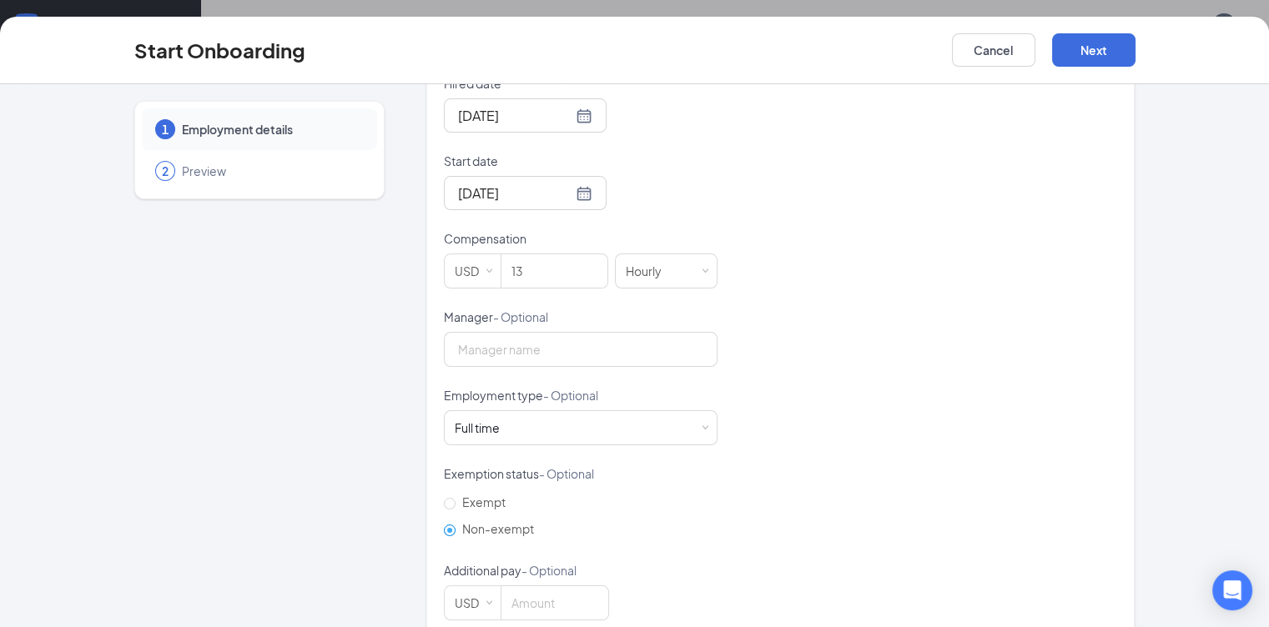
scroll to position [427, 0]
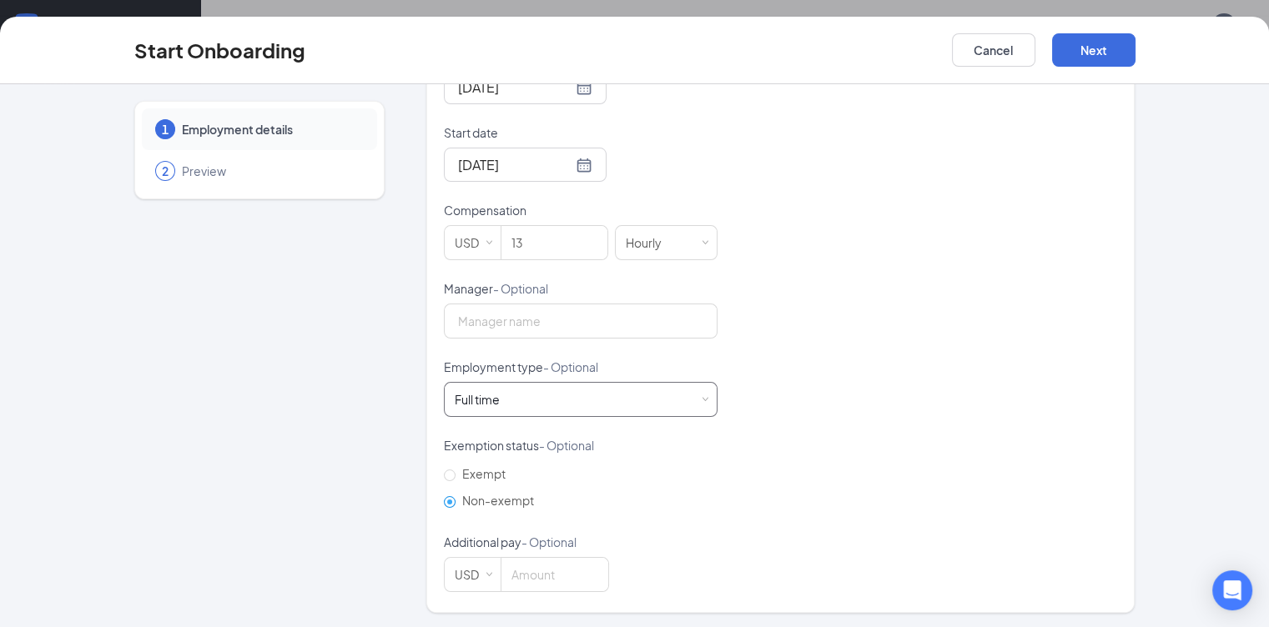
click at [455, 400] on div "Full time" at bounding box center [477, 399] width 45 height 17
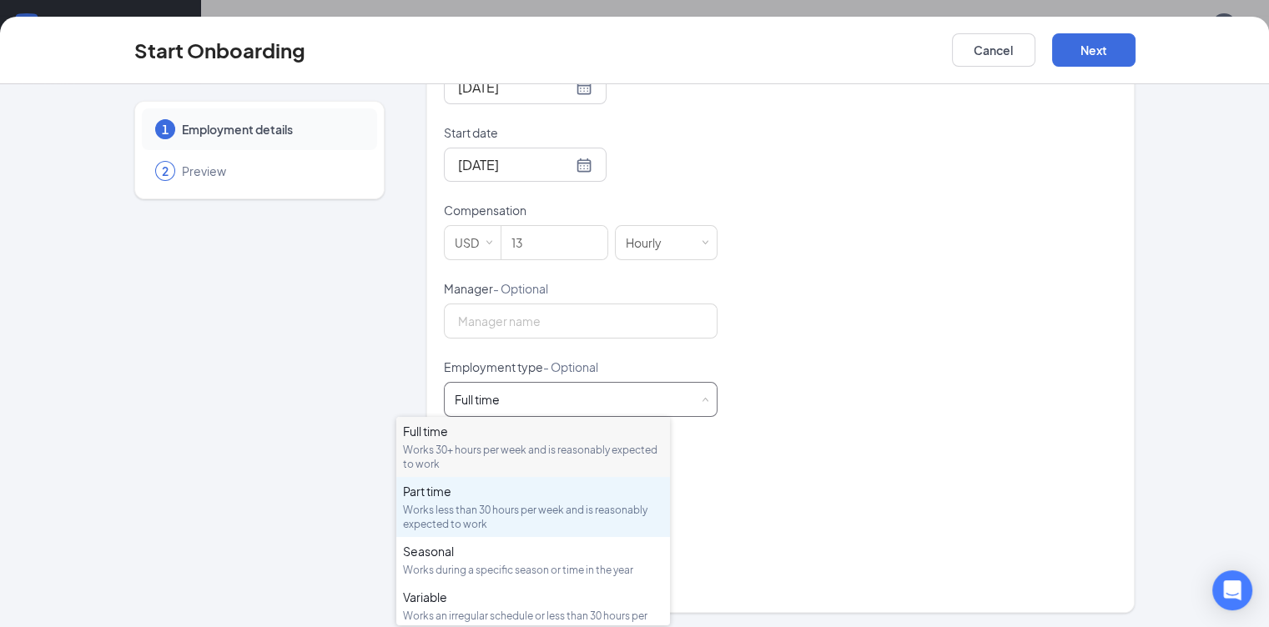
click at [428, 517] on div "Works less than 30 hours per week and is reasonably expected to work" at bounding box center [533, 517] width 260 height 28
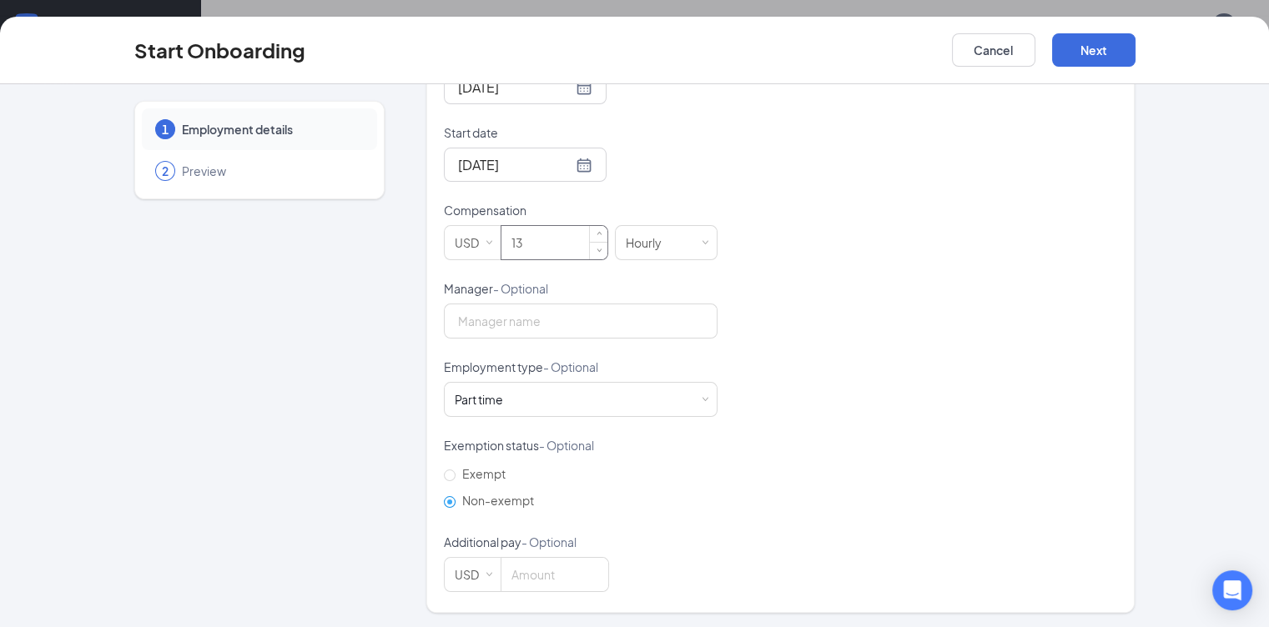
click at [501, 239] on input "13" at bounding box center [554, 242] width 106 height 33
type input "13"
click at [857, 417] on div "Hired date Sep 13, 2025 Start date Sep 22, 2025 Compensation USD 13 Hourly Mana…" at bounding box center [781, 320] width 674 height 546
click at [1135, 43] on button "Next" at bounding box center [1093, 49] width 83 height 33
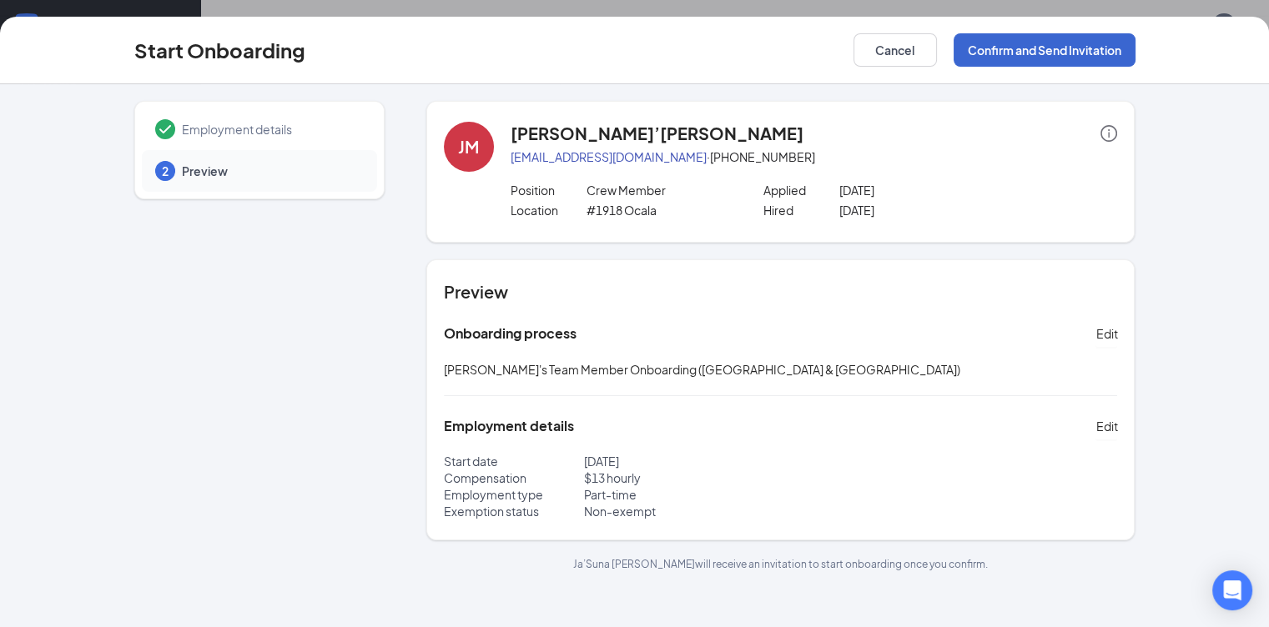
scroll to position [0, 0]
click at [1135, 43] on button "Confirm and Send Invitation" at bounding box center [1045, 49] width 182 height 33
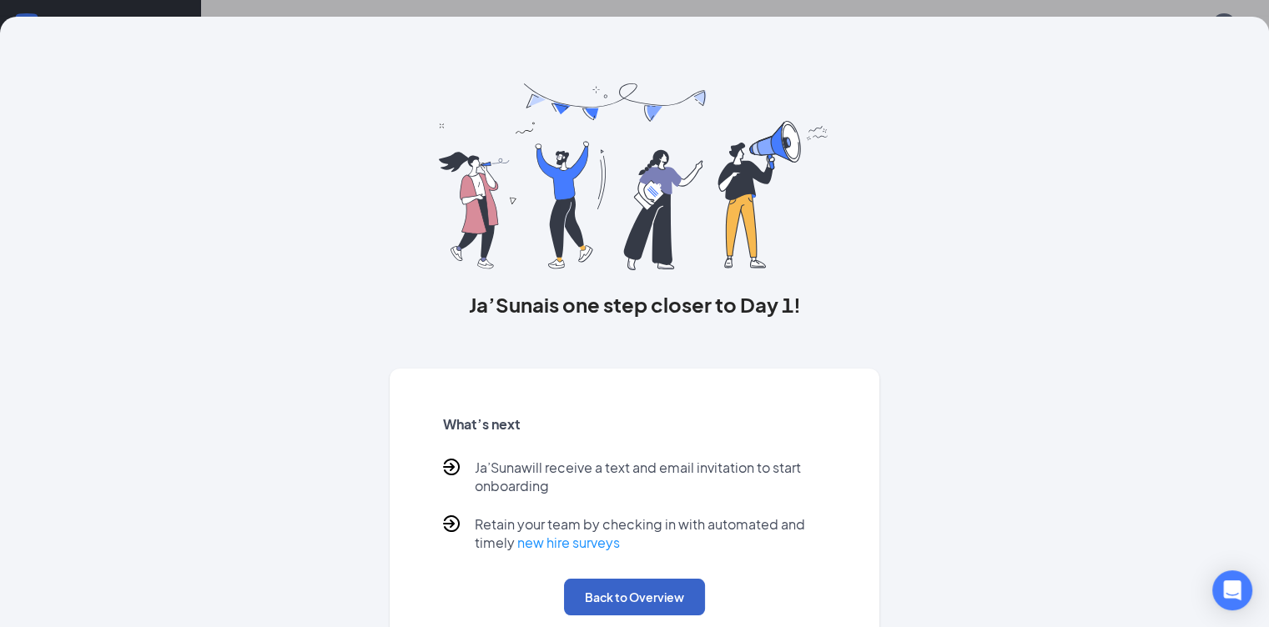
click at [635, 612] on button "Back to Overview" at bounding box center [634, 597] width 141 height 37
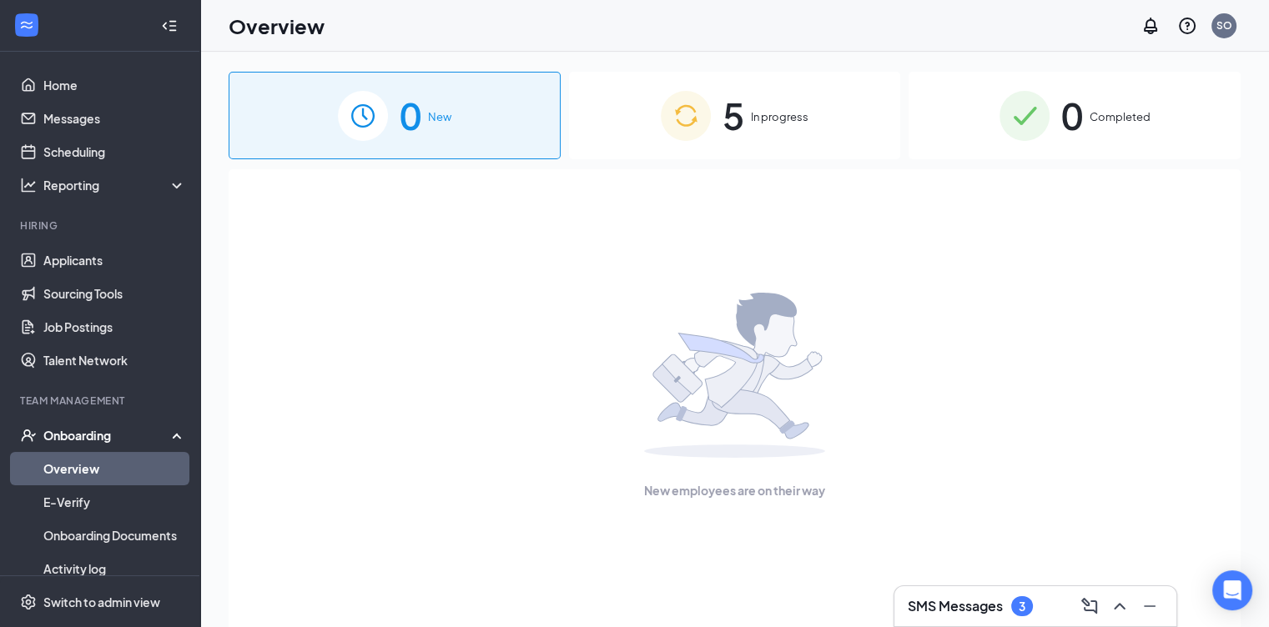
click at [677, 117] on img at bounding box center [686, 116] width 50 height 50
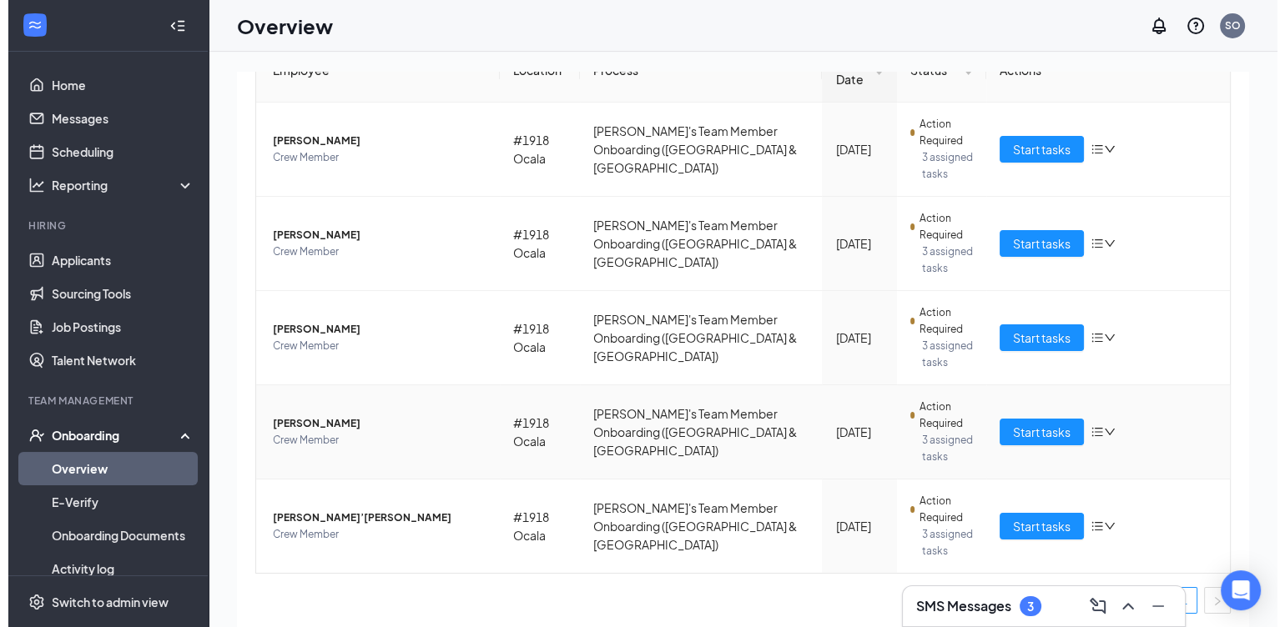
scroll to position [199, 0]
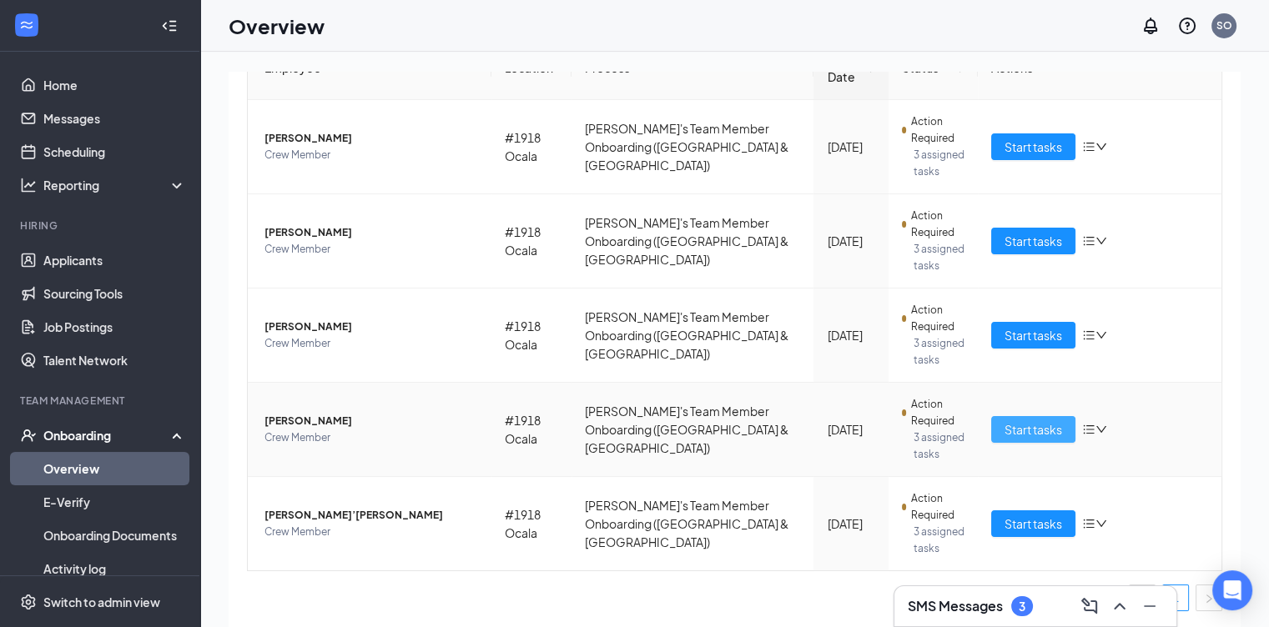
click at [1014, 420] on span "Start tasks" at bounding box center [1033, 429] width 58 height 18
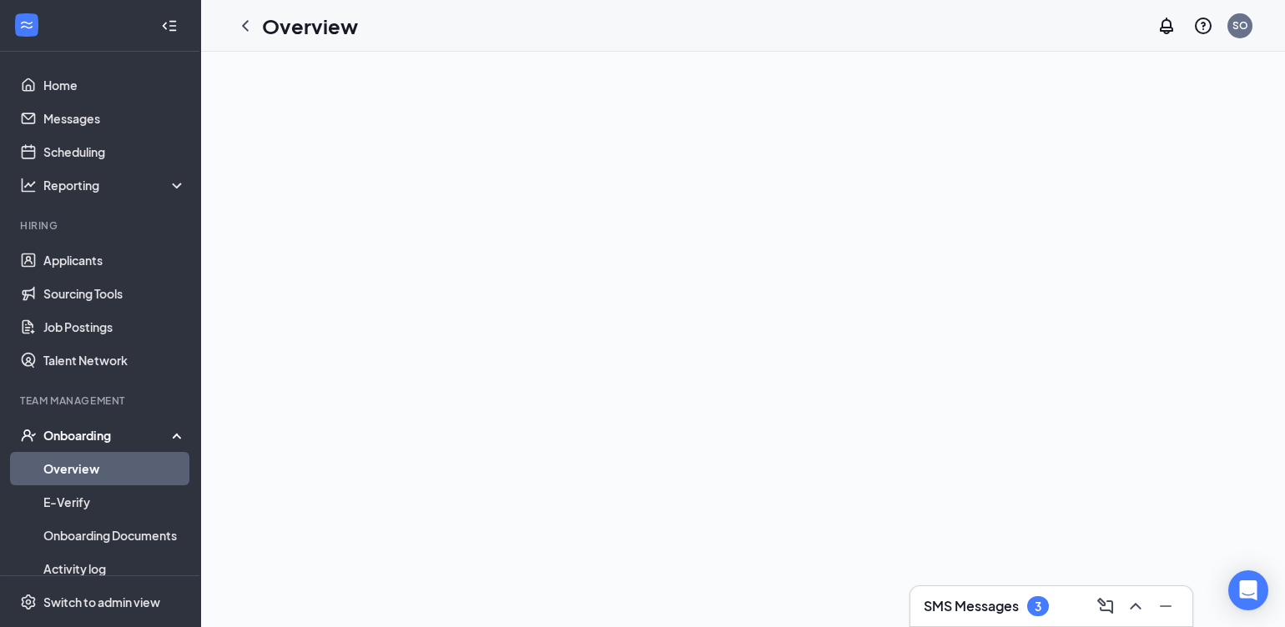
click at [972, 611] on h3 "SMS Messages" at bounding box center [971, 606] width 95 height 18
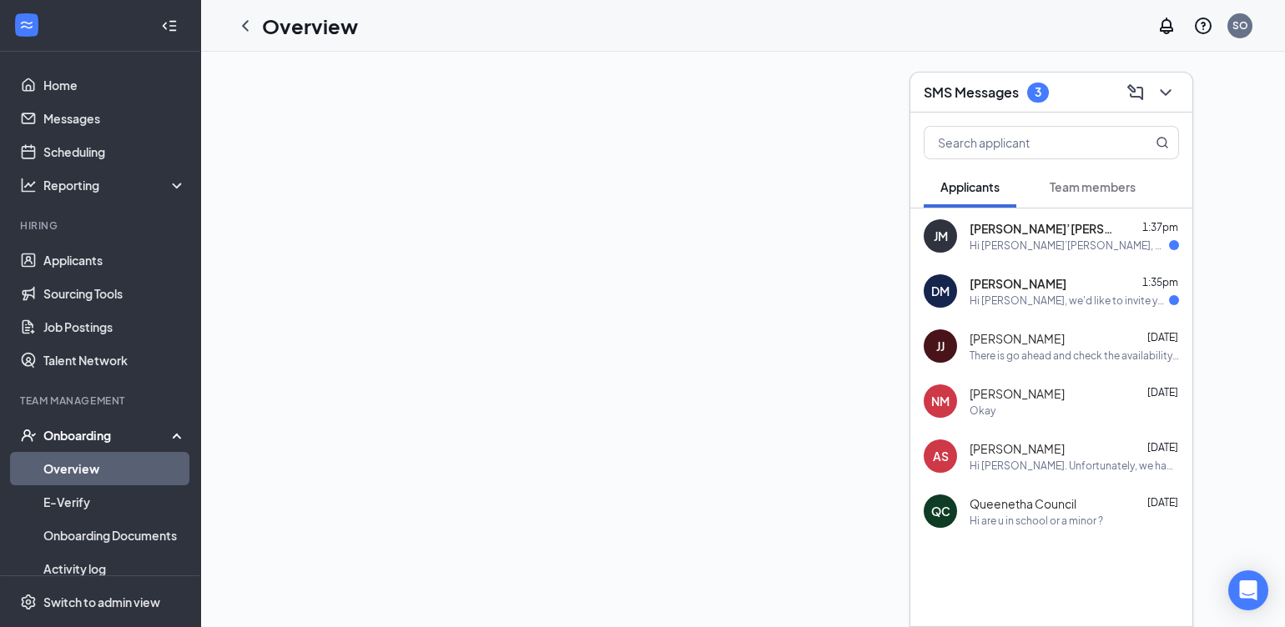
click at [1102, 234] on div "Ja’Suna Mcnealy 1:37pm" at bounding box center [1073, 228] width 209 height 17
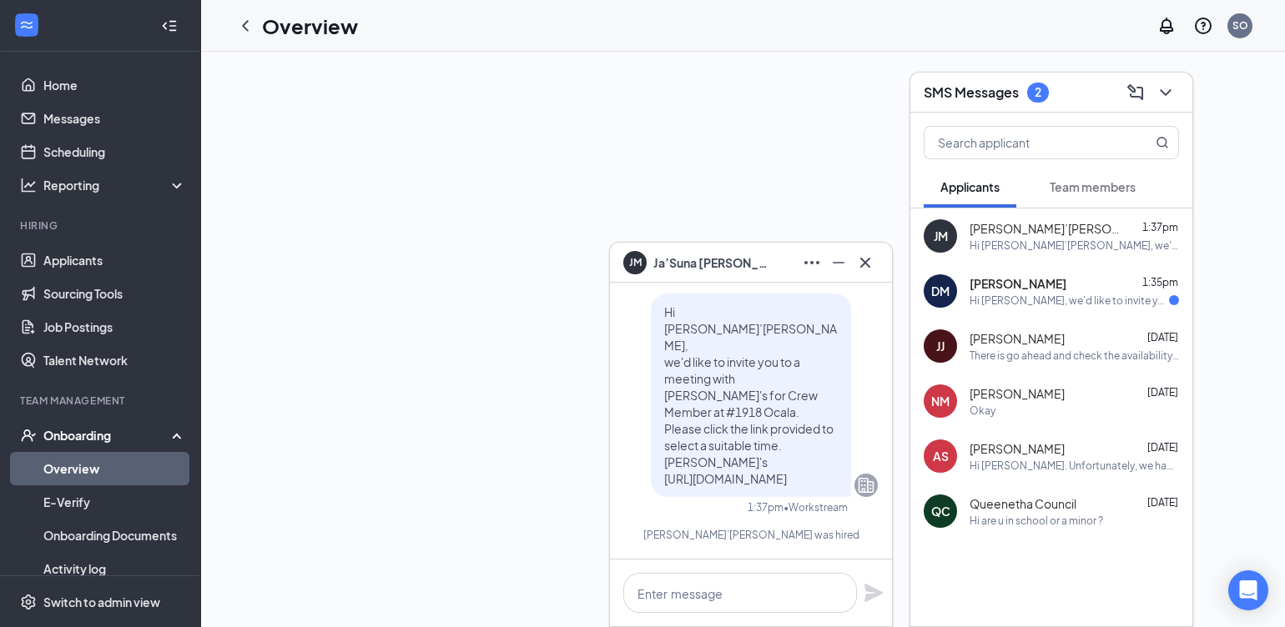
click at [1054, 278] on div "Durell Miller 1:35pm" at bounding box center [1073, 283] width 209 height 17
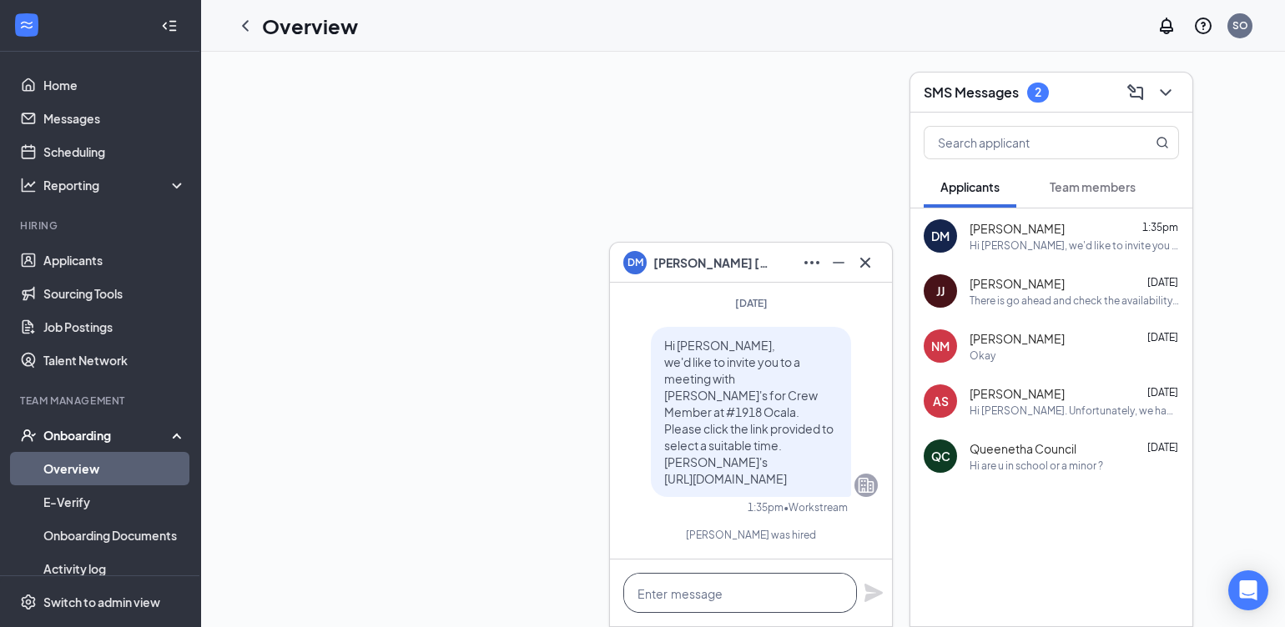
click at [697, 607] on textarea at bounding box center [740, 593] width 234 height 40
type textarea "ignore that please"
click at [877, 583] on icon "Plane" at bounding box center [873, 593] width 20 height 20
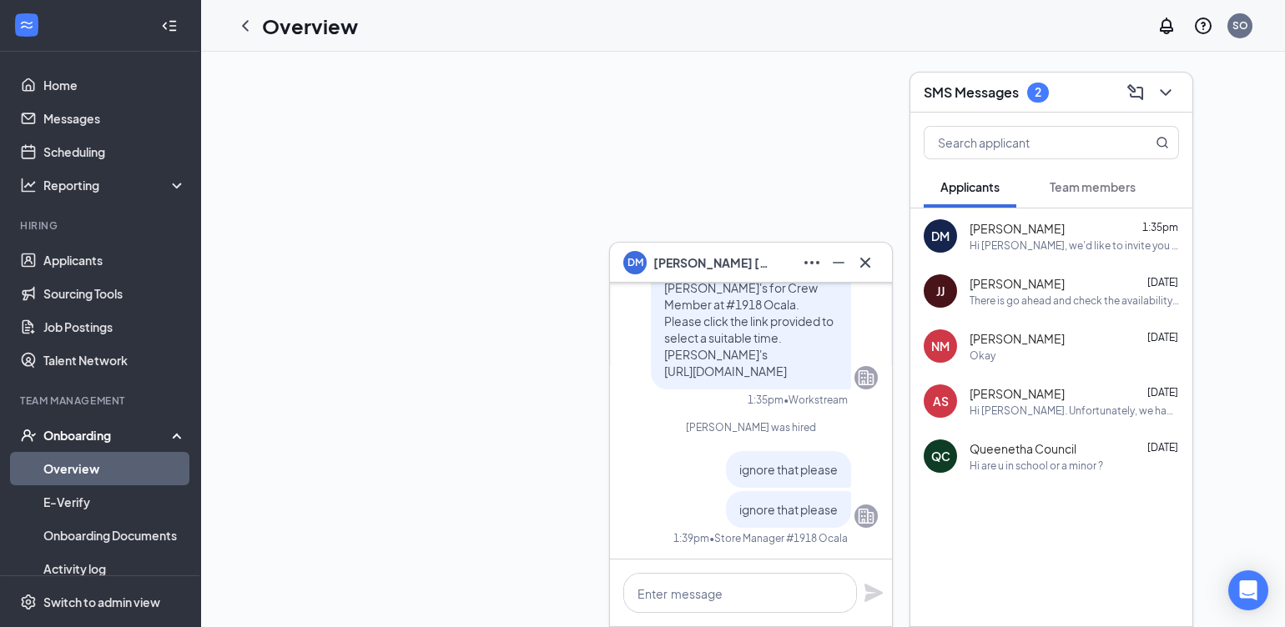
click at [1008, 337] on span "Nashawn Miles" at bounding box center [1016, 338] width 95 height 17
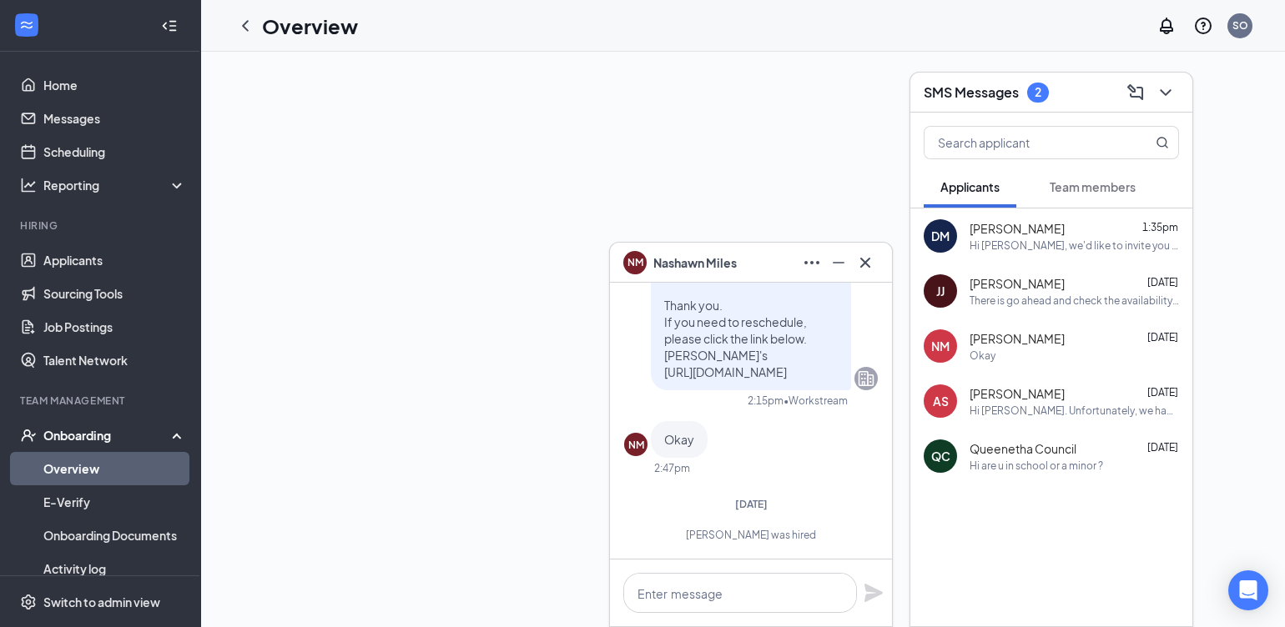
click at [1092, 239] on div "Hi Durell Miller, we'd like to invite you to a meeting with Wendy's for Crew Me…" at bounding box center [1073, 246] width 209 height 14
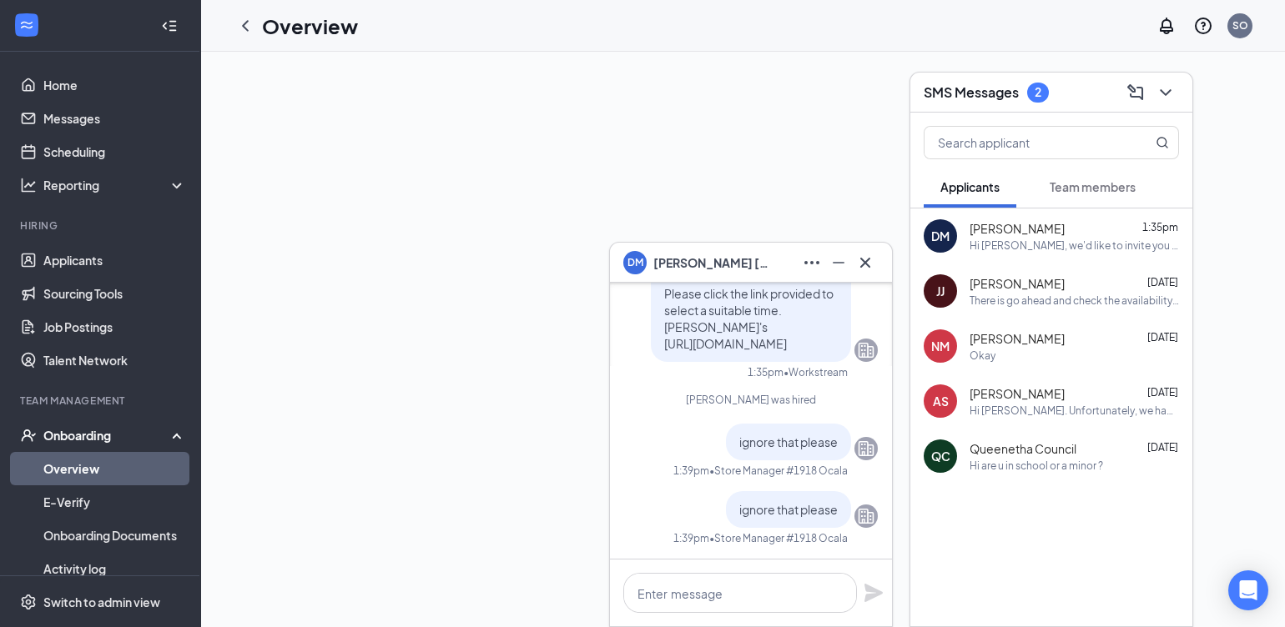
click at [1037, 294] on div "There is go ahead and check the availability and you can apply for a time slot" at bounding box center [1073, 301] width 209 height 14
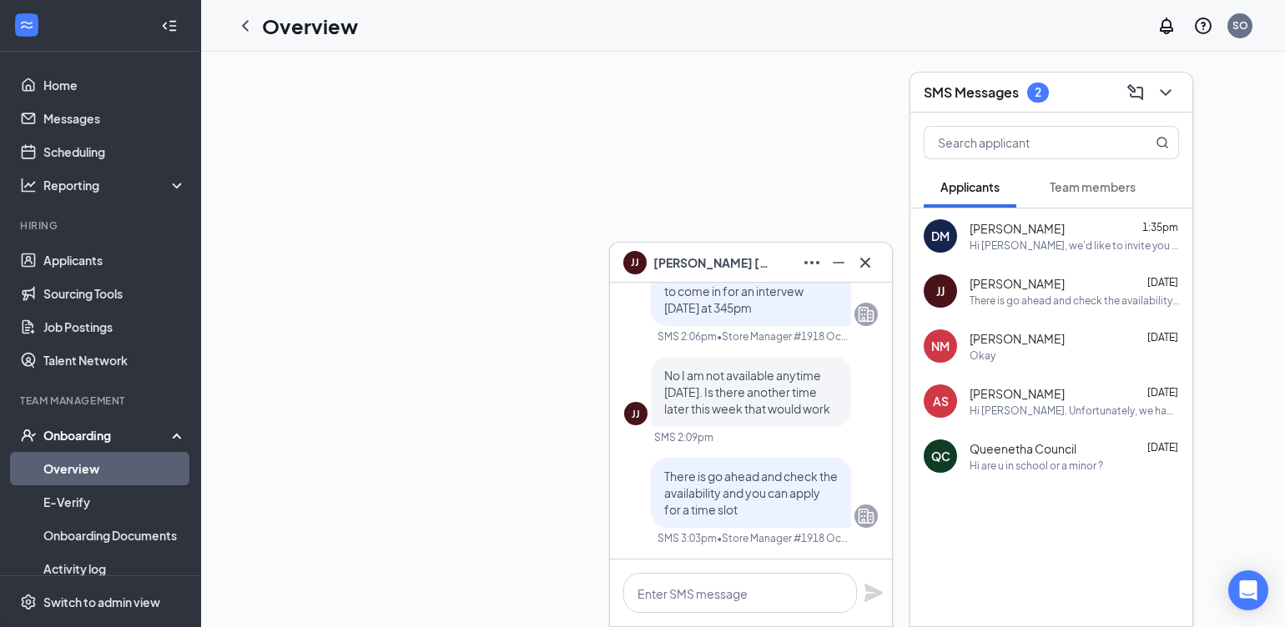
click at [1014, 353] on div "Okay" at bounding box center [1073, 356] width 209 height 14
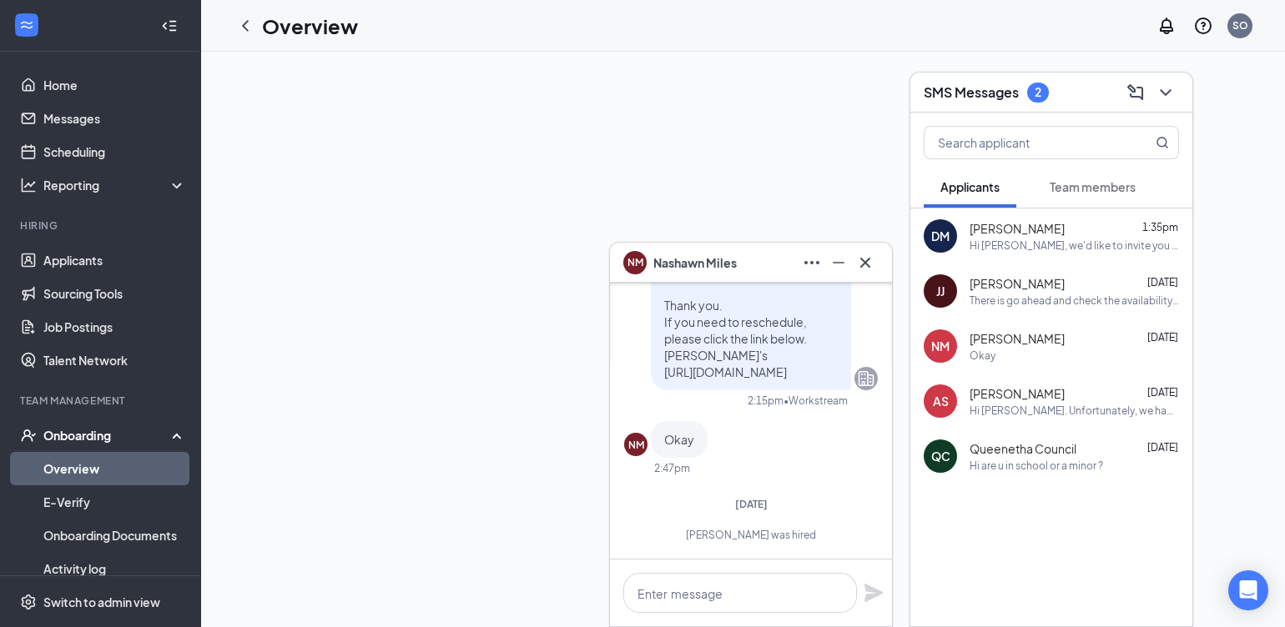
click at [1030, 417] on div "Hi Alana Suarez. Unfortunately, we had to reschedule your meeting with Wendy's …" at bounding box center [1073, 411] width 209 height 14
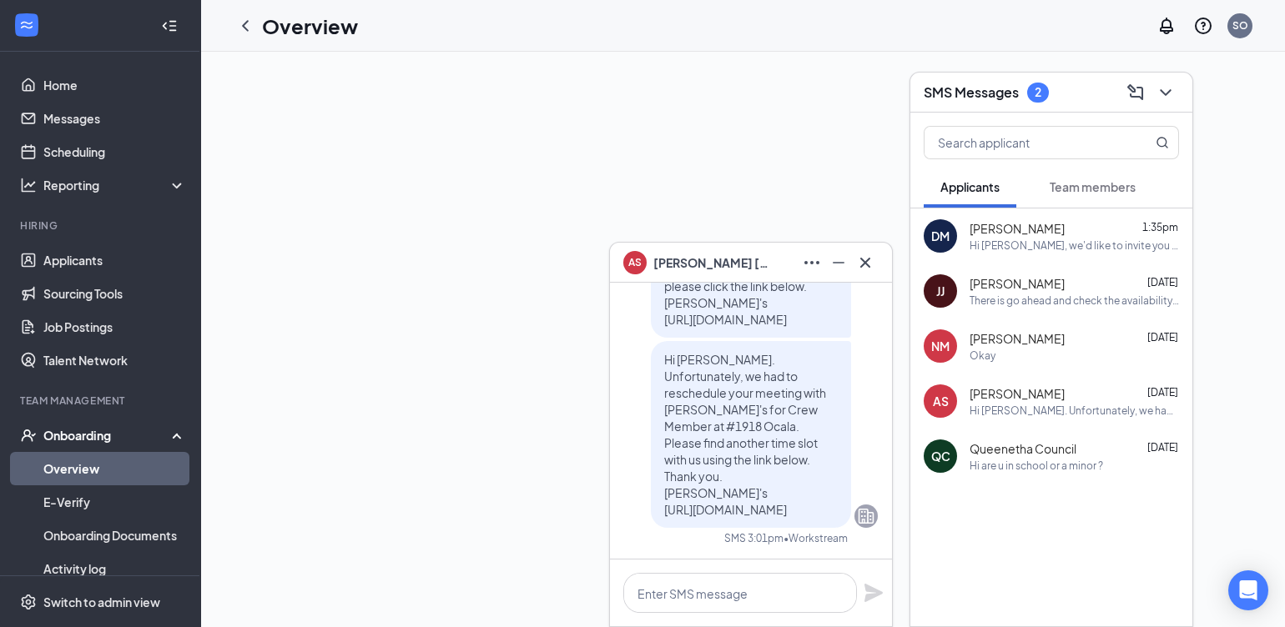
click at [1026, 459] on div "Hi are u in school or a minor ?" at bounding box center [1035, 466] width 133 height 14
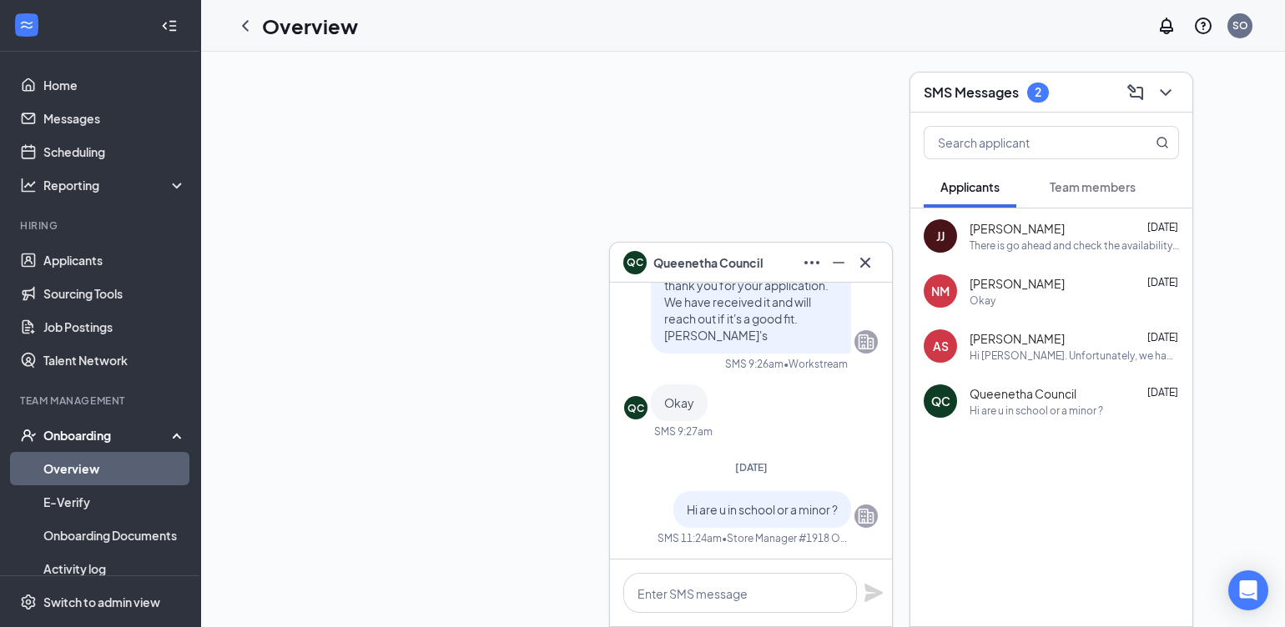
click at [1114, 179] on span "Team members" at bounding box center [1093, 186] width 86 height 15
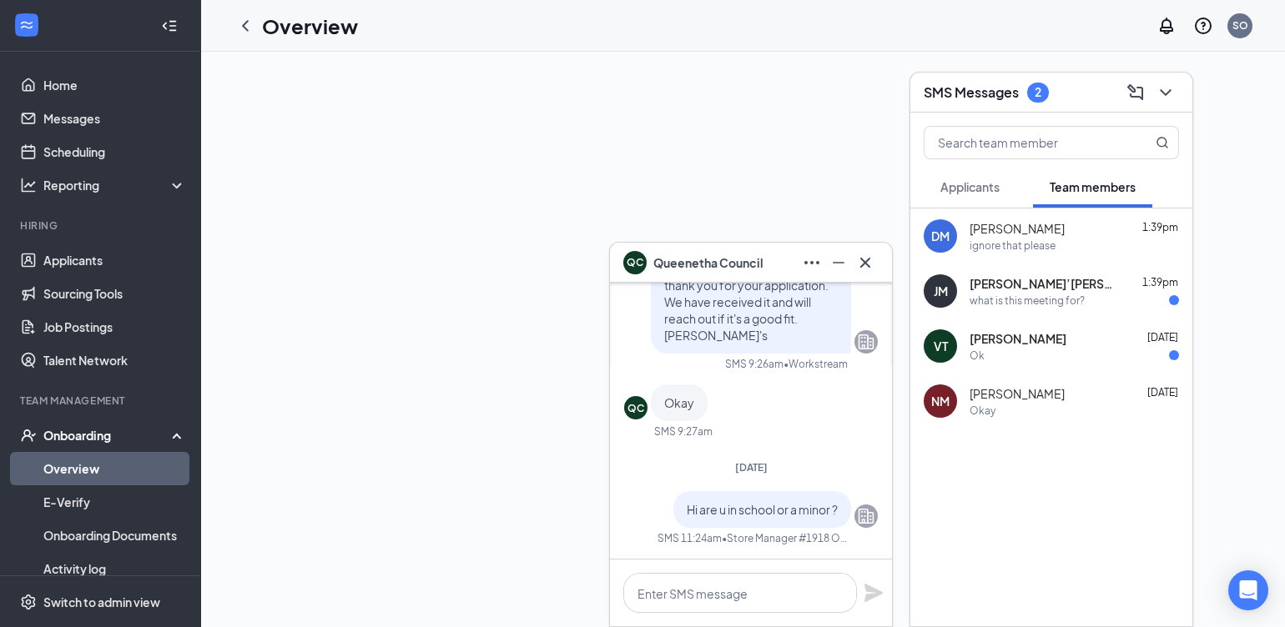
click at [1004, 296] on div "what is this meeting for?" at bounding box center [1026, 301] width 115 height 14
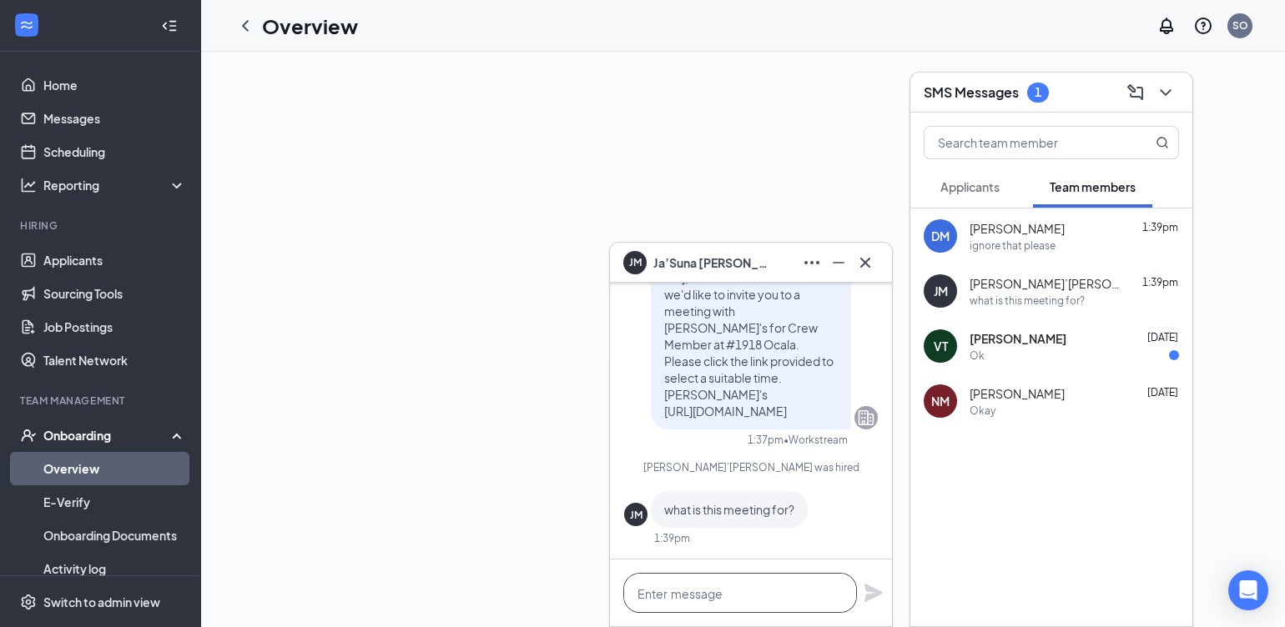
click at [735, 596] on textarea at bounding box center [740, 593] width 234 height 40
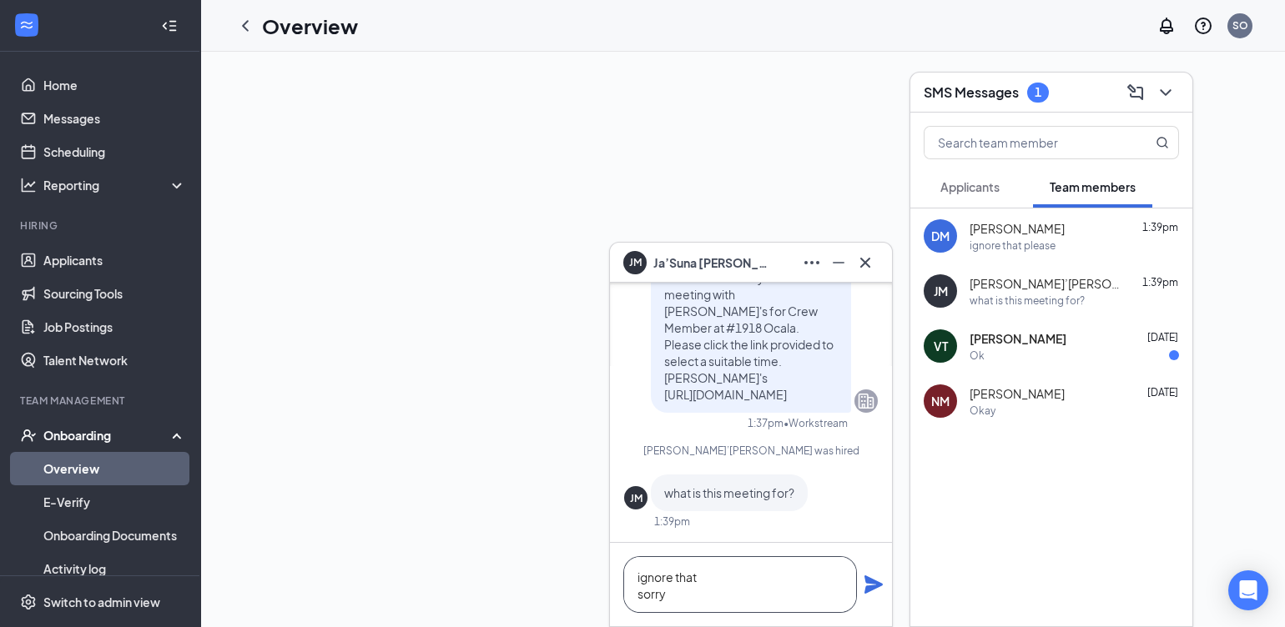
type textarea "ignore that sorry"
click at [872, 584] on icon "Plane" at bounding box center [873, 585] width 18 height 18
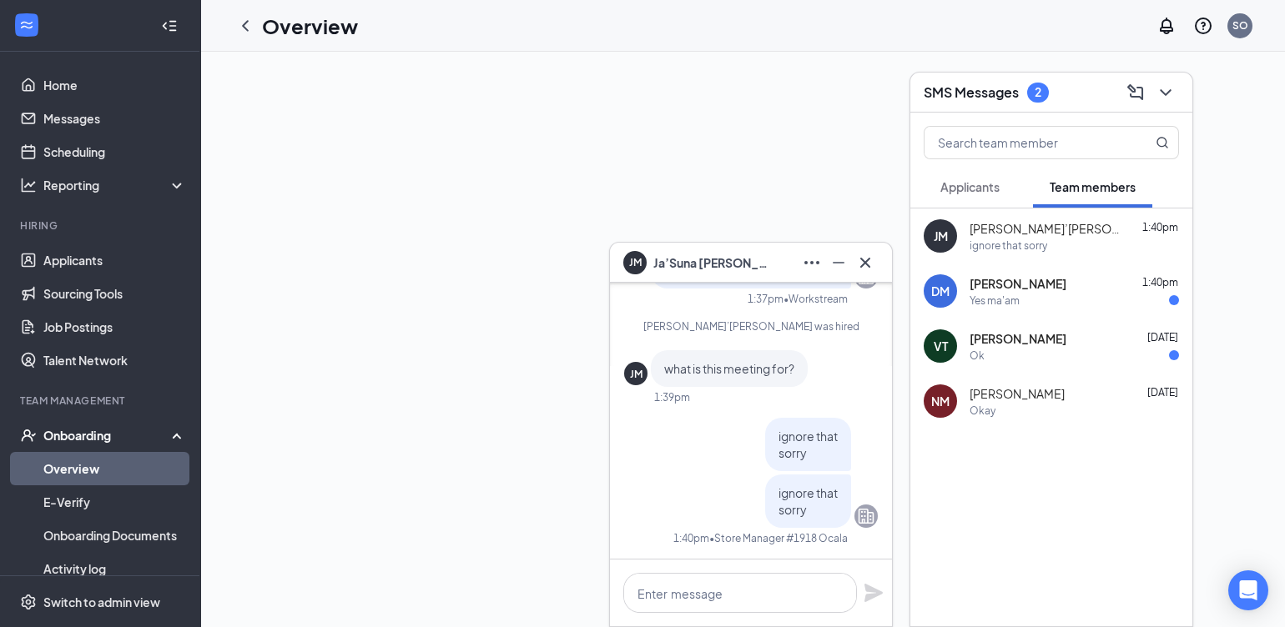
click at [1019, 297] on div "Yes ma'am" at bounding box center [994, 301] width 50 height 14
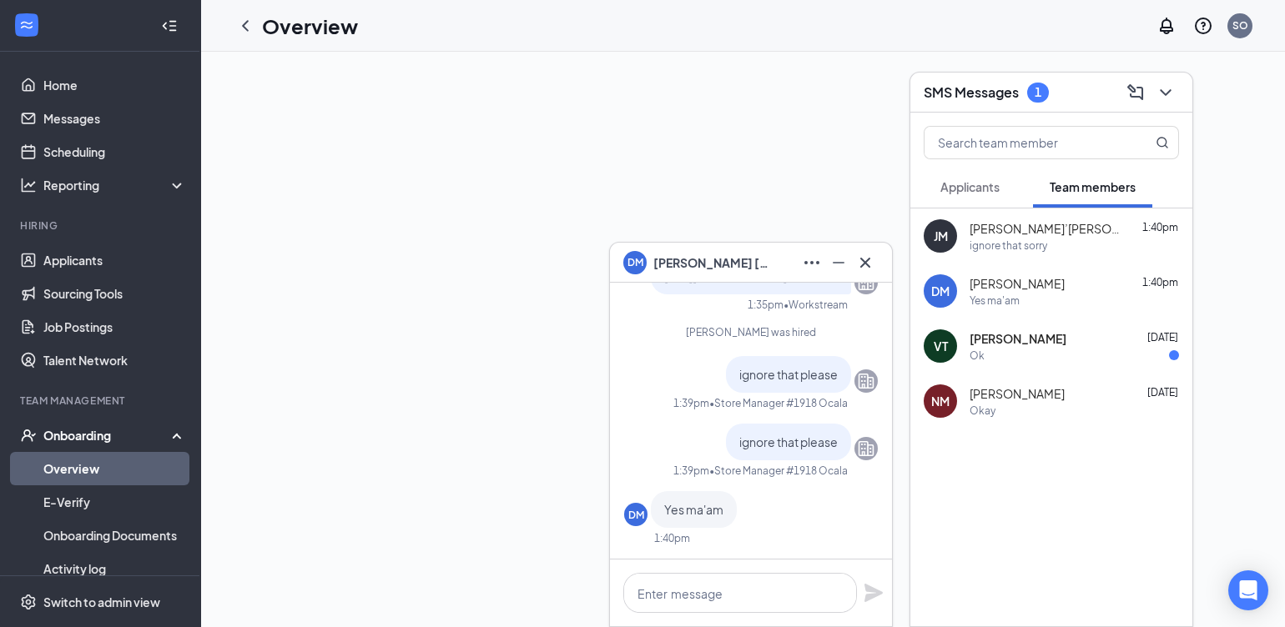
click at [1006, 359] on div "Ok" at bounding box center [1073, 356] width 209 height 14
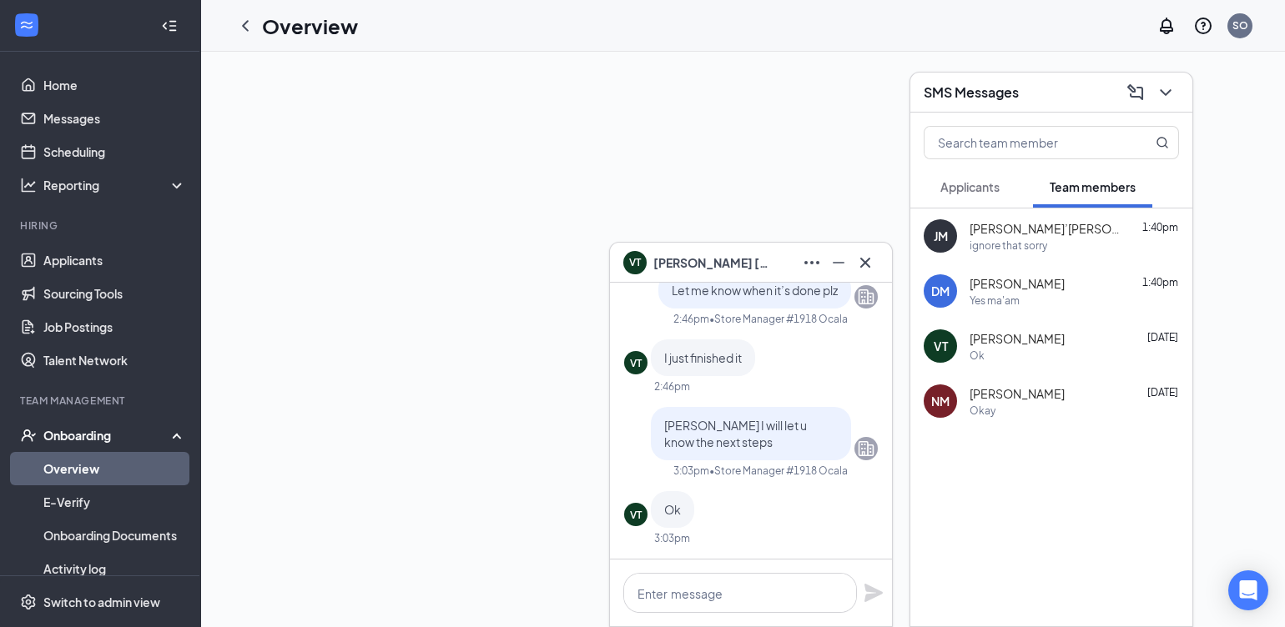
click at [1012, 410] on div "Okay" at bounding box center [1073, 411] width 209 height 14
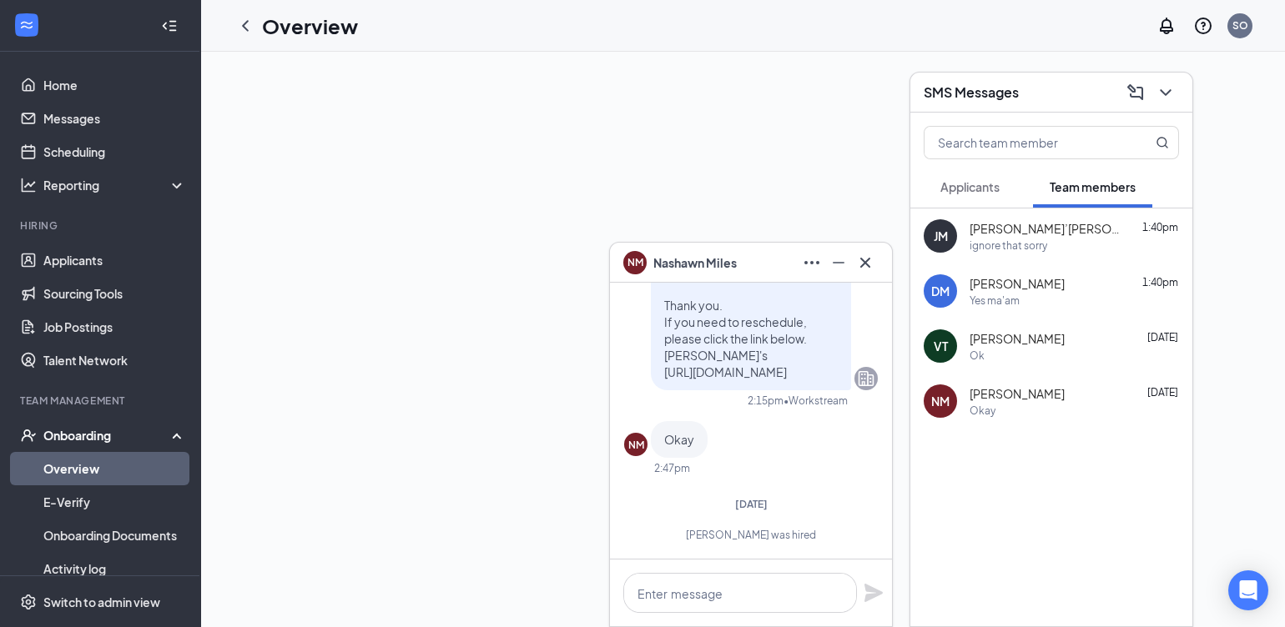
click at [316, 388] on div at bounding box center [742, 340] width 1085 height 576
click at [864, 254] on icon "Cross" at bounding box center [865, 263] width 20 height 20
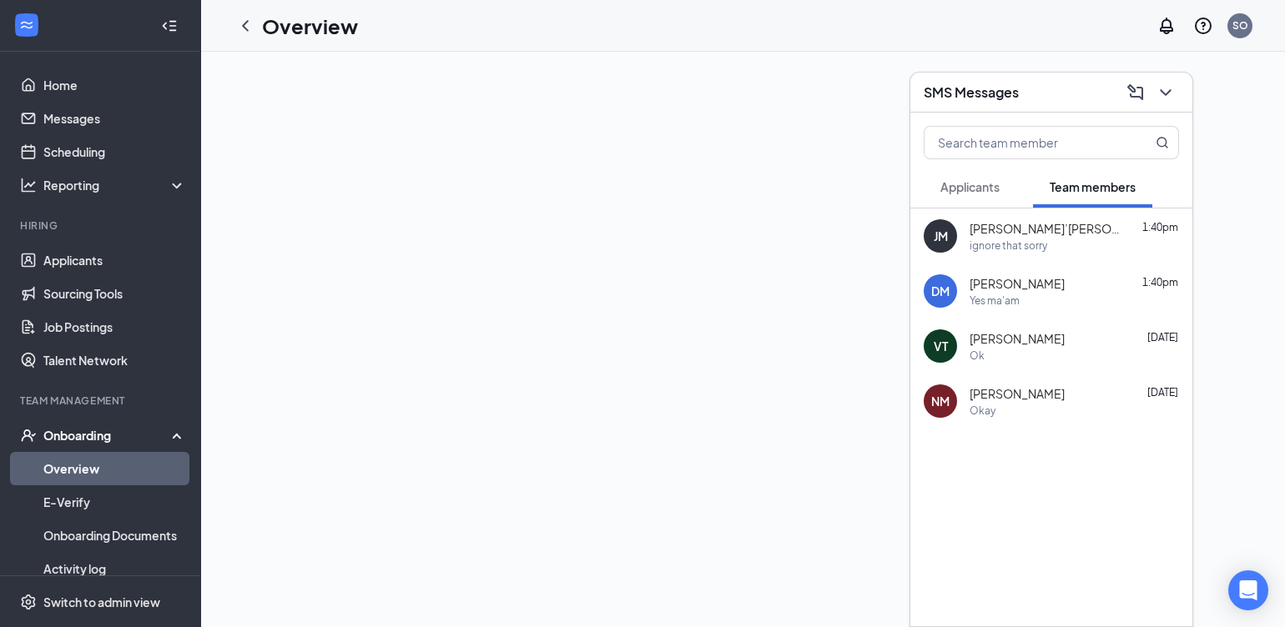
click at [53, 466] on link "Overview" at bounding box center [114, 468] width 143 height 33
click at [1166, 94] on icon "ChevronDown" at bounding box center [1165, 92] width 11 height 7
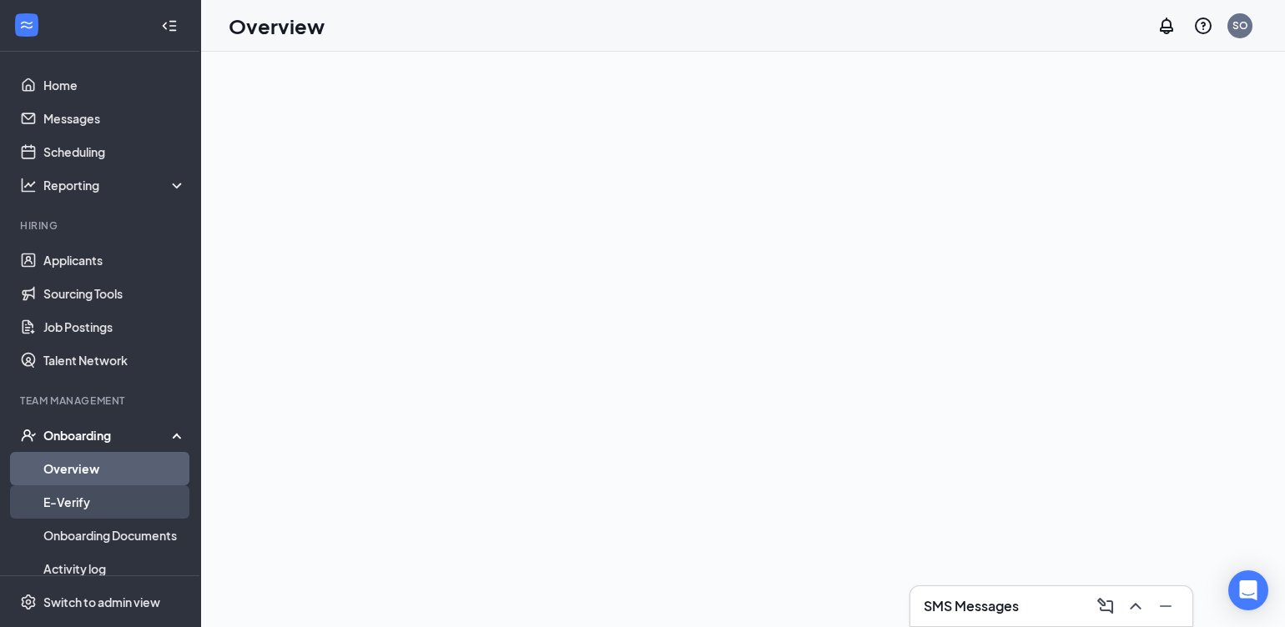
click at [81, 501] on link "E-Verify" at bounding box center [114, 502] width 143 height 33
click at [63, 471] on link "Overview" at bounding box center [114, 468] width 143 height 33
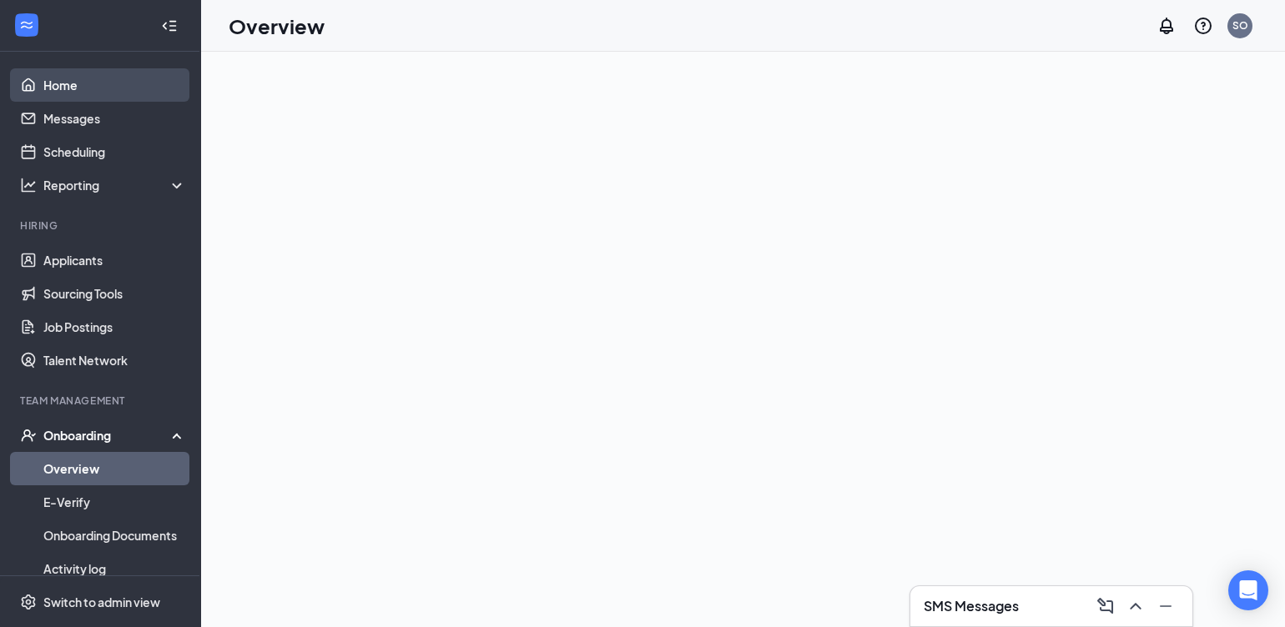
click at [58, 85] on link "Home" at bounding box center [114, 84] width 143 height 33
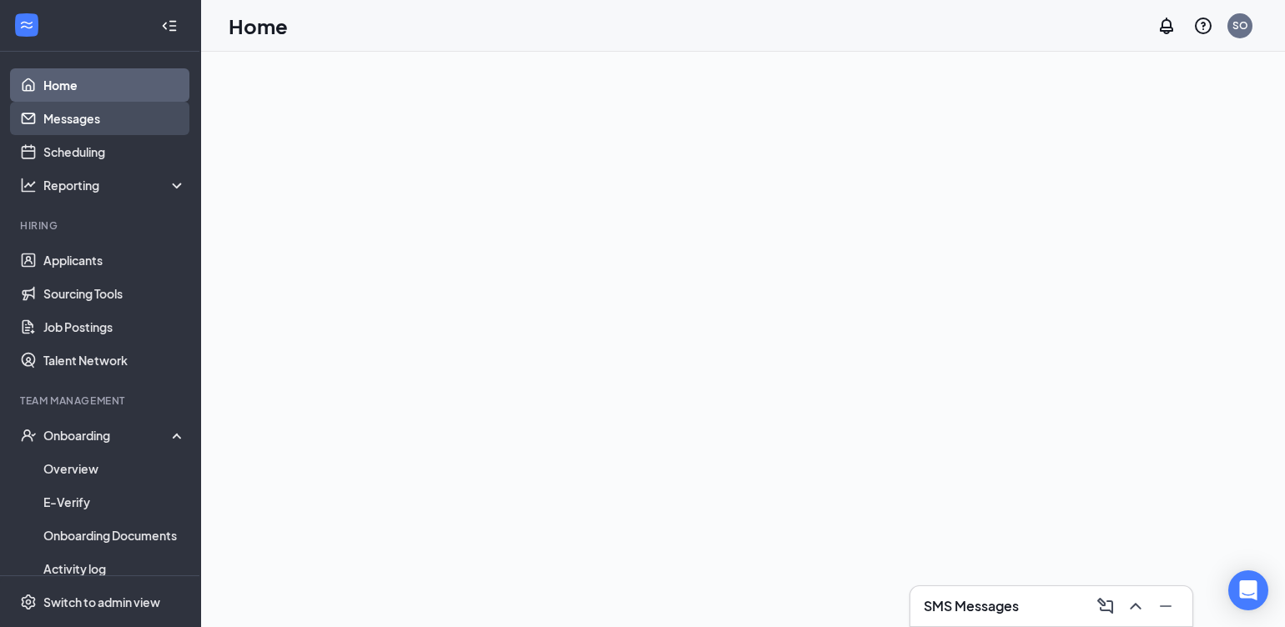
click at [88, 113] on link "Messages" at bounding box center [114, 118] width 143 height 33
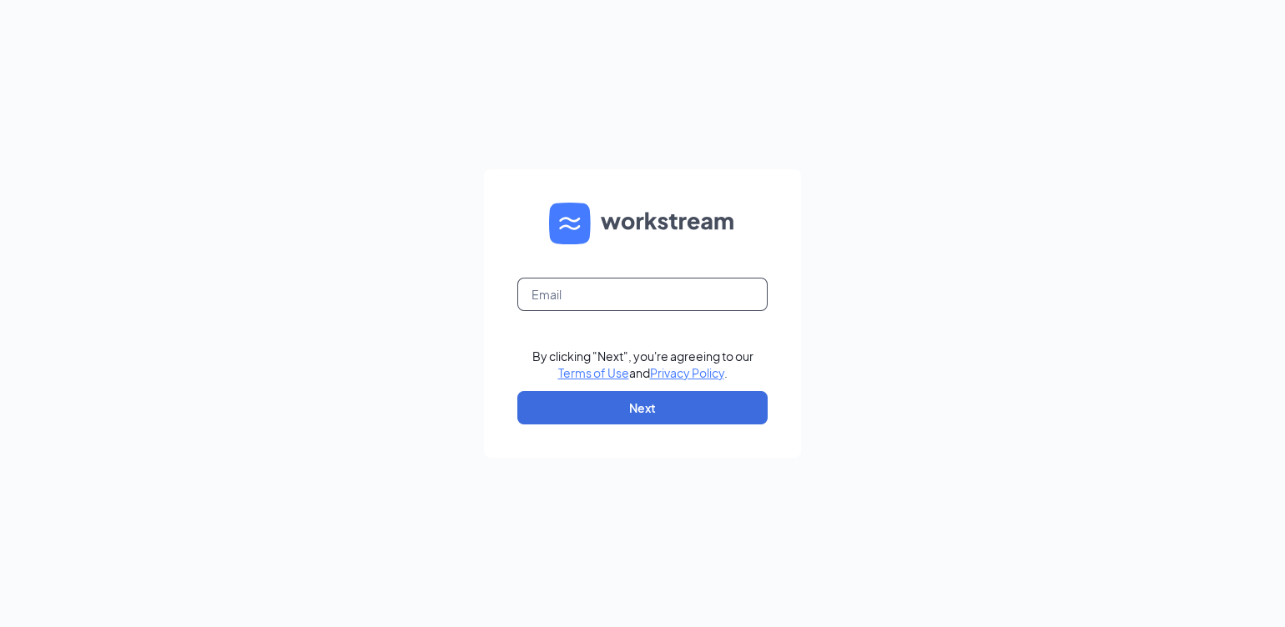
click at [634, 300] on input "text" at bounding box center [642, 294] width 250 height 33
type input "[EMAIL_ADDRESS][DOMAIN_NAME]"
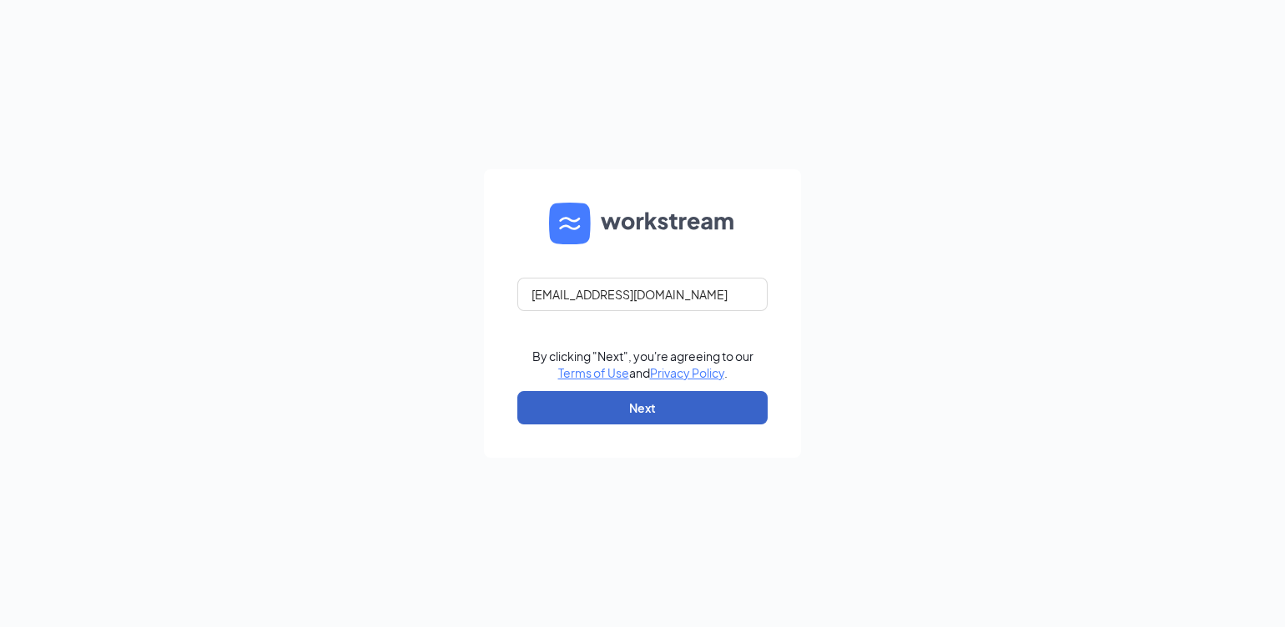
click at [637, 408] on button "Next" at bounding box center [642, 407] width 250 height 33
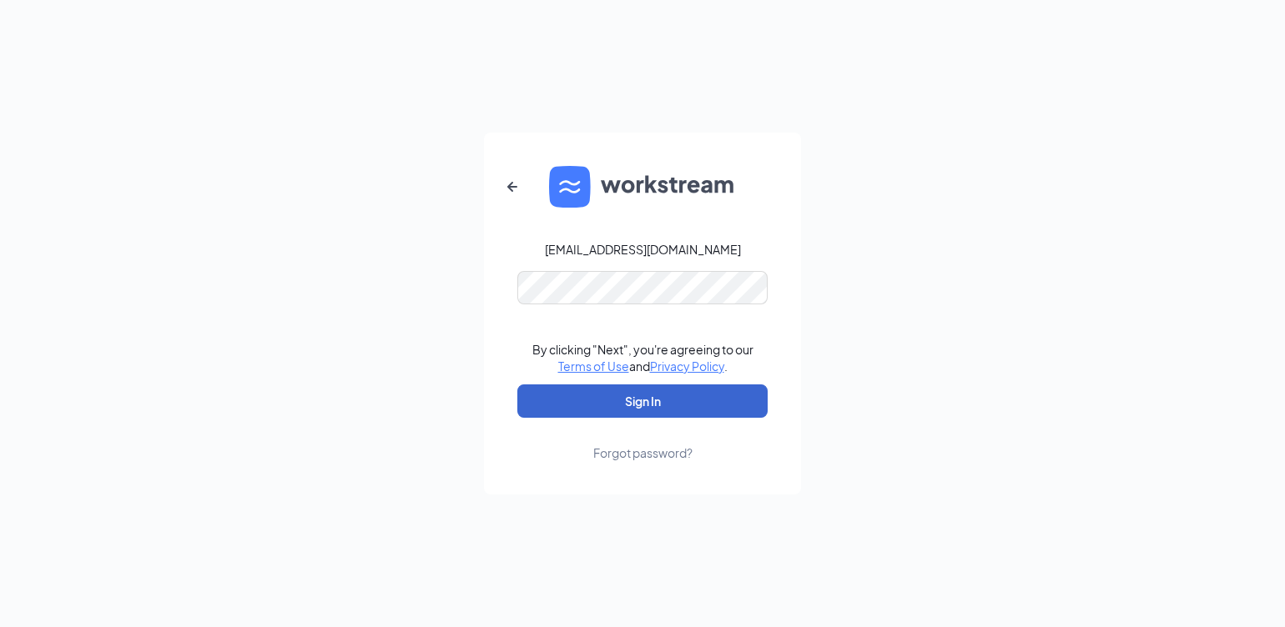
click at [603, 405] on button "Sign In" at bounding box center [642, 401] width 250 height 33
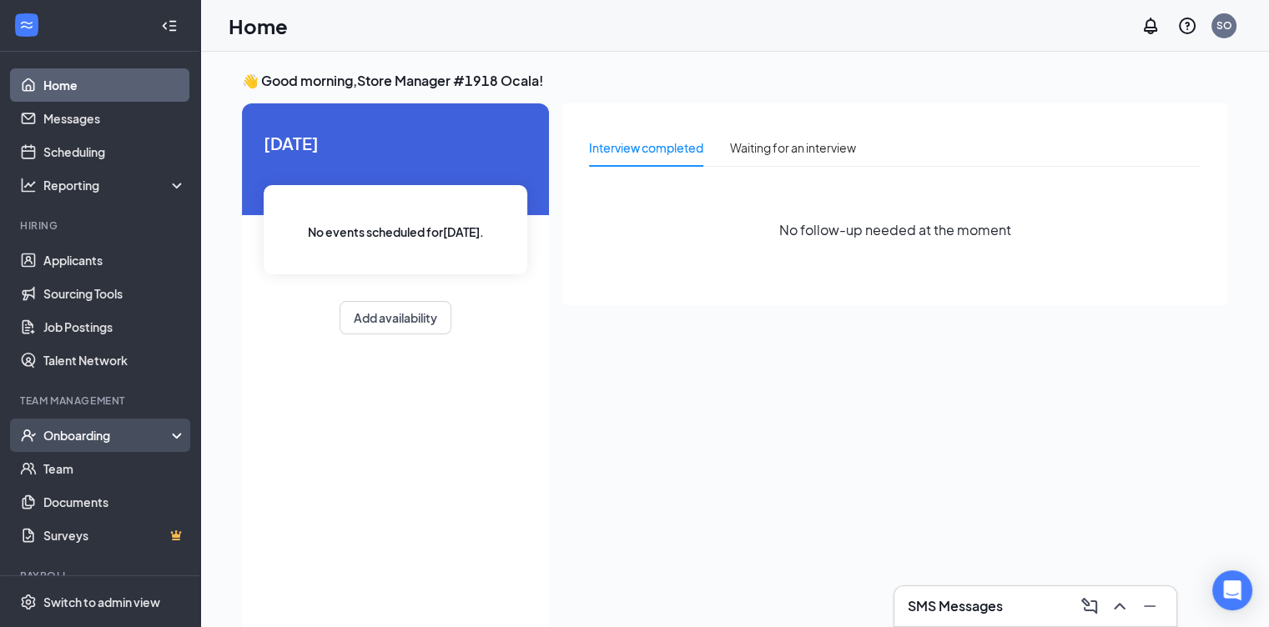
click at [82, 425] on div "Onboarding" at bounding box center [100, 435] width 200 height 33
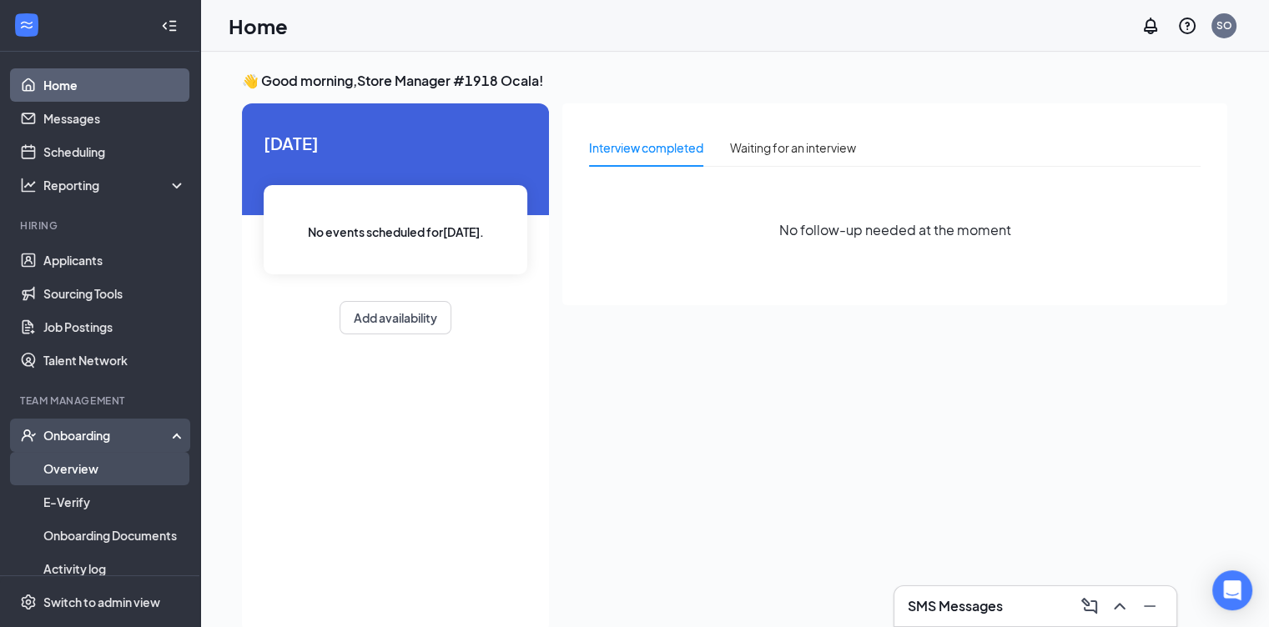
click at [82, 471] on link "Overview" at bounding box center [114, 468] width 143 height 33
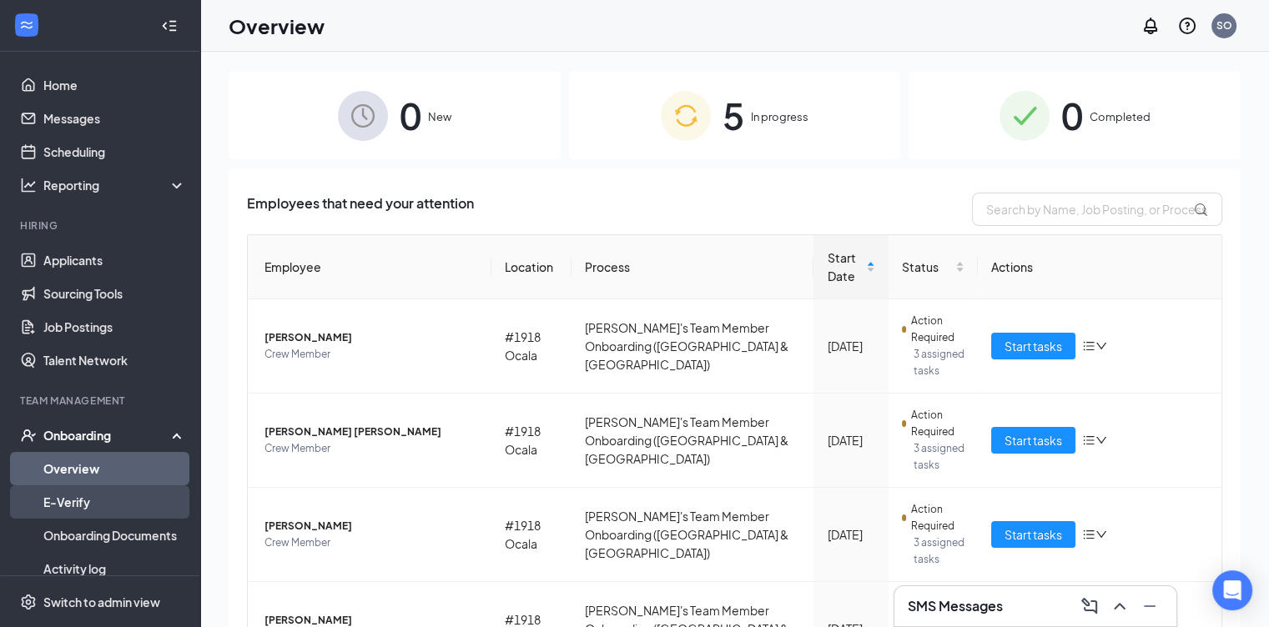
click at [80, 501] on link "E-Verify" at bounding box center [114, 502] width 143 height 33
